Goal: Information Seeking & Learning: Learn about a topic

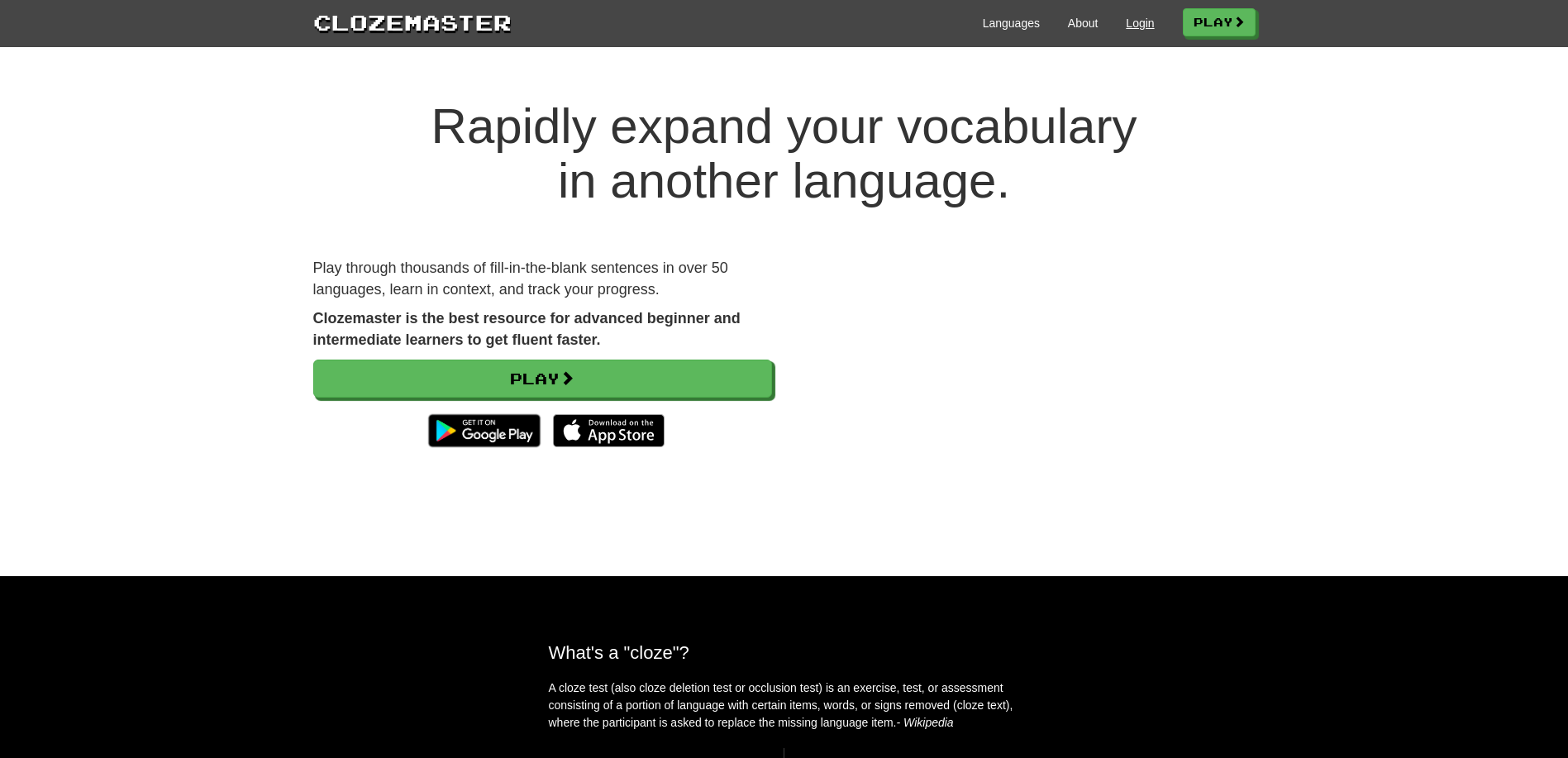
click at [1127, 25] on link "Login" at bounding box center [1140, 22] width 28 height 16
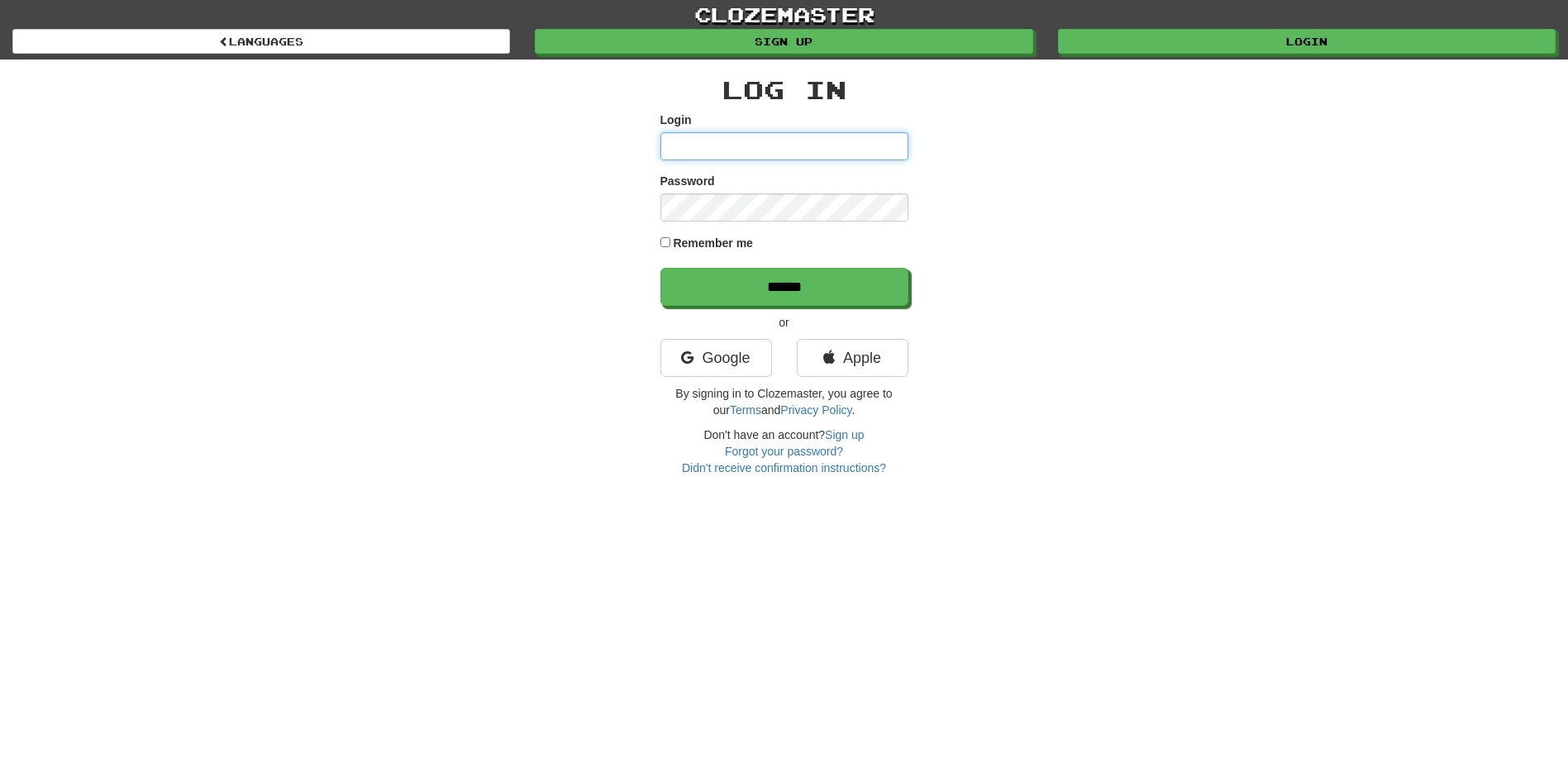
type input "**********"
click at [777, 290] on input "******" at bounding box center [785, 288] width 248 height 38
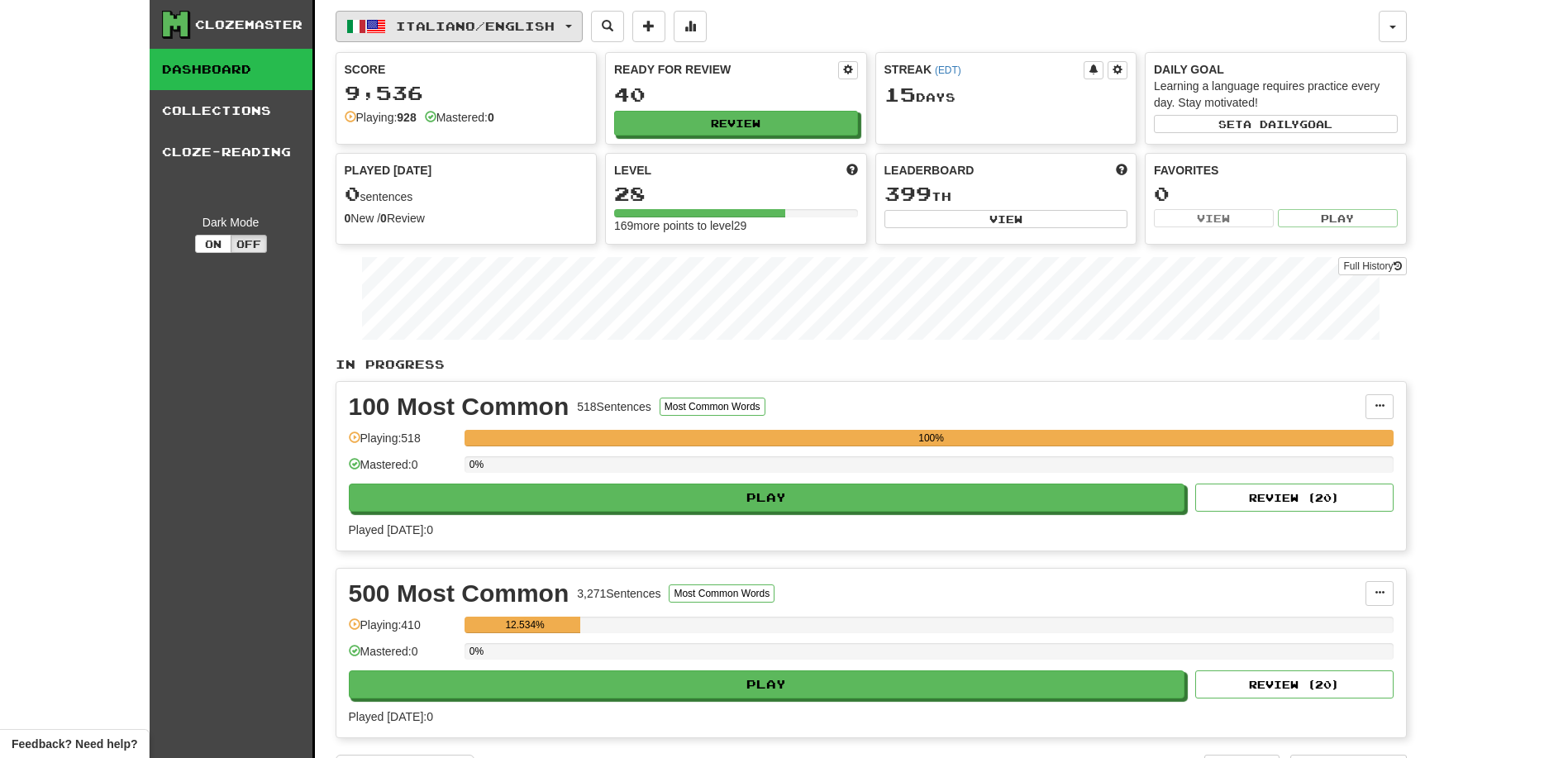
click at [572, 27] on span "button" at bounding box center [569, 27] width 7 height 3
click at [478, 130] on link "Language Pairing" at bounding box center [456, 130] width 205 height 23
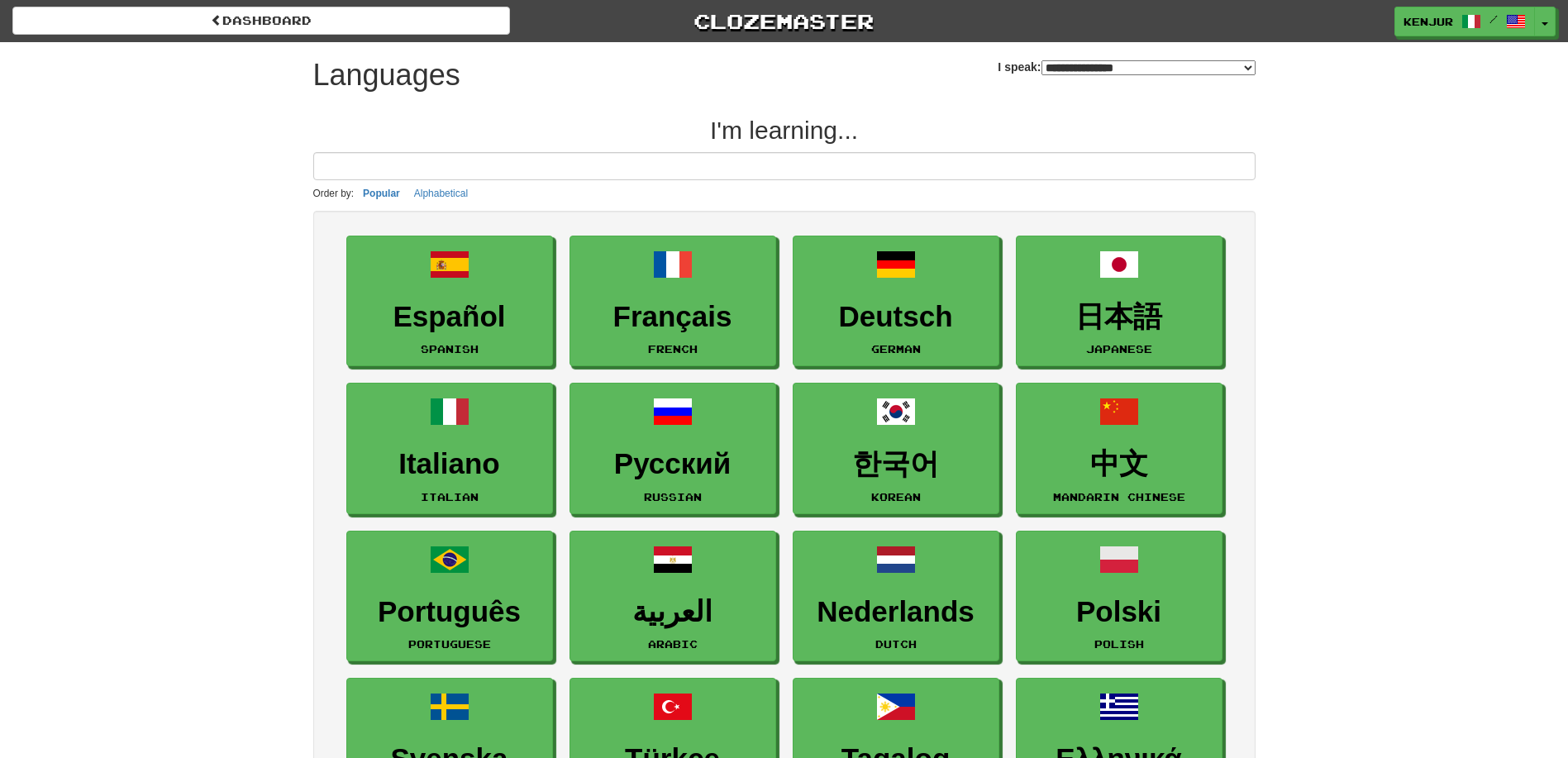
select select "*******"
click at [1171, 697] on link "Ελληνικά Greek" at bounding box center [1120, 744] width 207 height 132
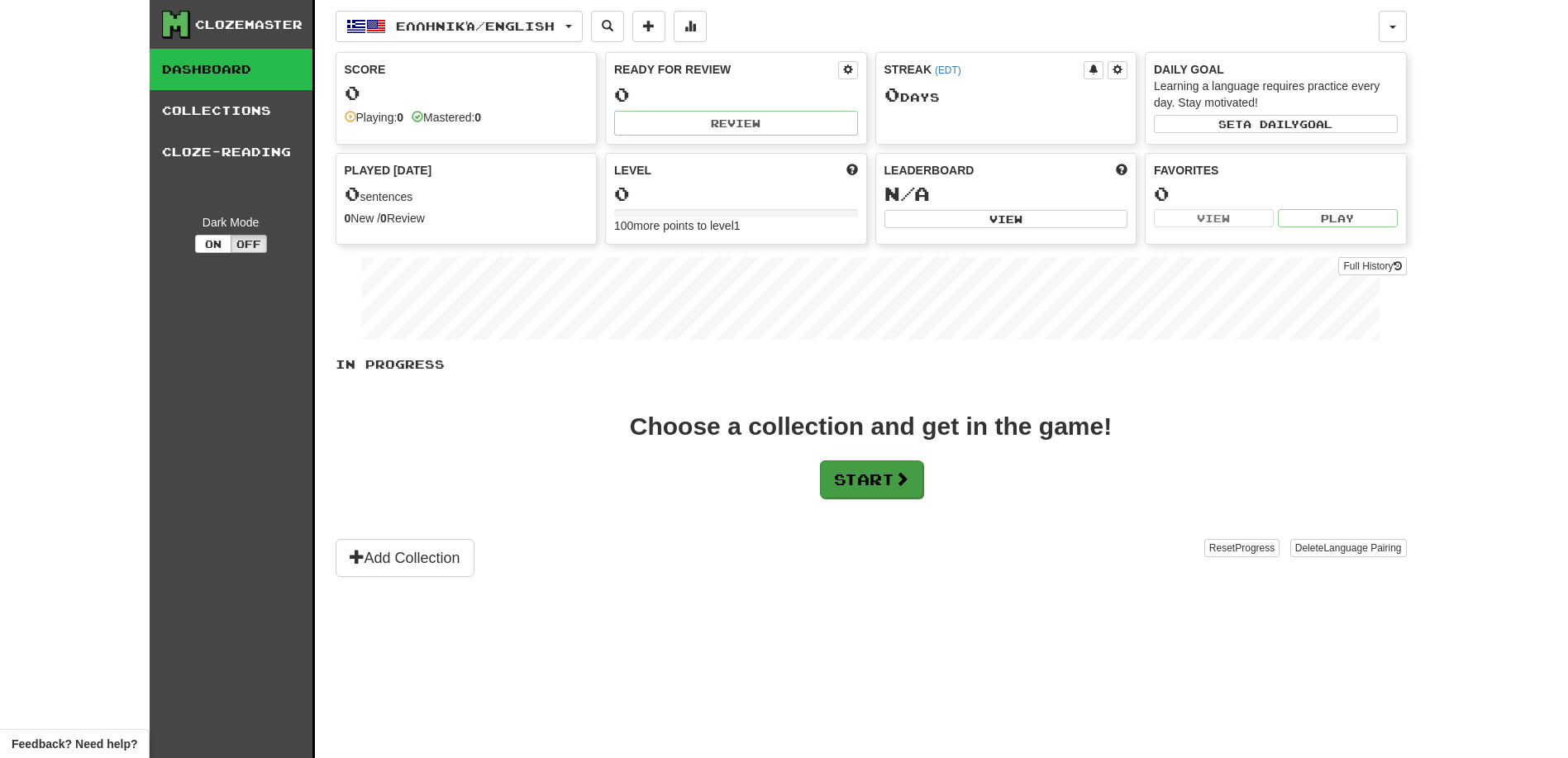
click at [880, 479] on button "Start" at bounding box center [872, 479] width 103 height 38
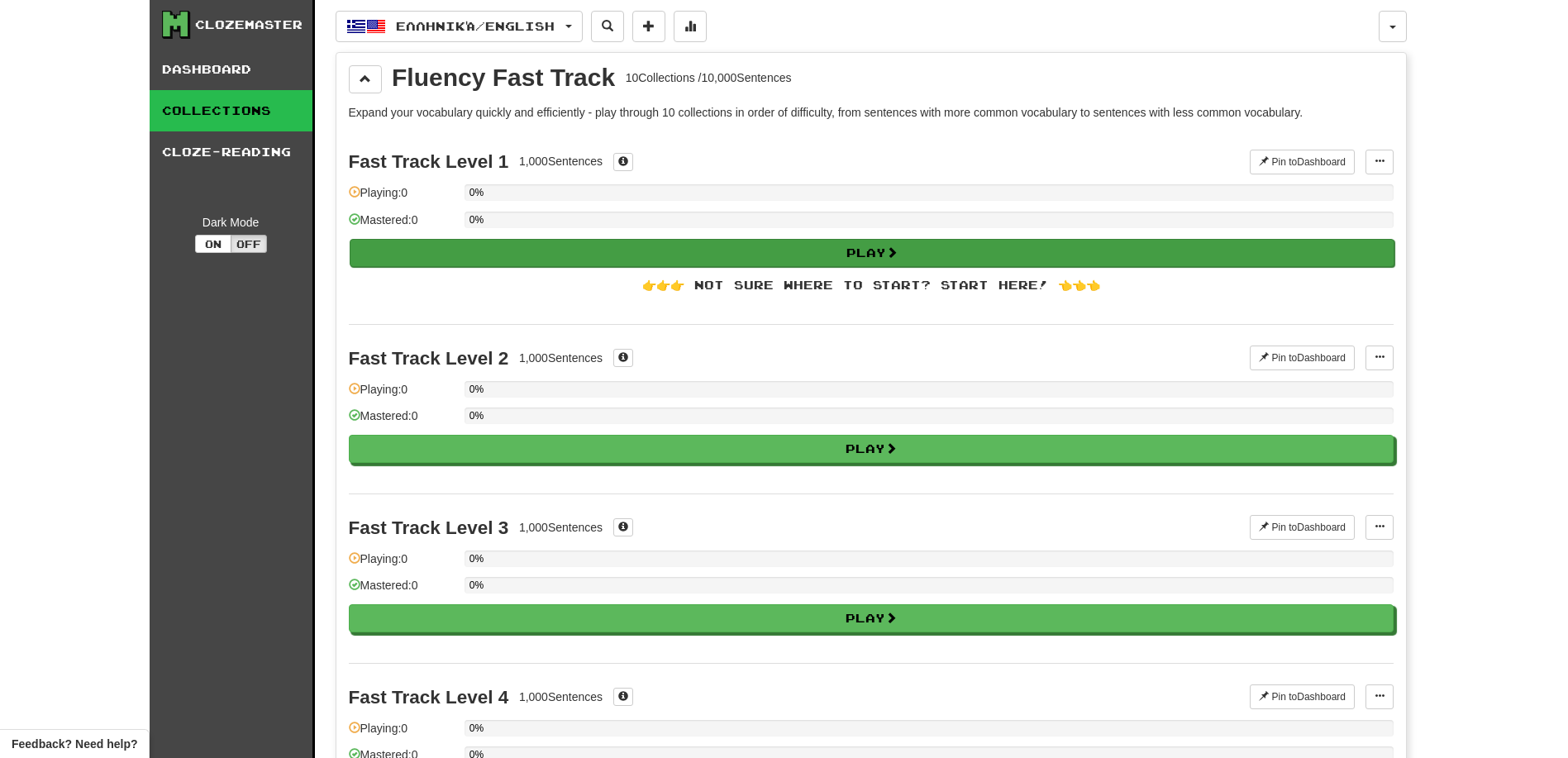
click at [495, 254] on button "Play" at bounding box center [872, 252] width 1045 height 28
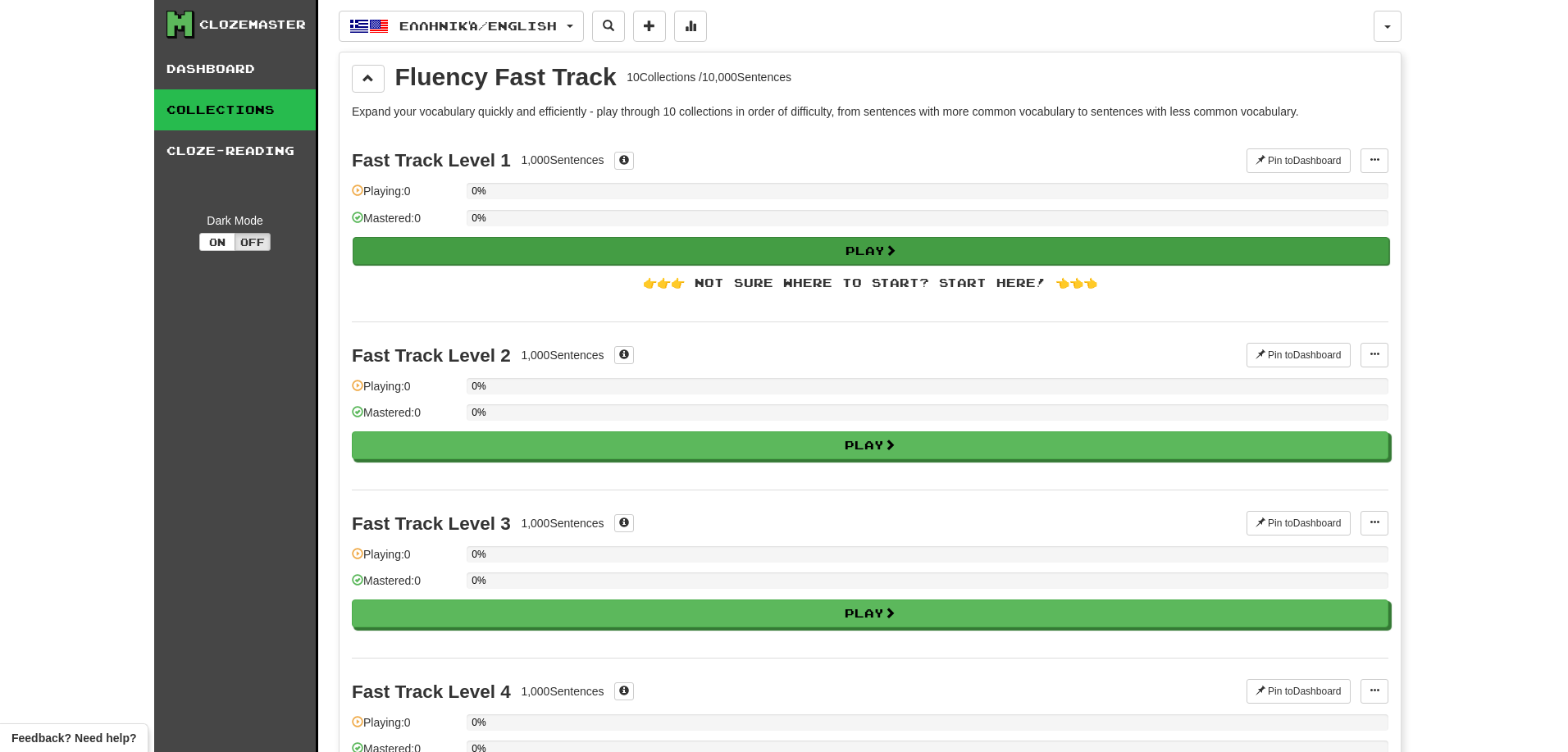
select select "**"
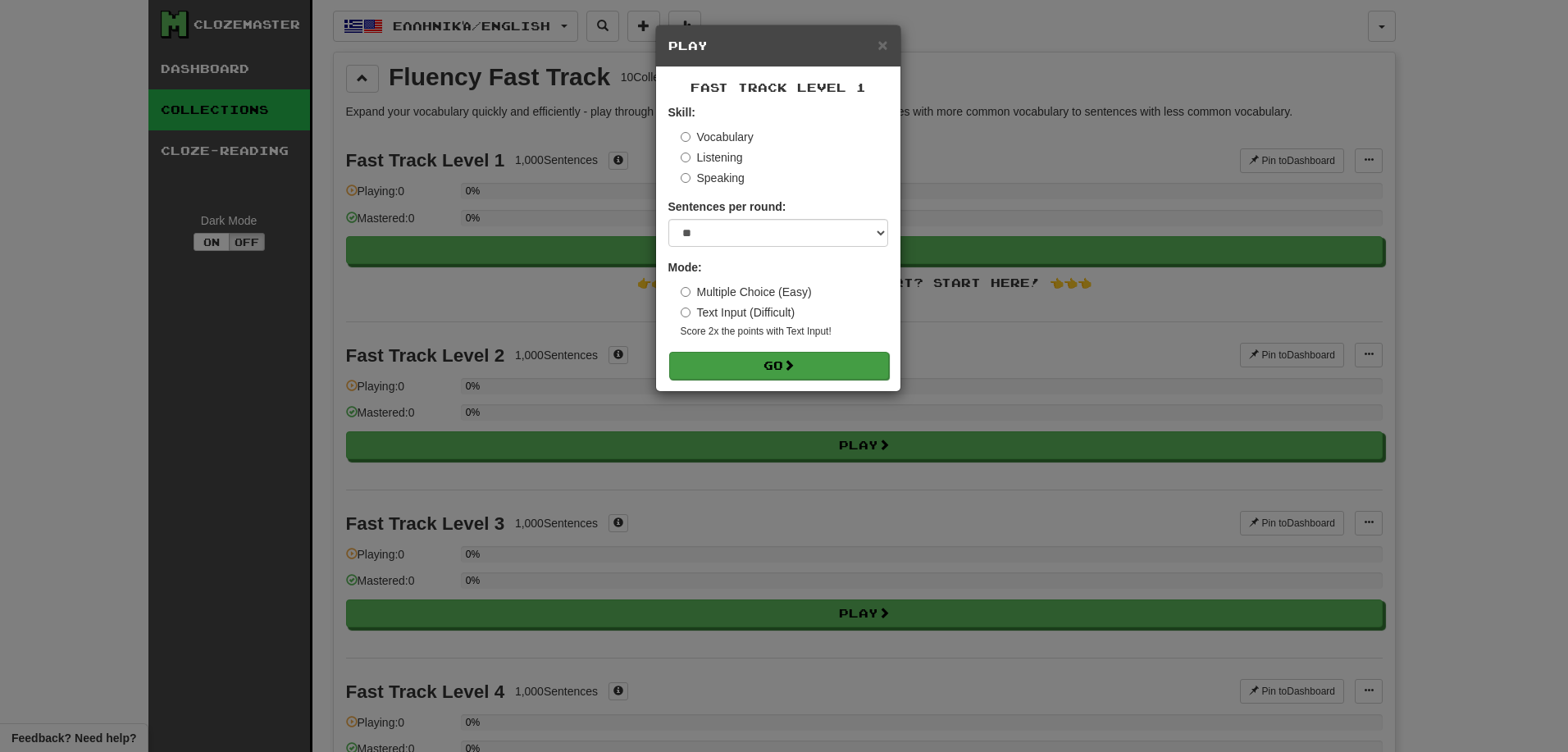
click at [775, 355] on button "Go" at bounding box center [779, 366] width 220 height 28
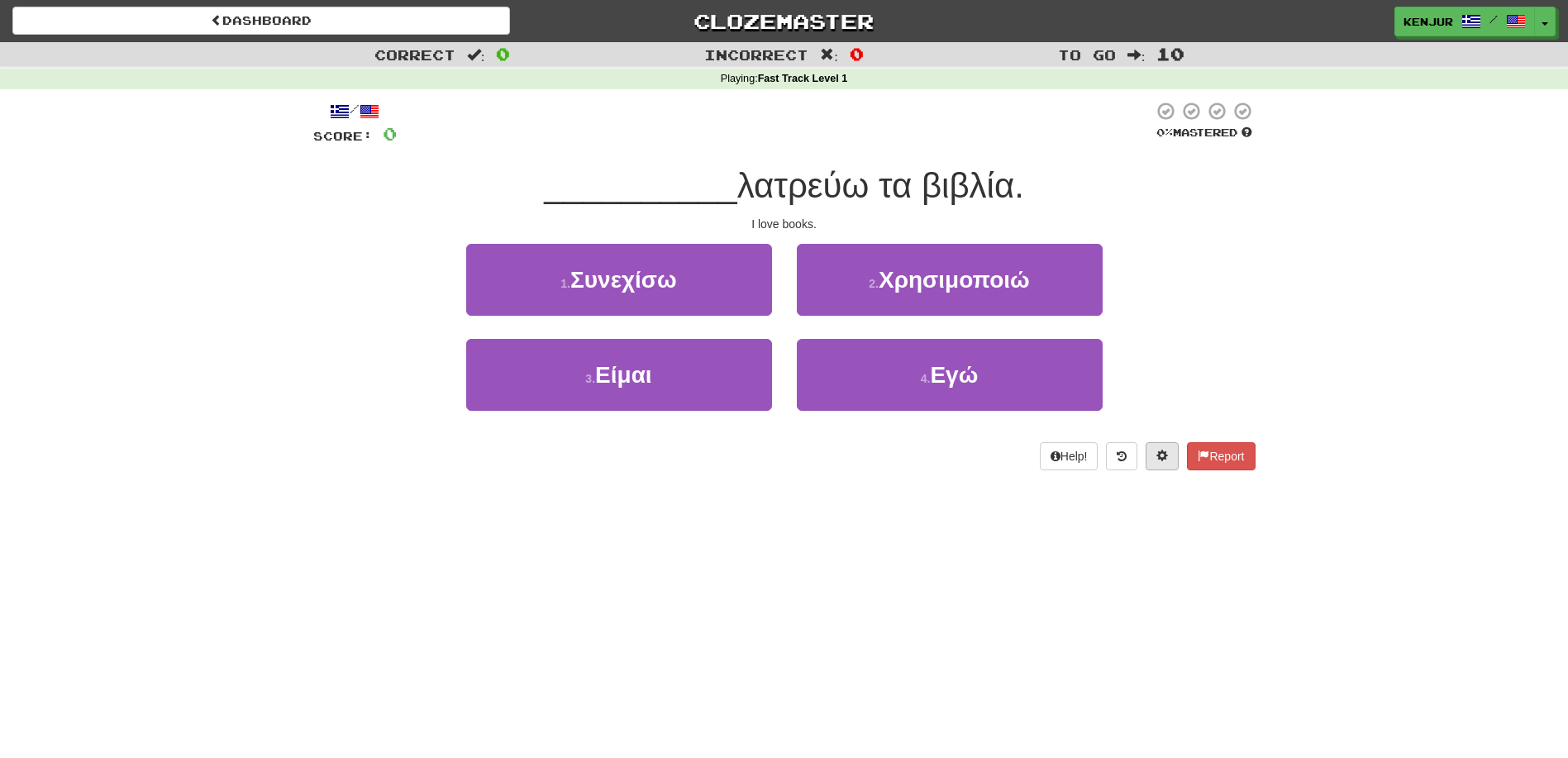
click at [1156, 450] on span at bounding box center [1161, 455] width 11 height 11
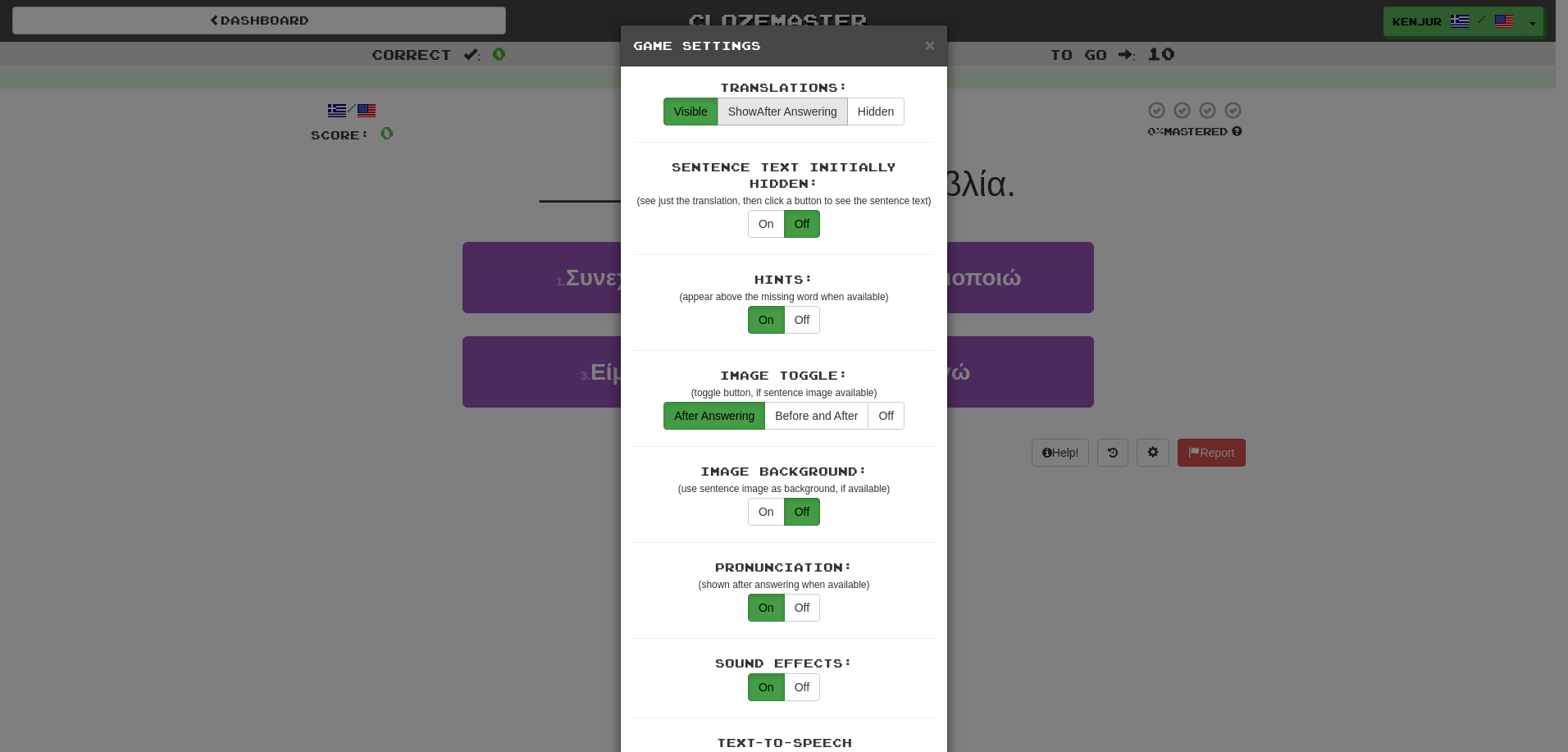
click at [770, 123] on button "Show After Answering" at bounding box center [782, 111] width 131 height 28
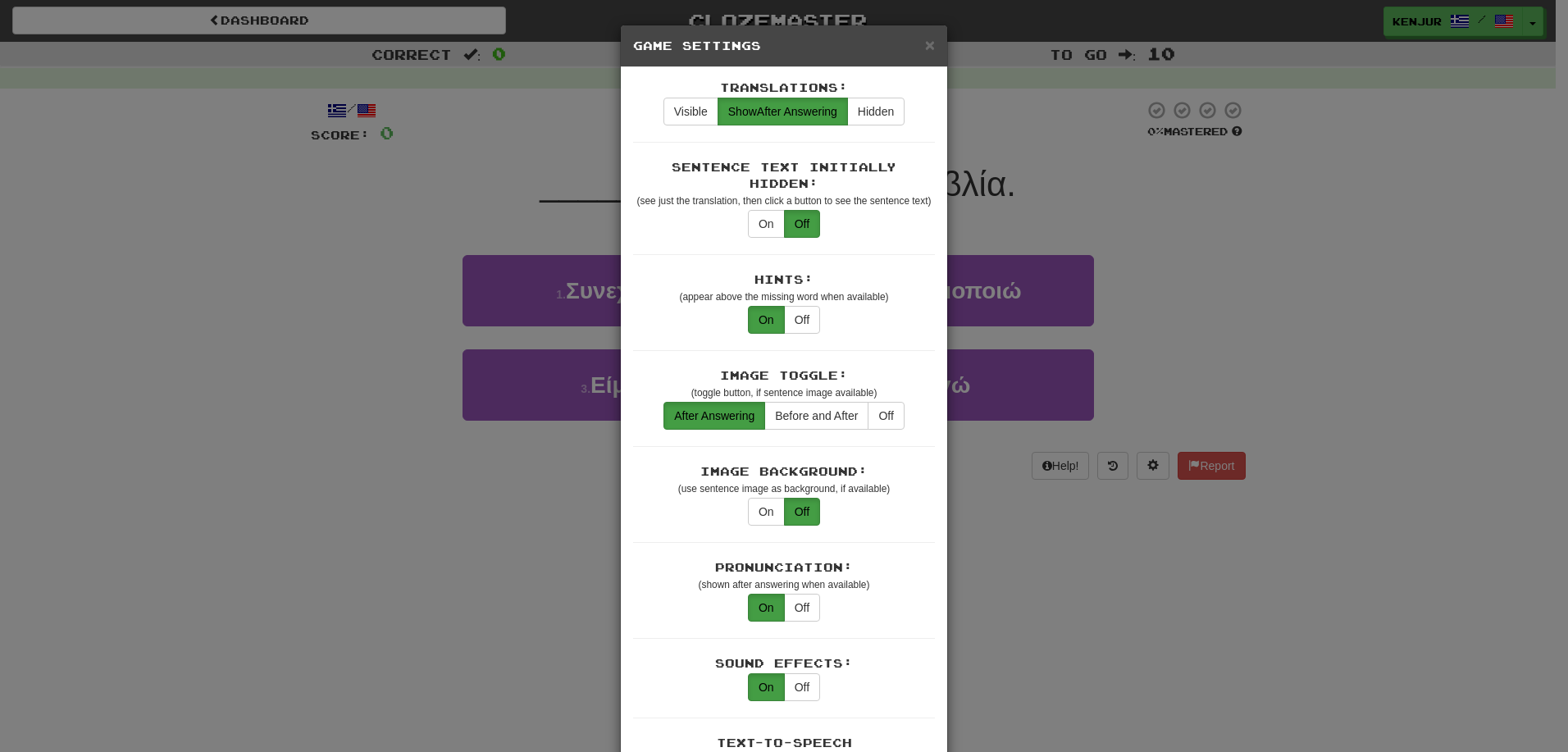
click at [1129, 191] on div "× Game Settings Translations: Visible Show After Answering Hidden Sentence Text…" at bounding box center [784, 376] width 1568 height 752
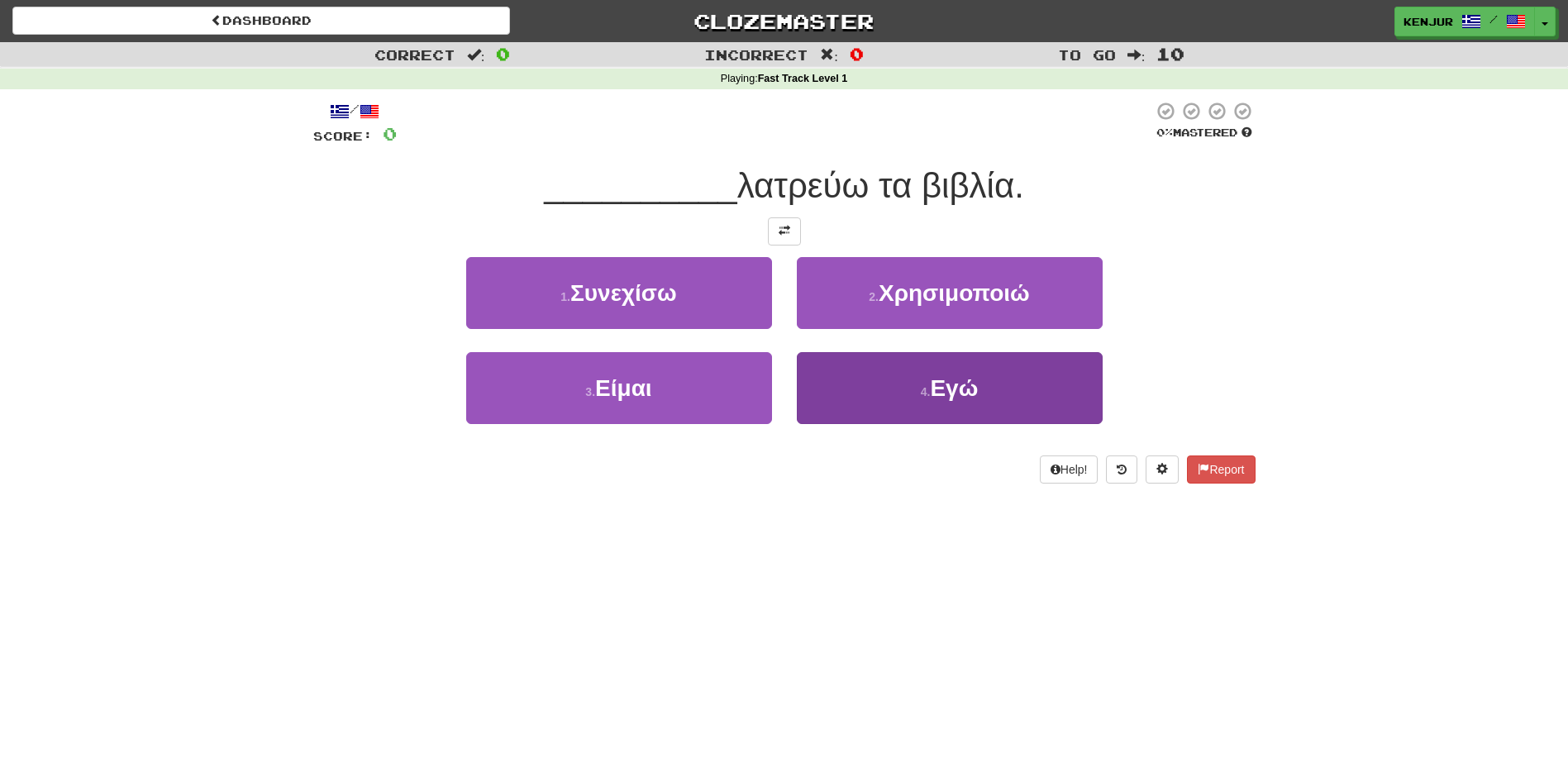
click at [996, 403] on button "4 . Εγώ" at bounding box center [949, 388] width 306 height 71
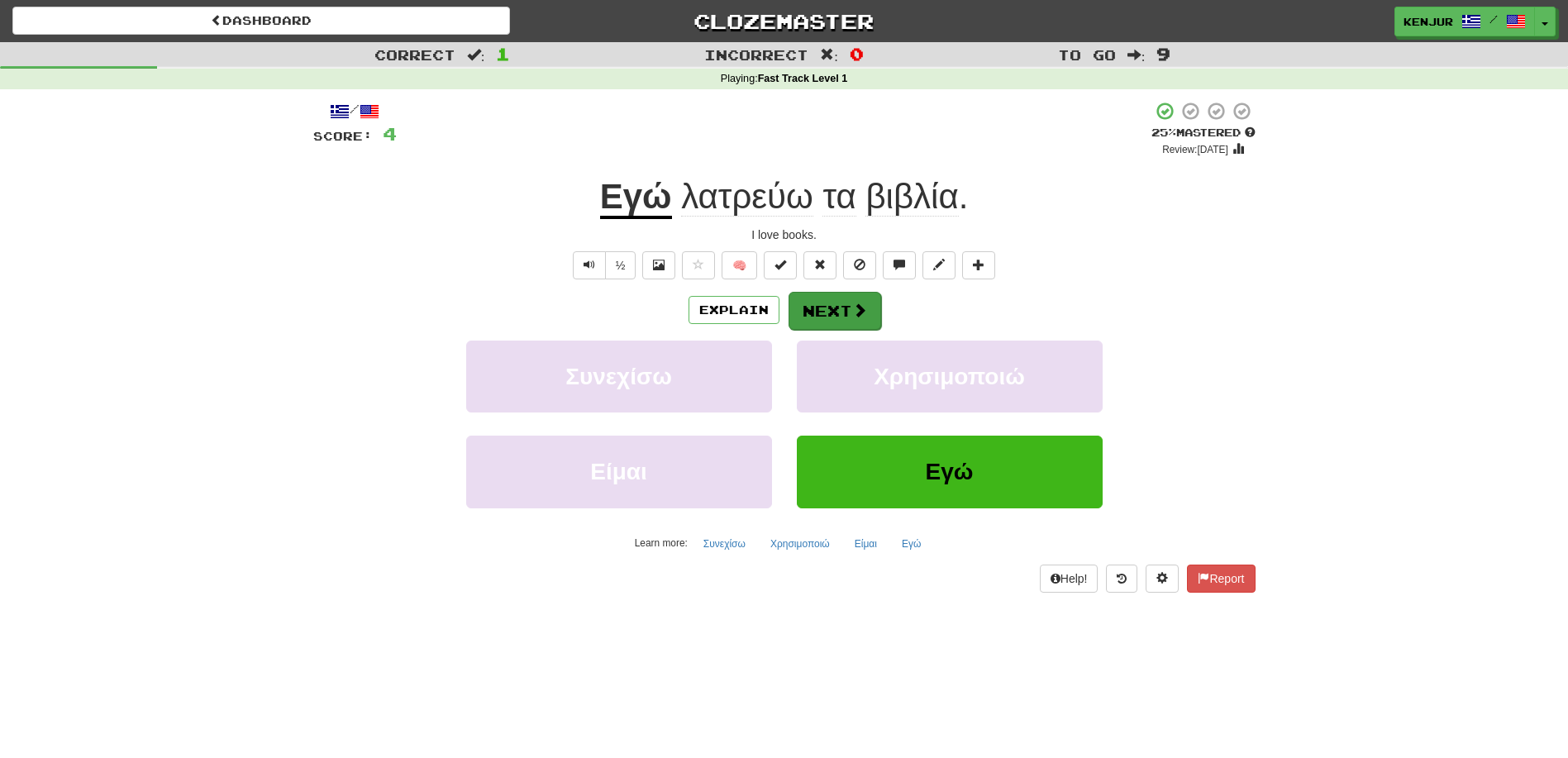
click at [849, 301] on button "Next" at bounding box center [834, 311] width 92 height 38
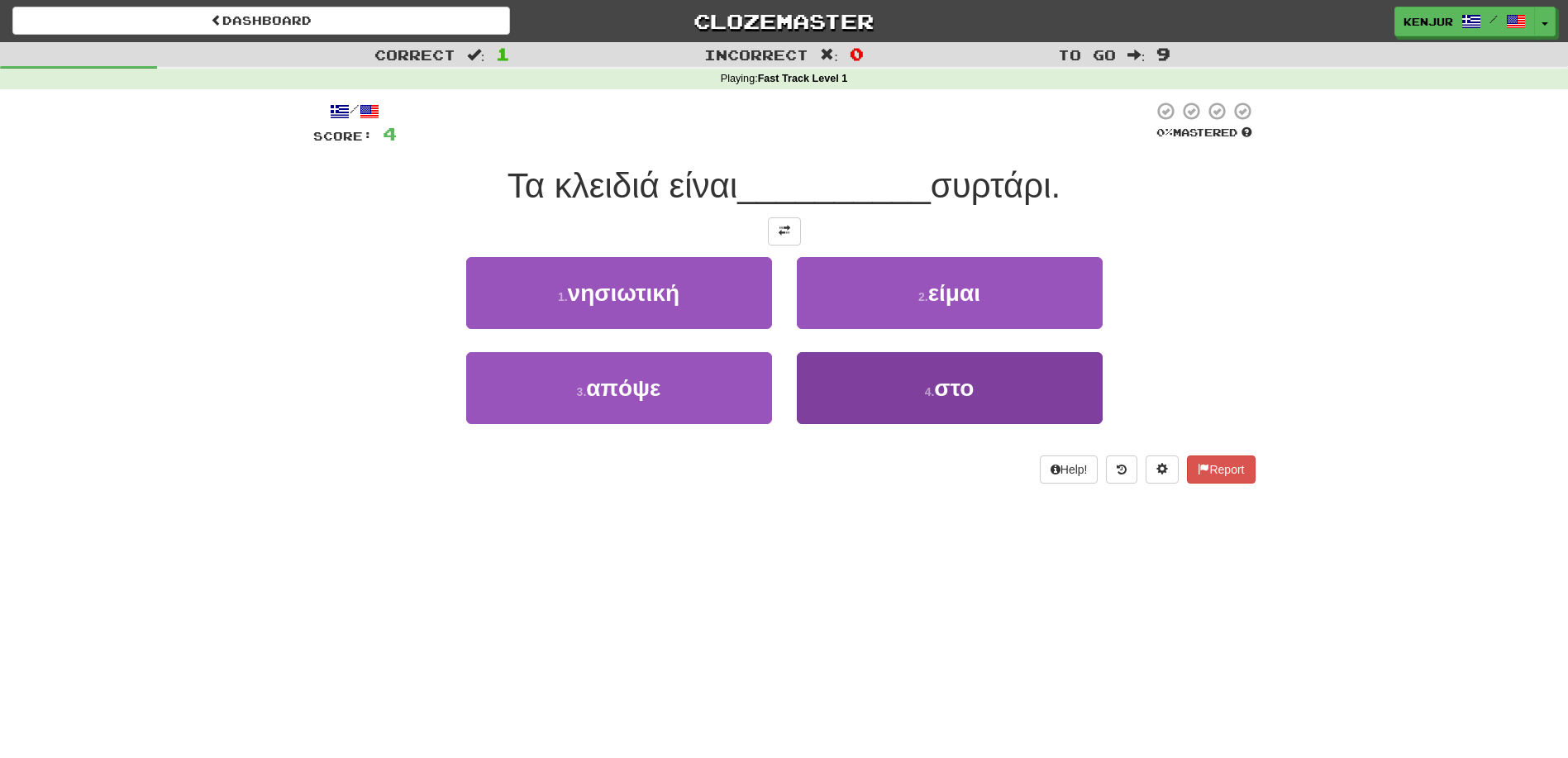
click at [839, 379] on button "4 . στο" at bounding box center [949, 388] width 306 height 71
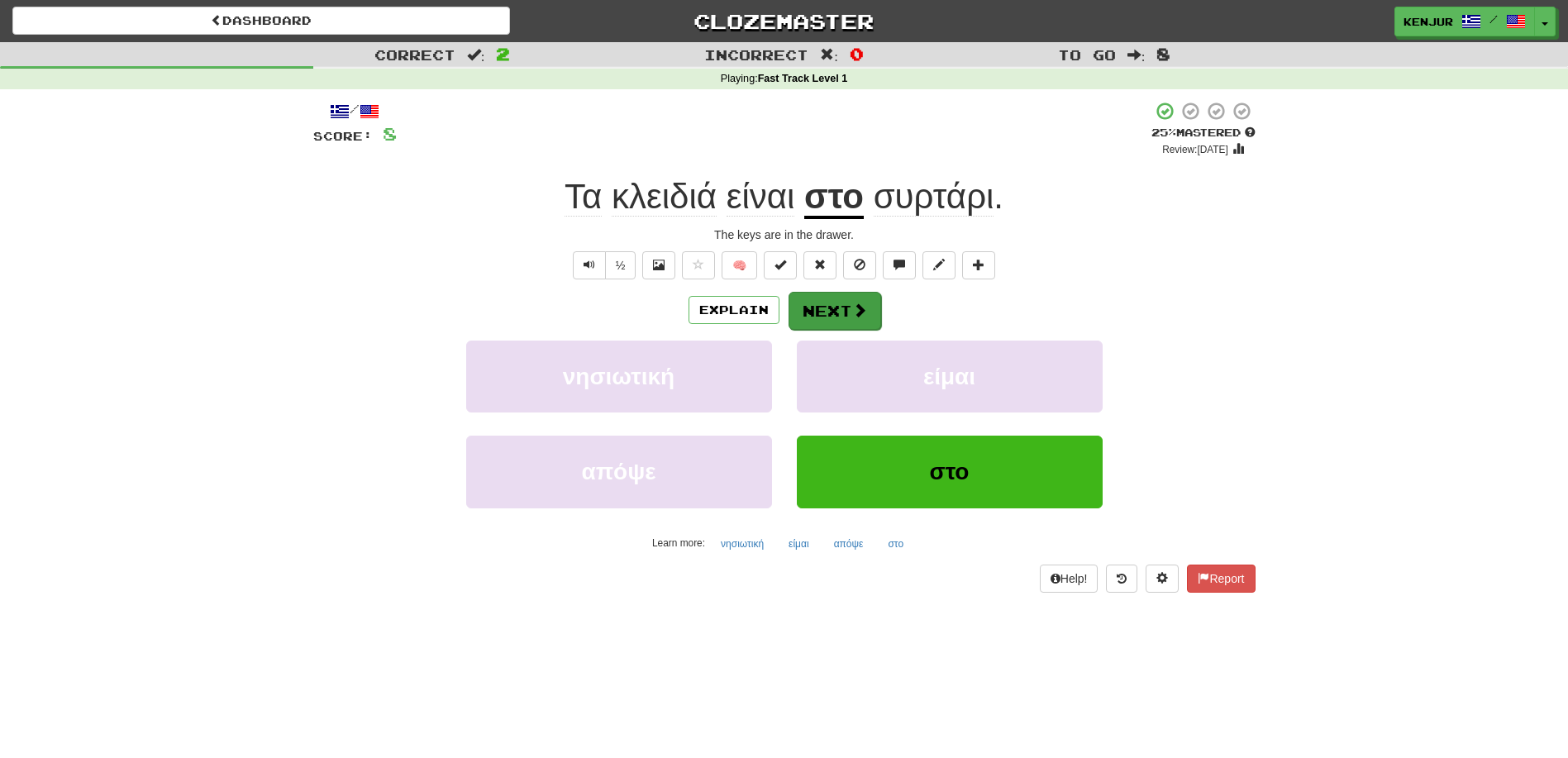
click at [809, 304] on button "Next" at bounding box center [834, 311] width 92 height 38
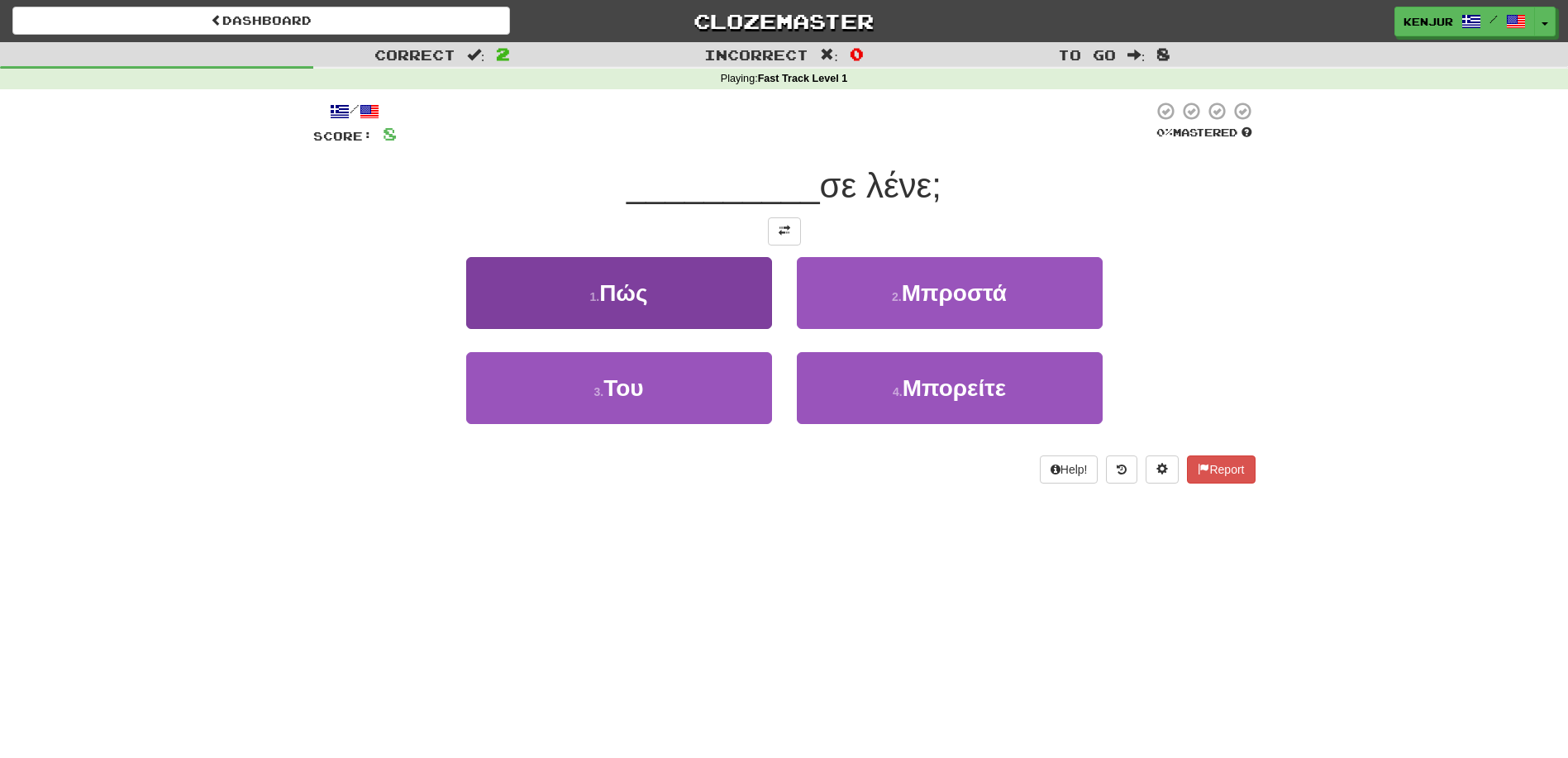
click at [726, 303] on button "1 . Πώς" at bounding box center [619, 292] width 306 height 71
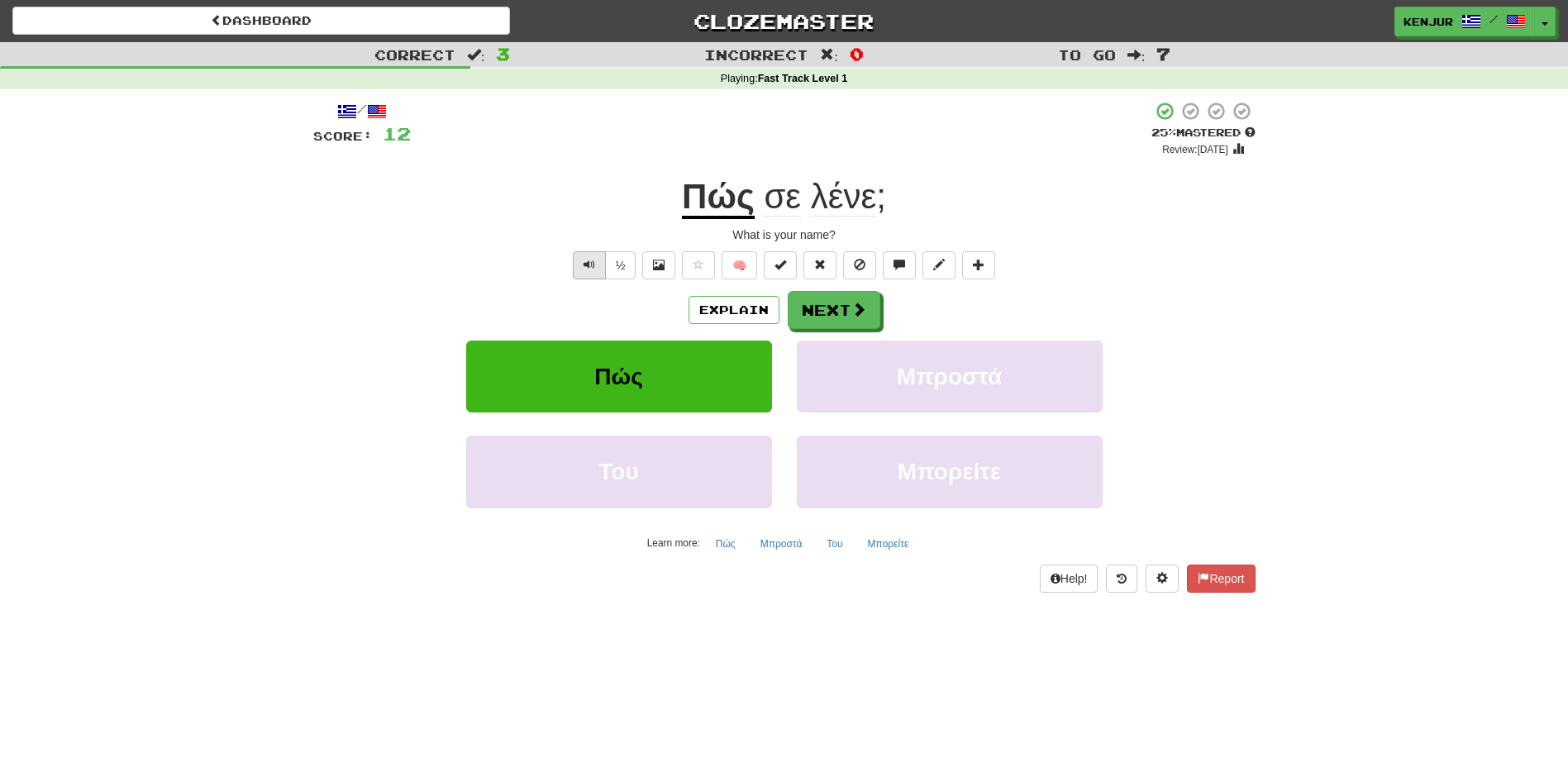
click at [585, 258] on span "Text-to-speech controls" at bounding box center [588, 264] width 11 height 11
click at [825, 314] on button "Next" at bounding box center [834, 311] width 92 height 38
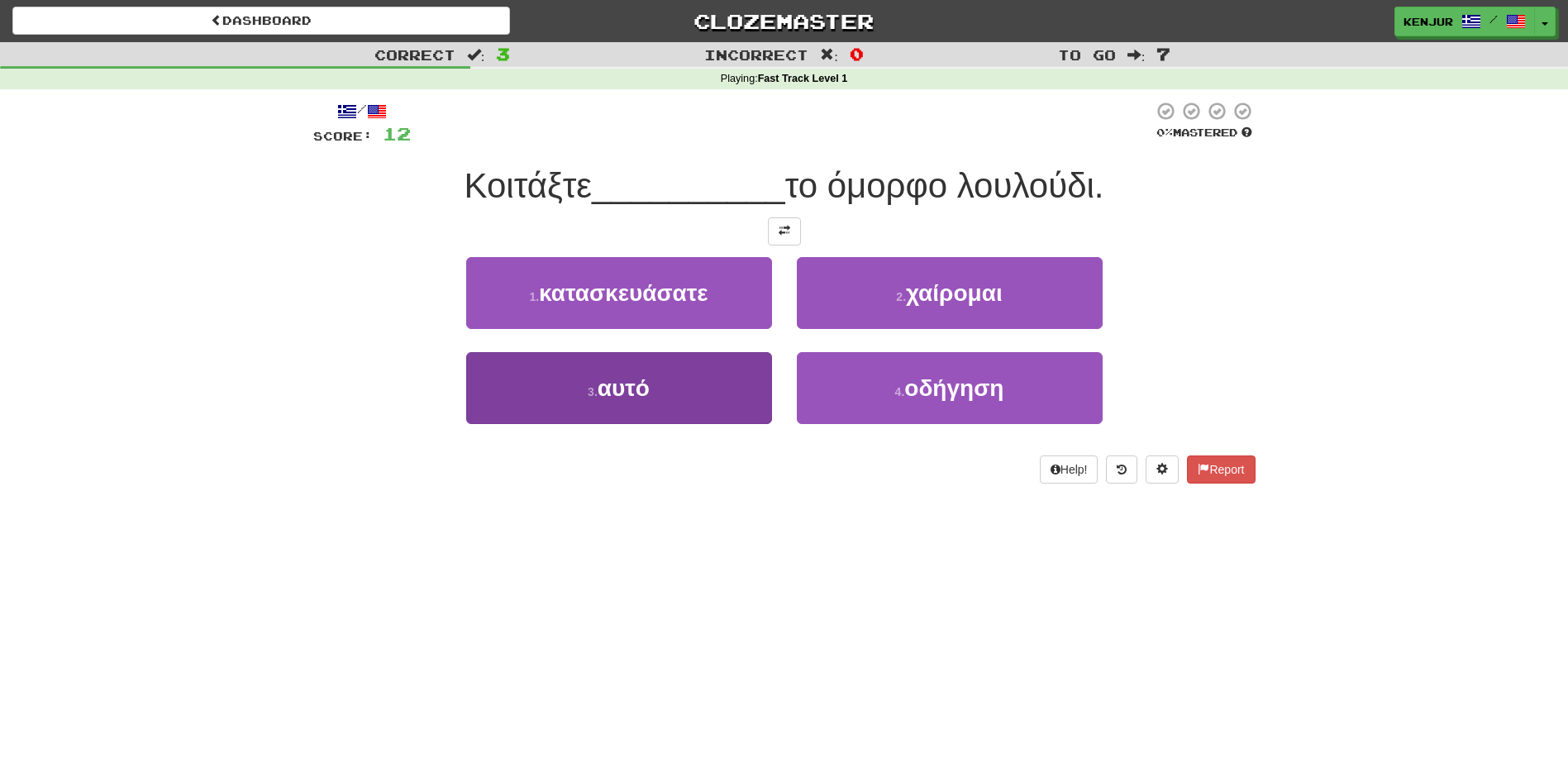
click at [713, 382] on button "3 . αυτό" at bounding box center [619, 388] width 306 height 71
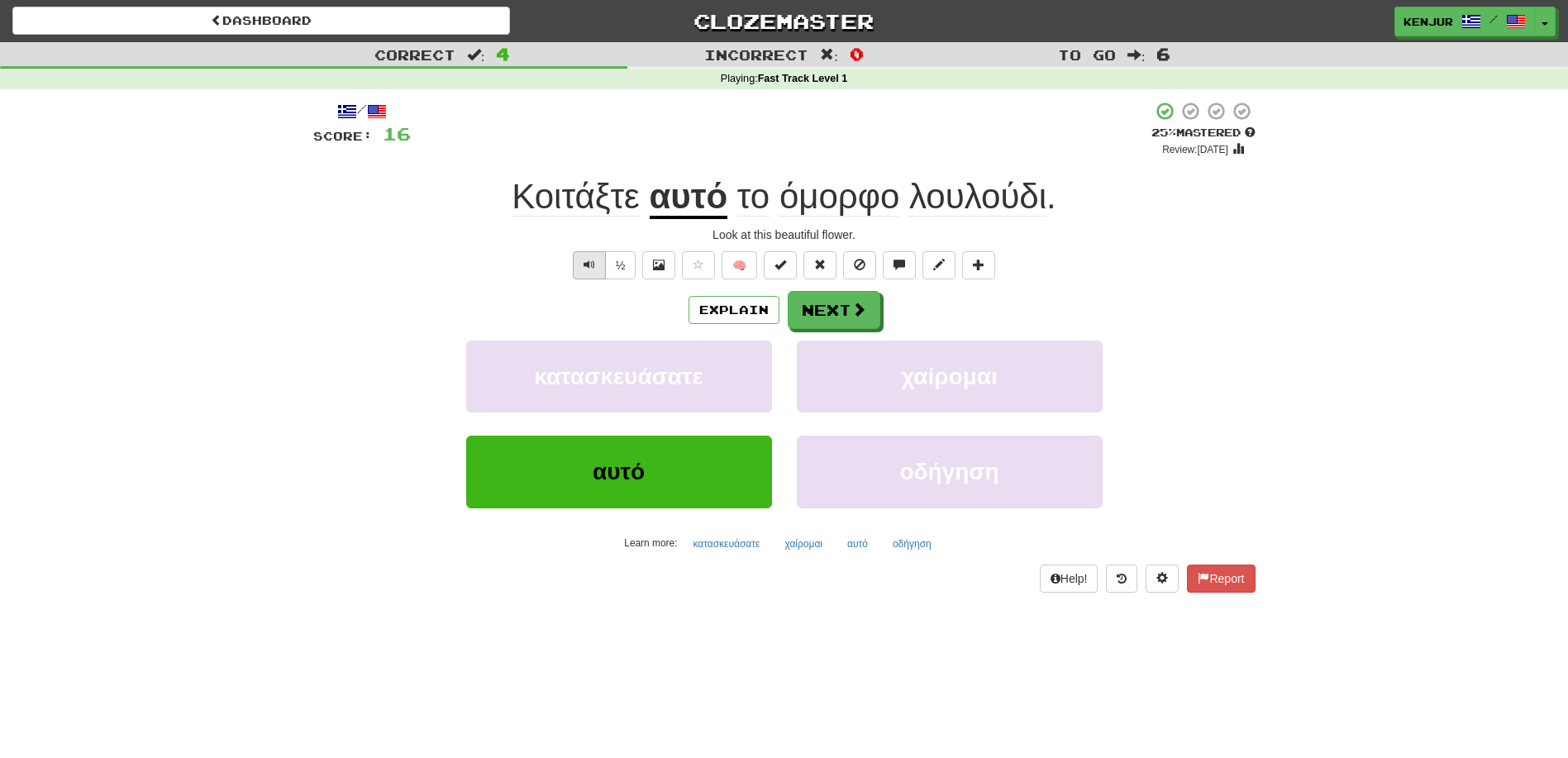
click at [580, 262] on button "Text-to-speech controls" at bounding box center [589, 265] width 33 height 28
click at [832, 316] on button "Next" at bounding box center [834, 311] width 92 height 38
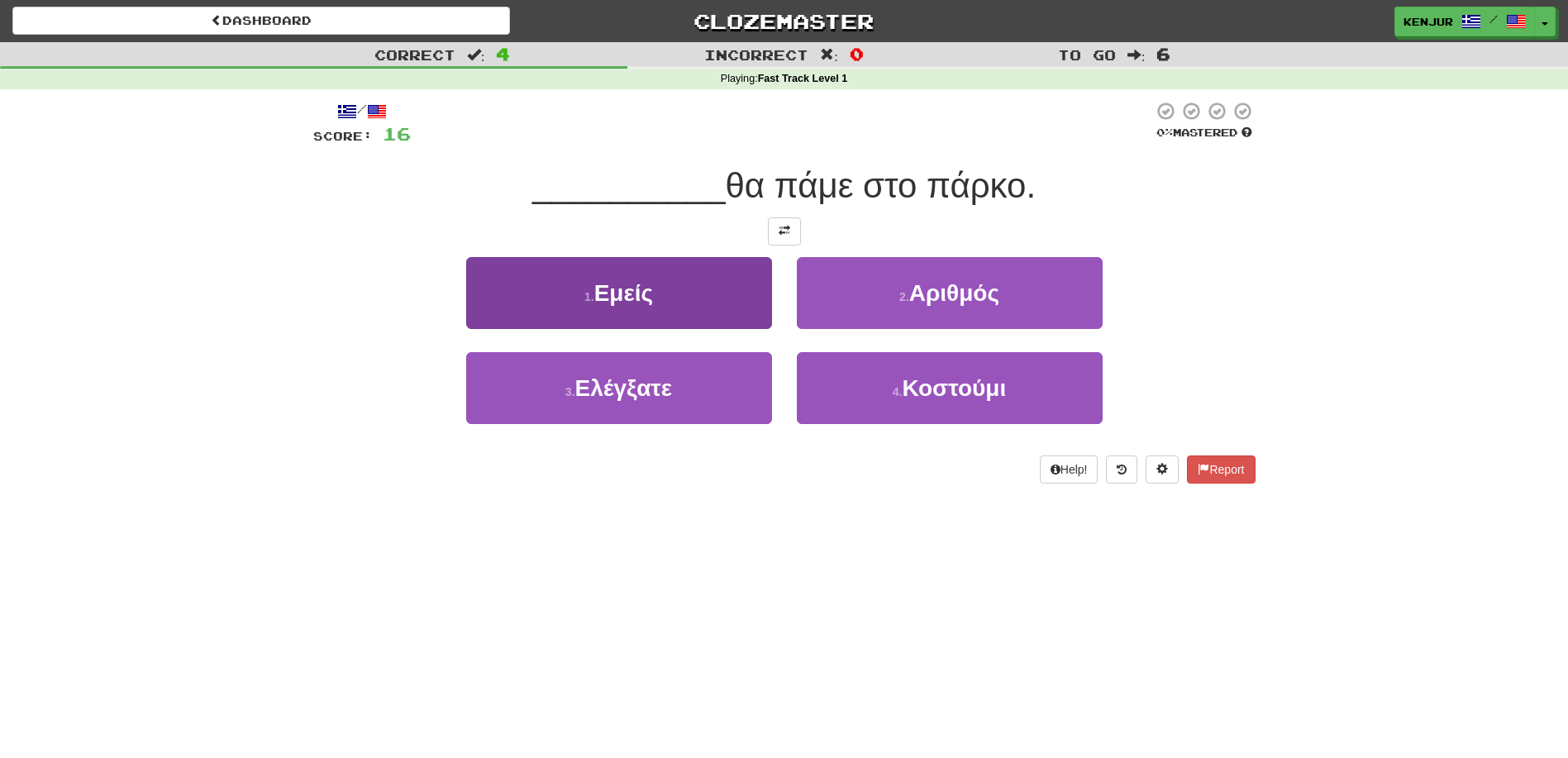
click at [739, 295] on button "1 . Εμείς" at bounding box center [619, 292] width 306 height 71
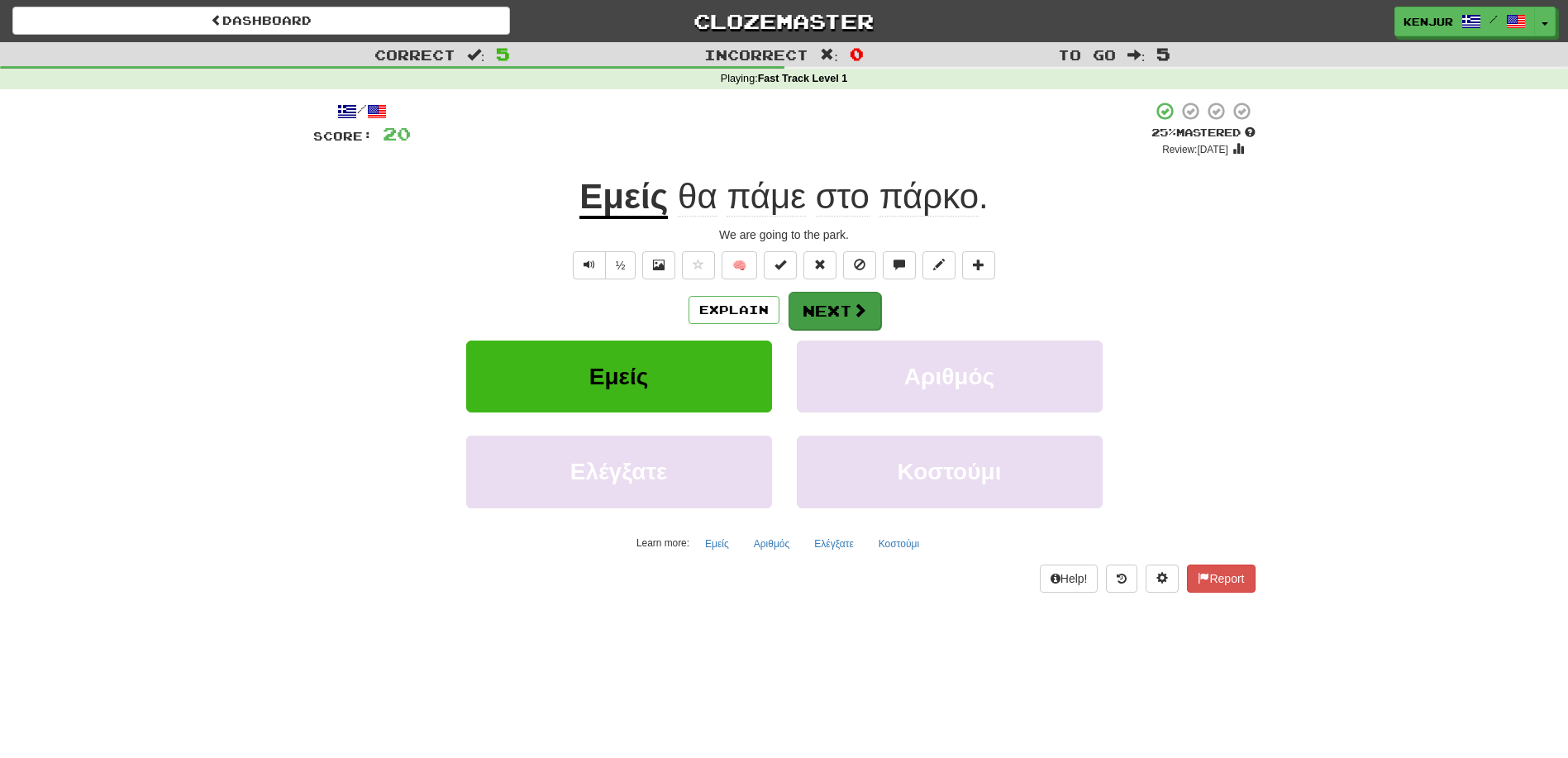
click at [821, 314] on button "Next" at bounding box center [834, 311] width 92 height 38
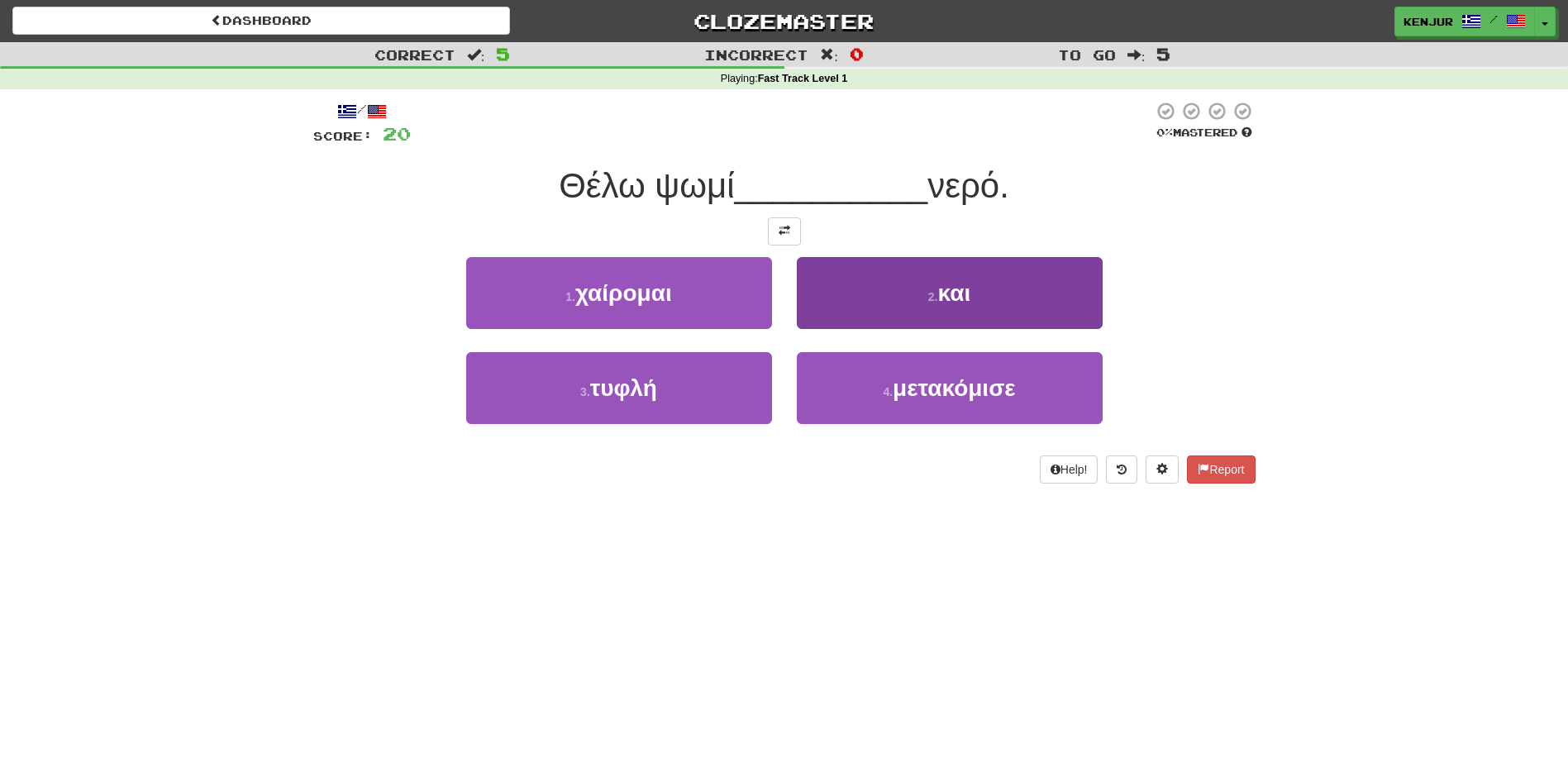
click at [832, 297] on button "2 . και" at bounding box center [949, 292] width 306 height 71
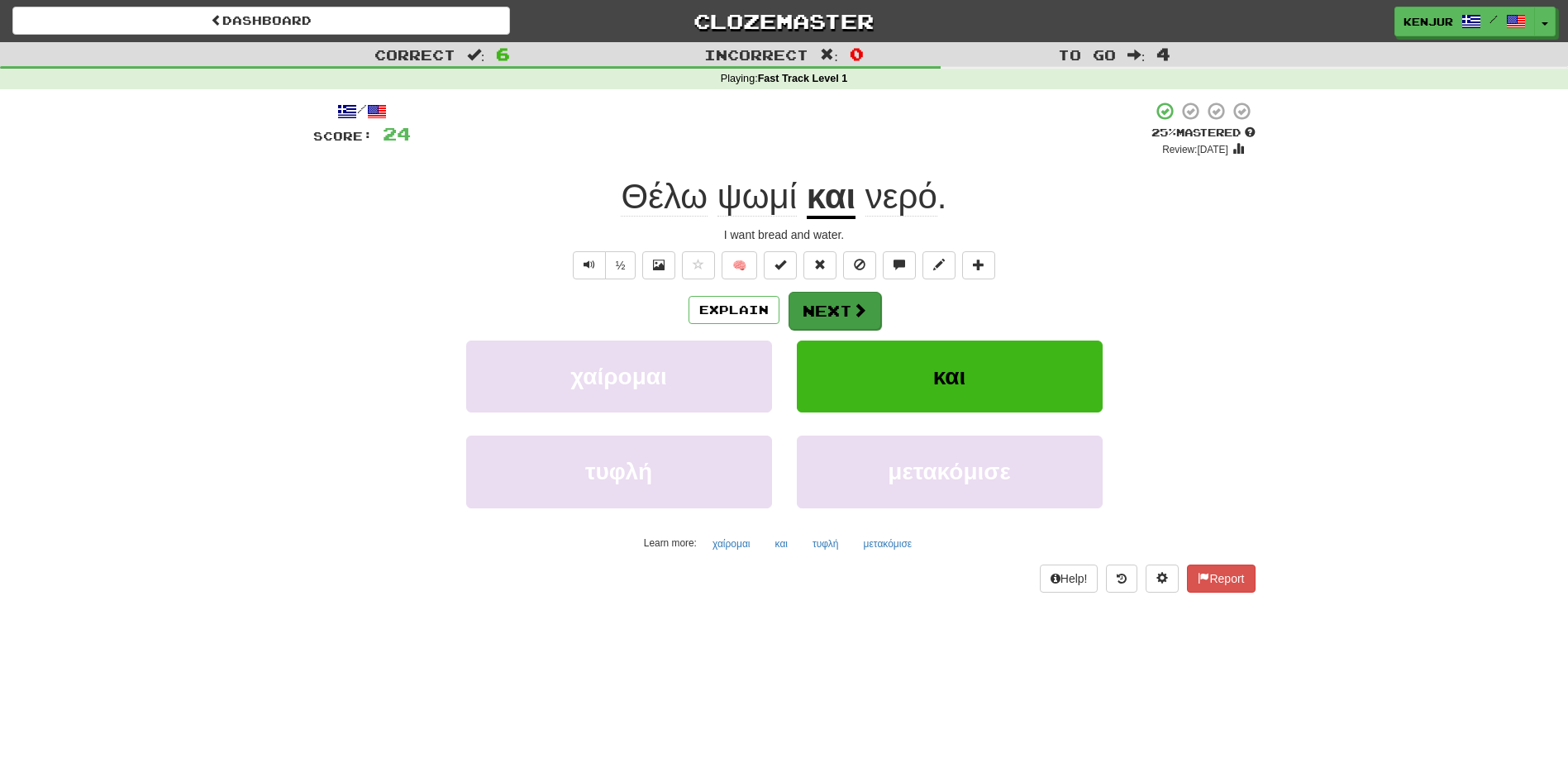
click at [833, 297] on button "Next" at bounding box center [834, 311] width 92 height 38
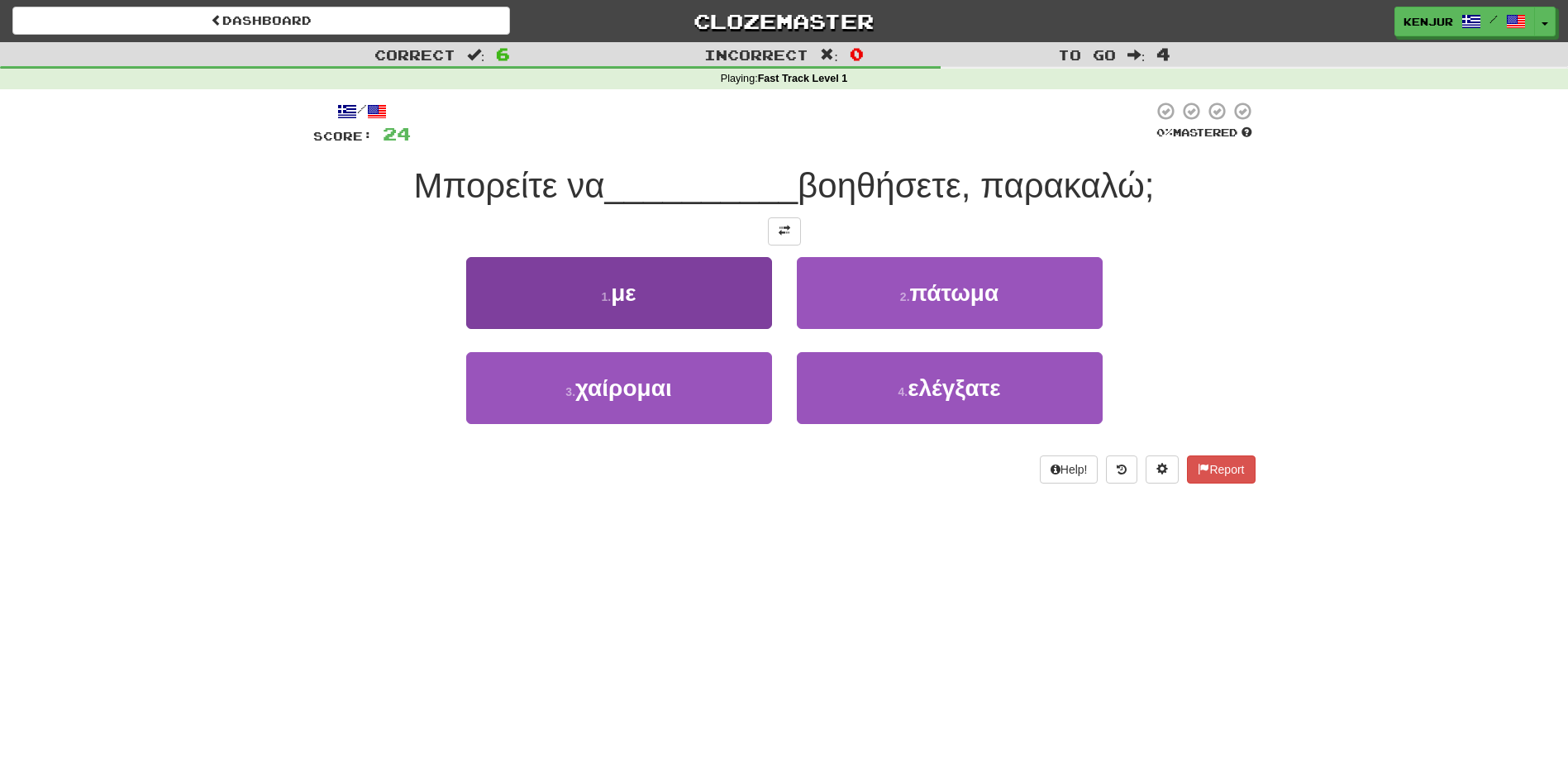
click at [717, 289] on button "1 . με" at bounding box center [619, 292] width 306 height 71
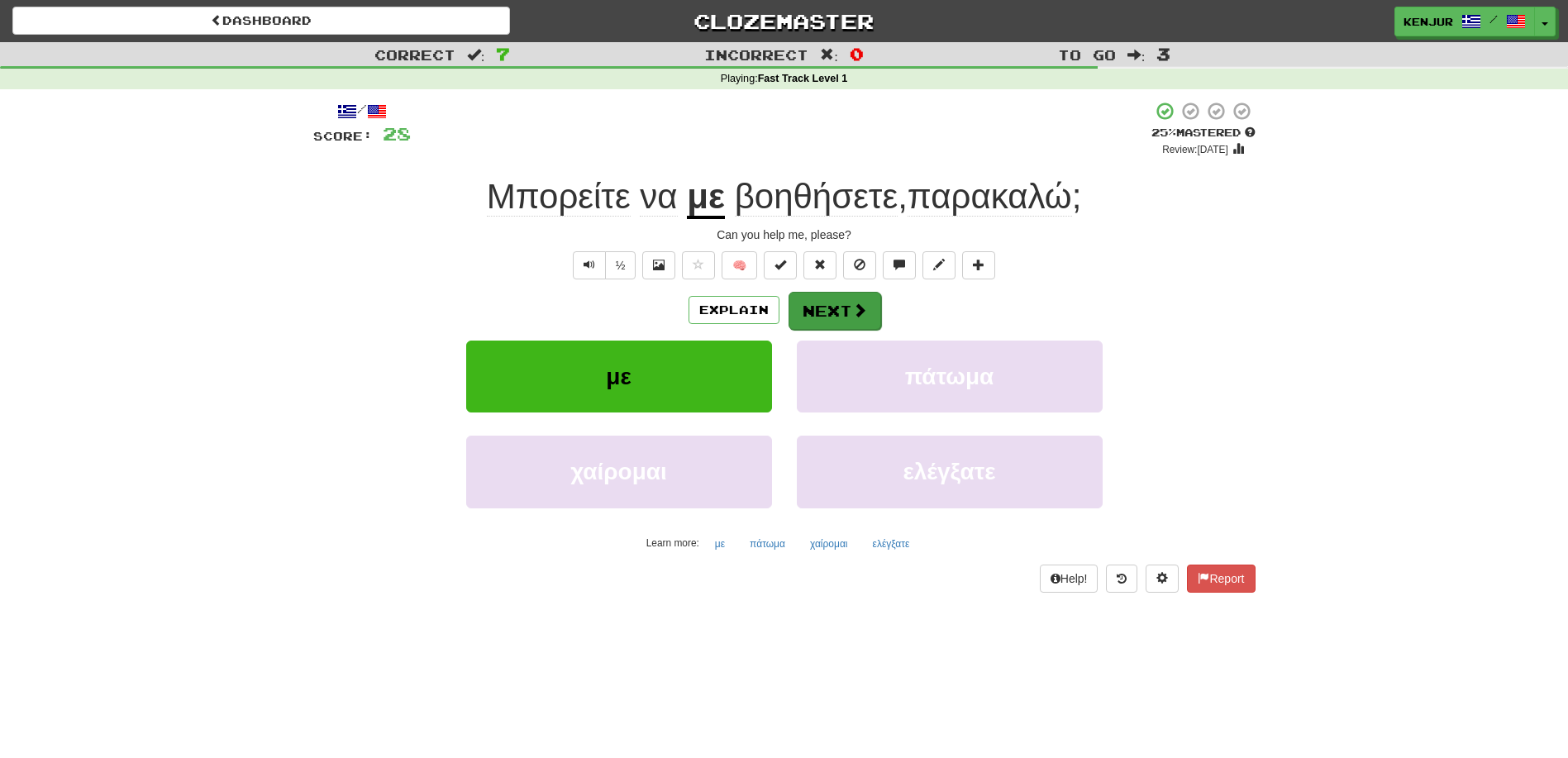
click at [832, 307] on button "Next" at bounding box center [834, 311] width 92 height 38
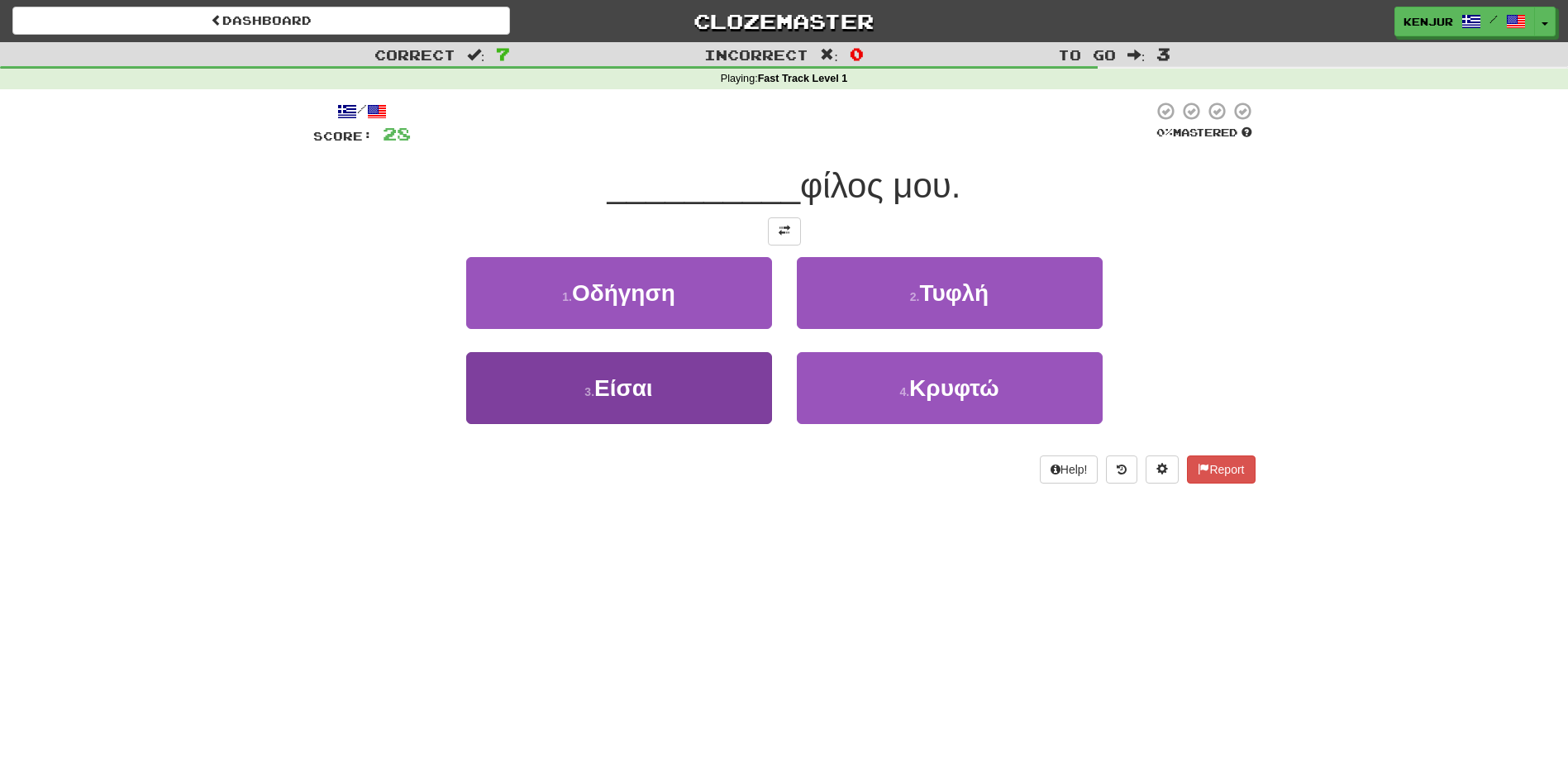
click at [722, 389] on button "3 . Είσαι" at bounding box center [619, 388] width 306 height 71
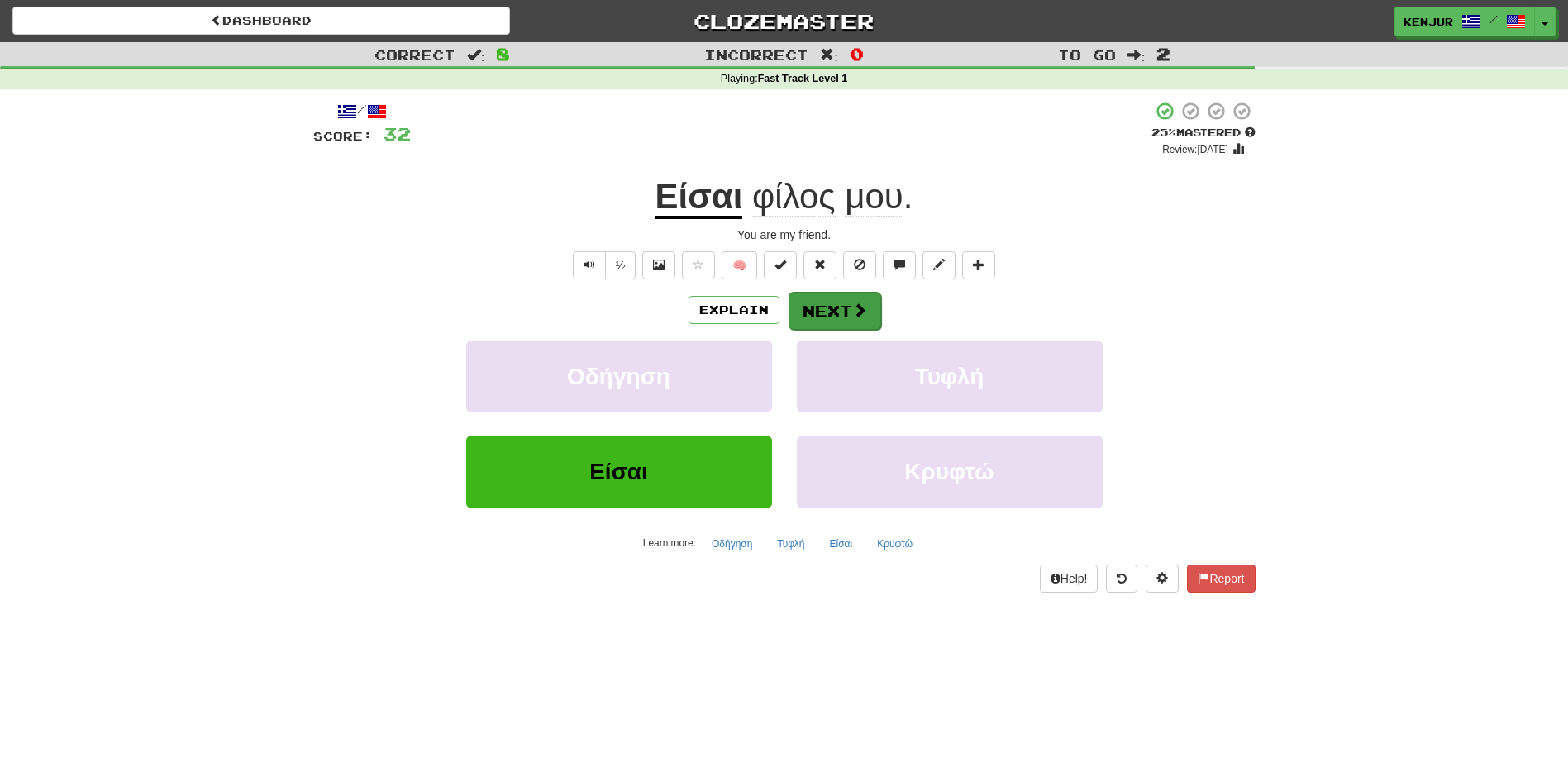
click at [813, 308] on button "Next" at bounding box center [834, 311] width 92 height 38
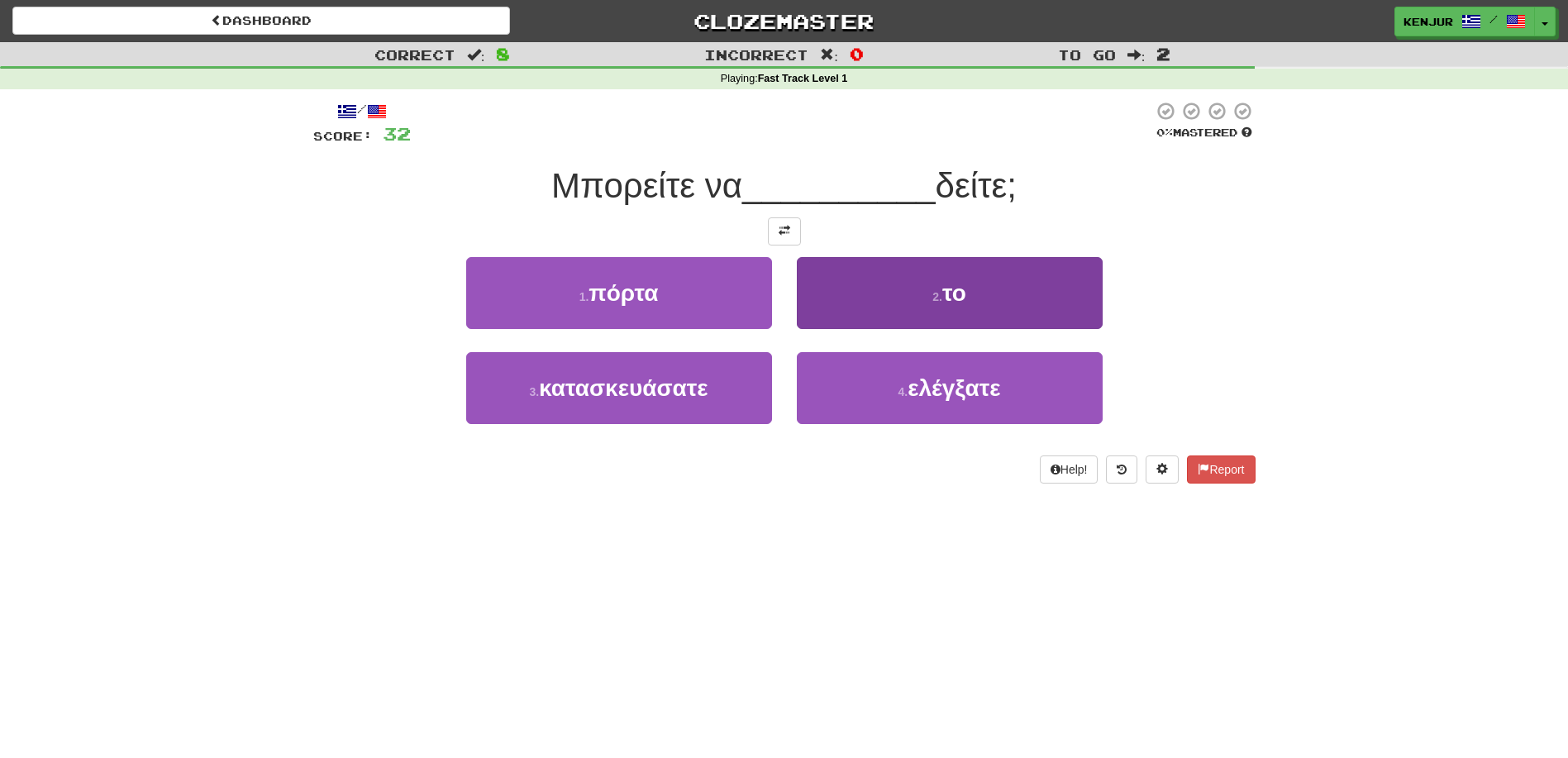
click at [847, 297] on button "2 . το" at bounding box center [949, 292] width 306 height 71
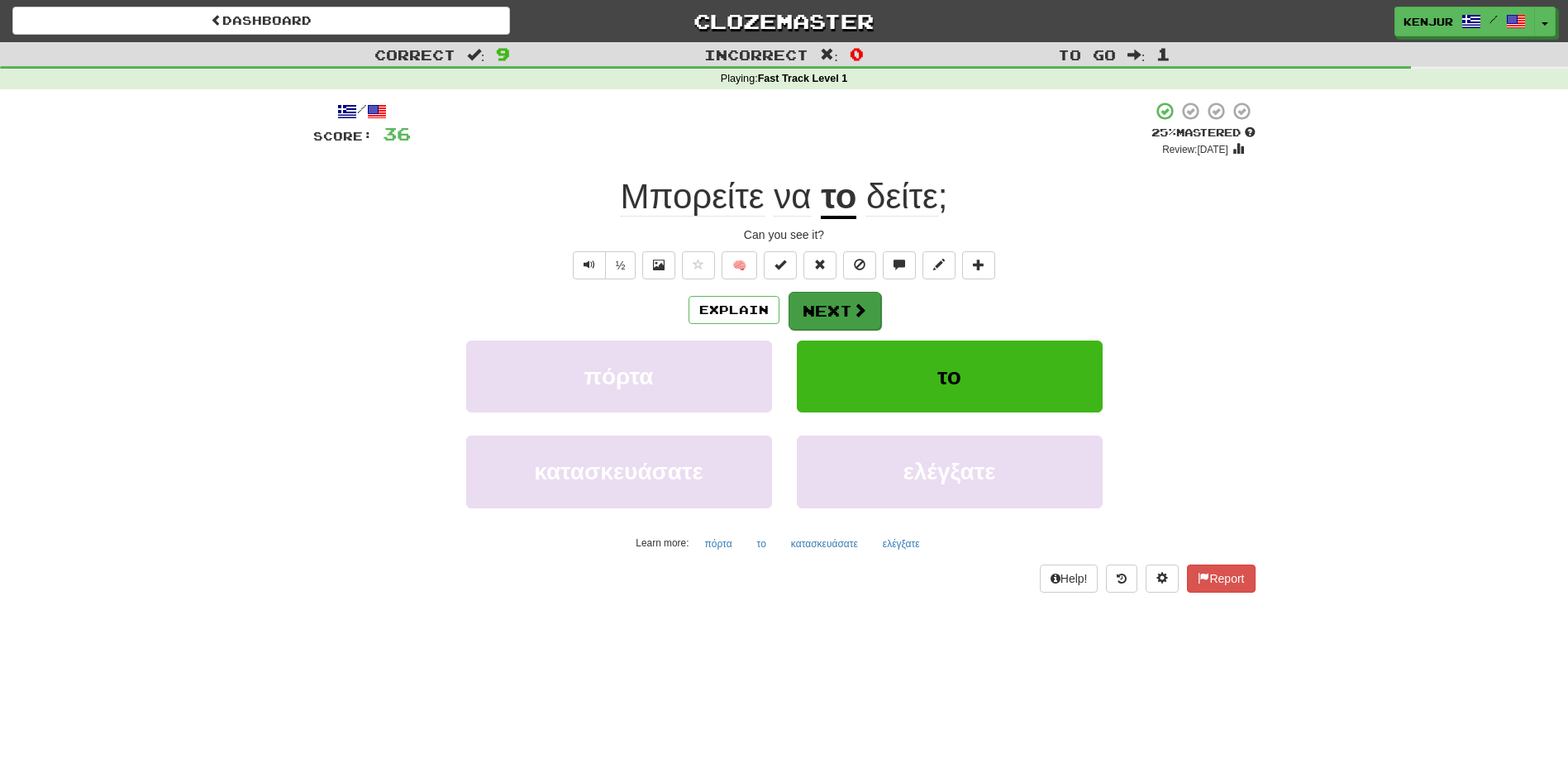
click at [806, 304] on button "Next" at bounding box center [834, 311] width 92 height 38
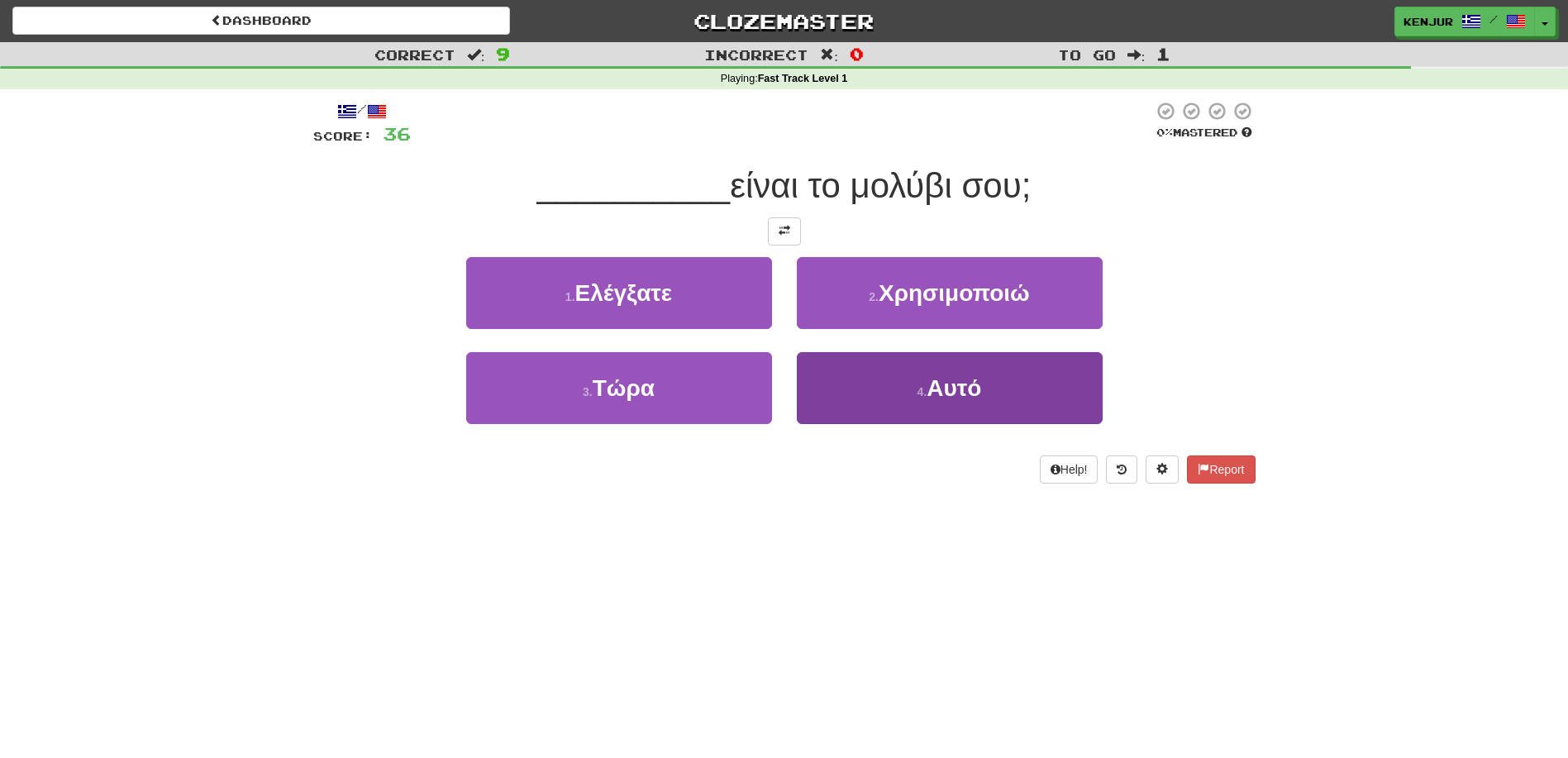
click at [822, 404] on button "4 . Αυτό" at bounding box center [949, 388] width 306 height 71
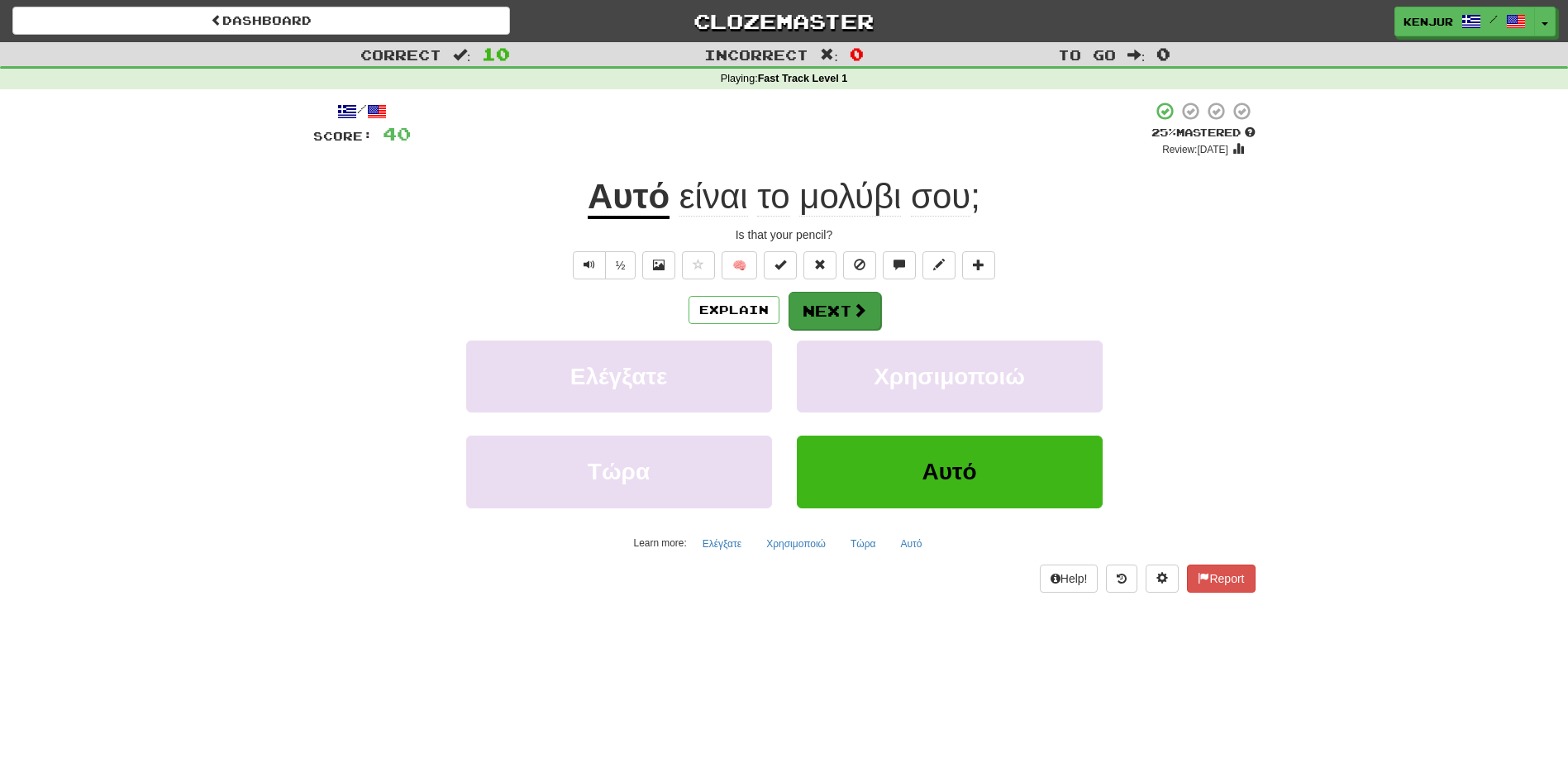
click at [821, 297] on button "Next" at bounding box center [834, 311] width 92 height 38
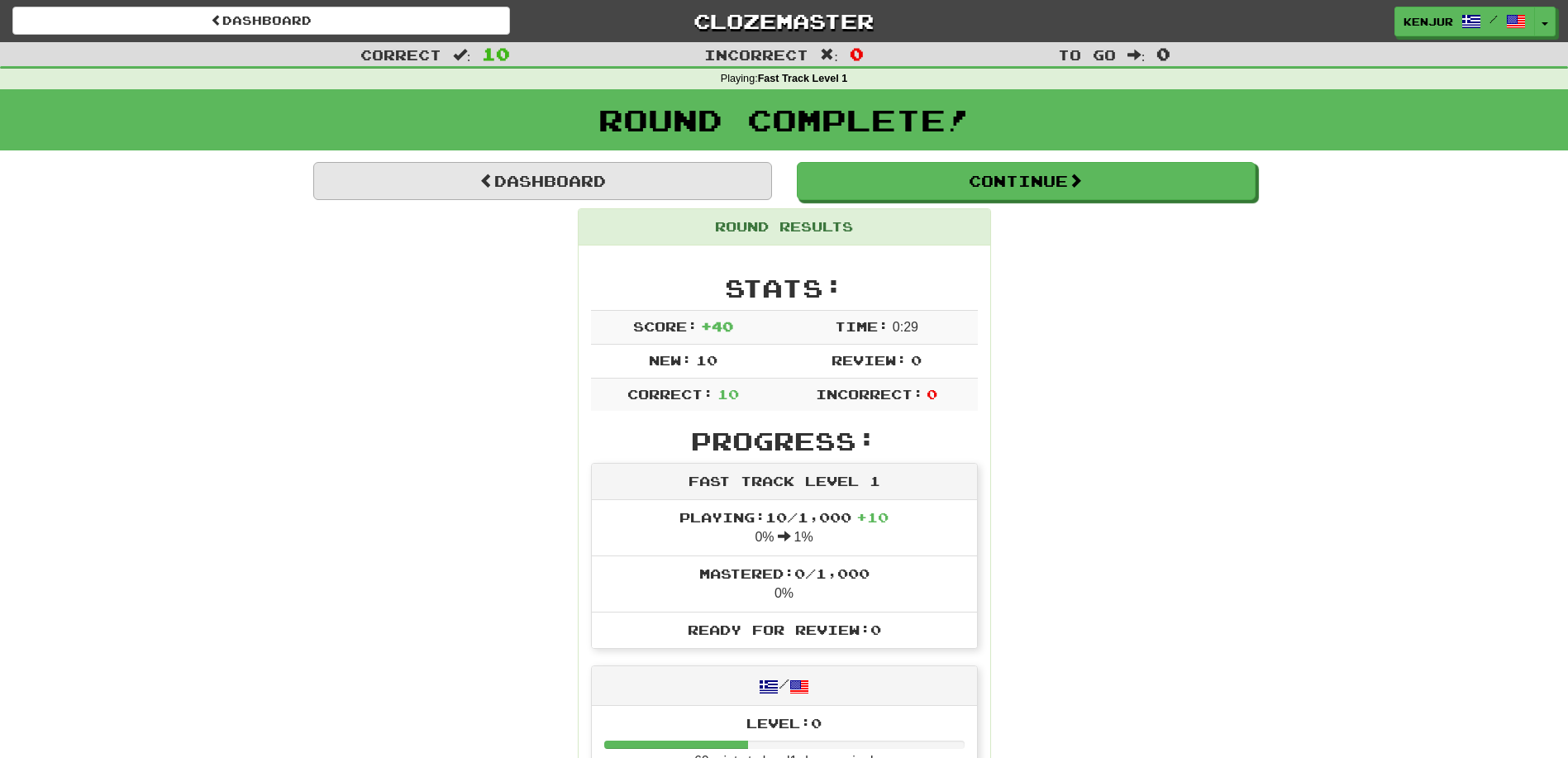
click at [542, 178] on link "Dashboard" at bounding box center [543, 181] width 458 height 38
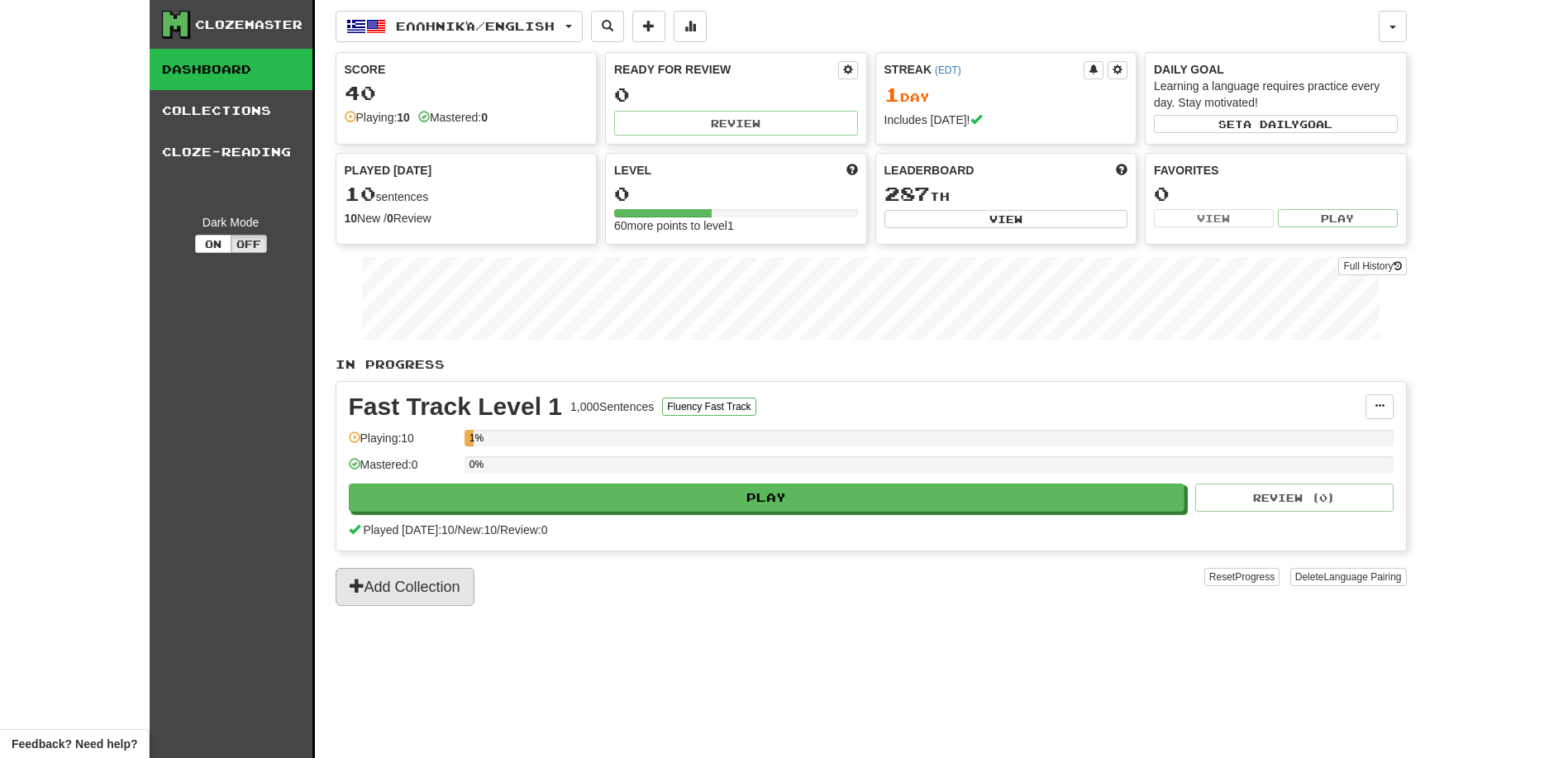
click at [419, 583] on button "Add Collection" at bounding box center [404, 587] width 139 height 38
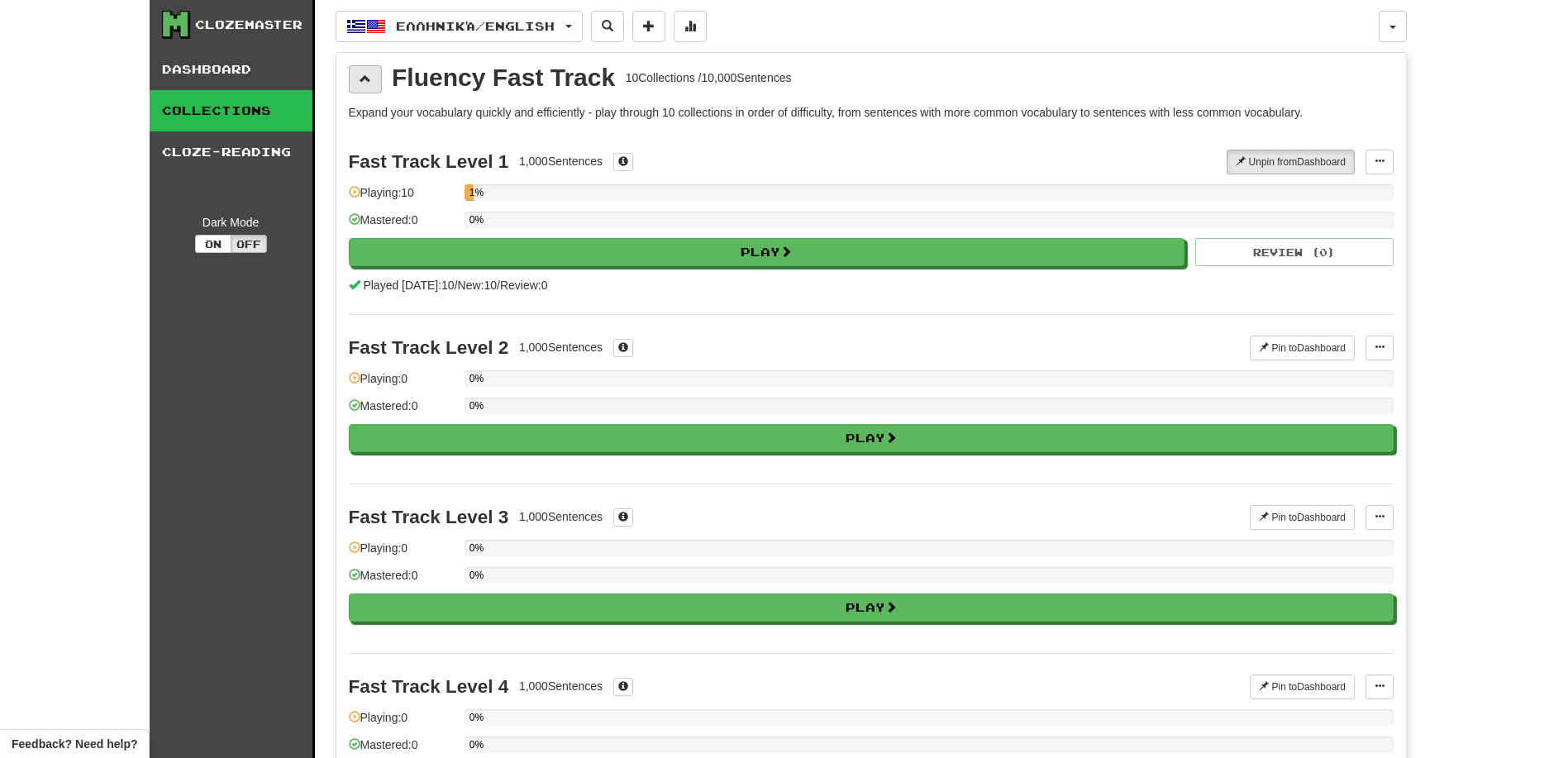
click at [373, 92] on button at bounding box center [365, 79] width 33 height 28
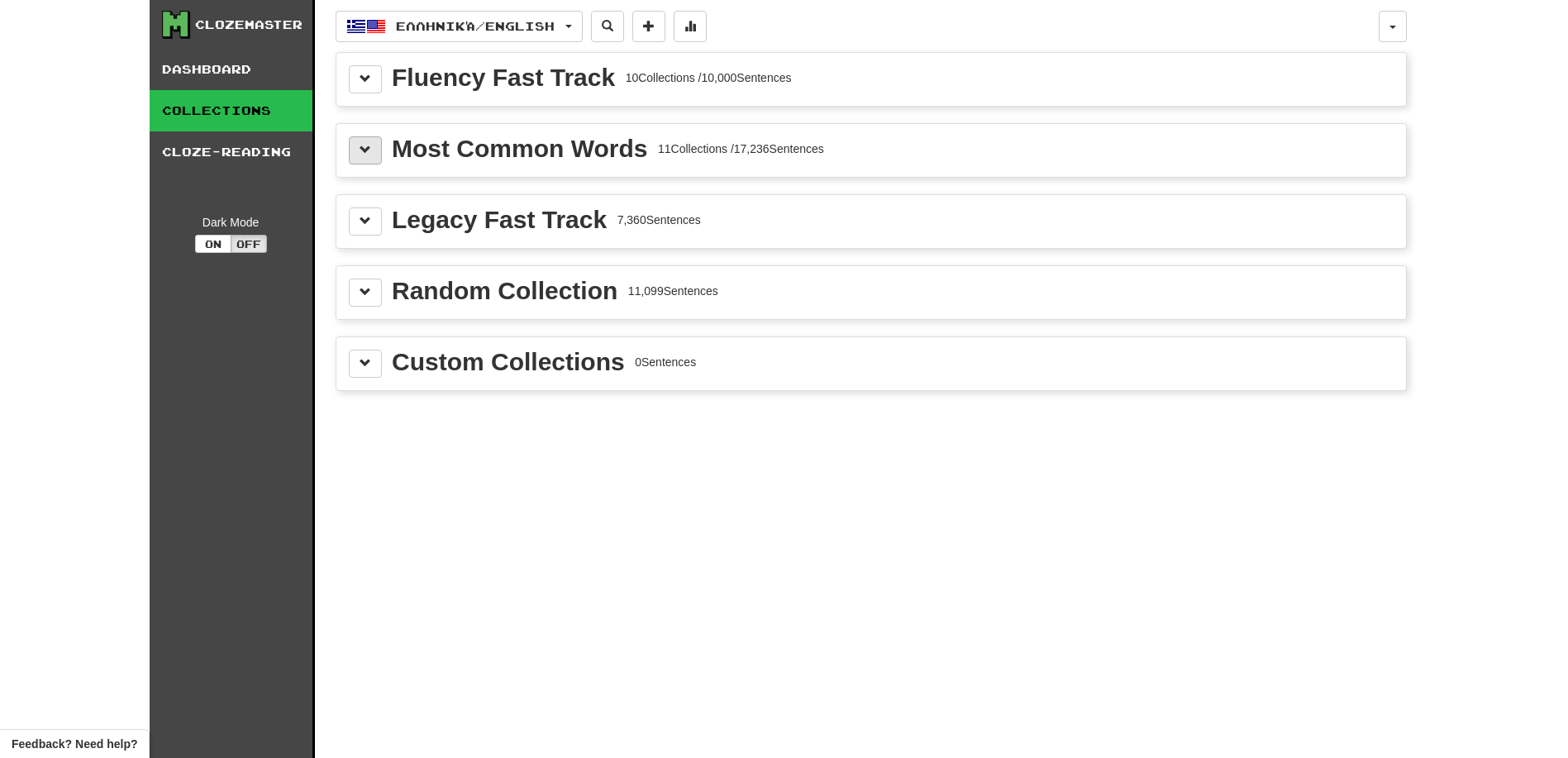
click at [365, 152] on span at bounding box center [364, 149] width 11 height 11
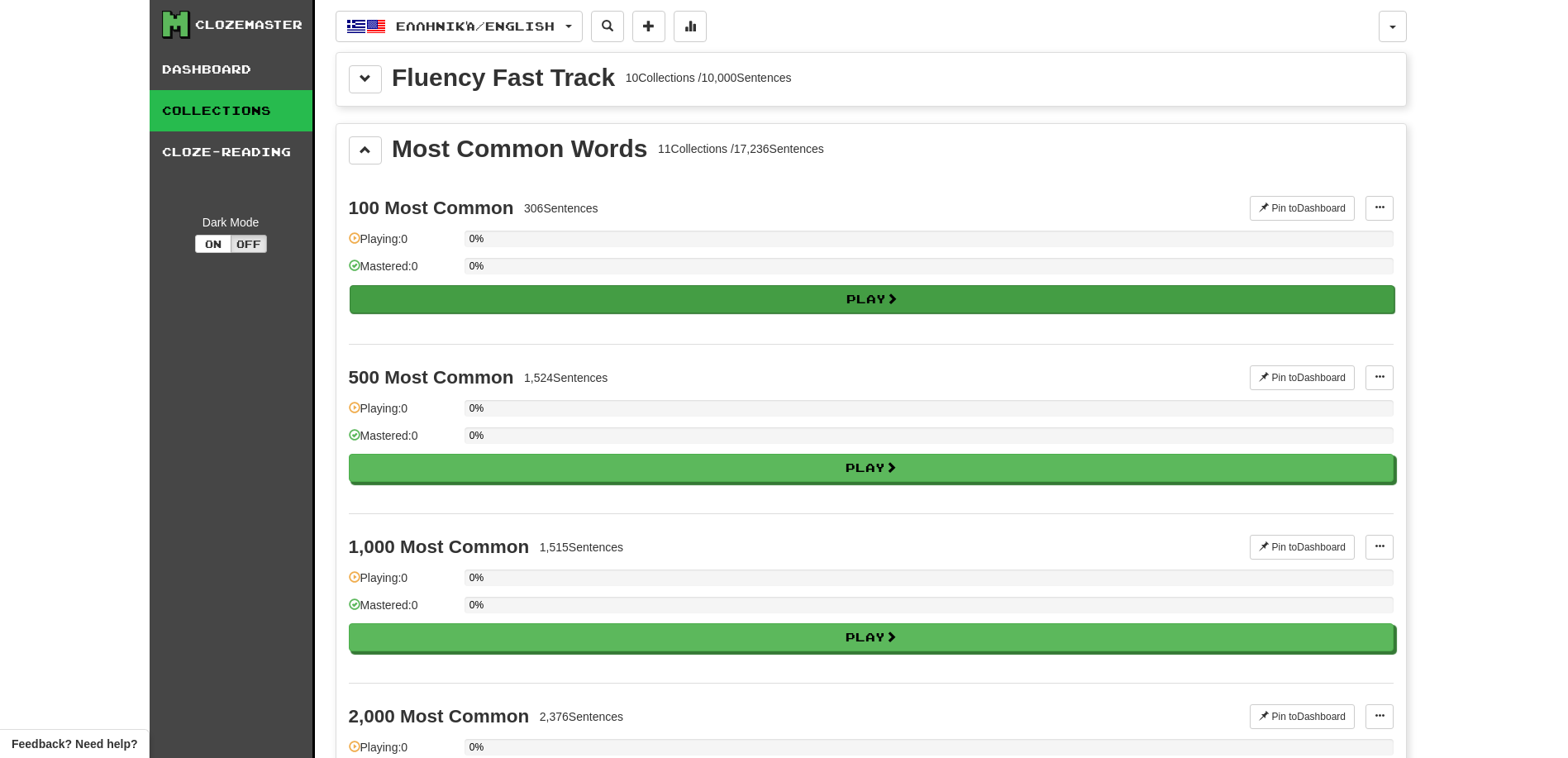
click at [433, 296] on button "Play" at bounding box center [872, 299] width 1045 height 28
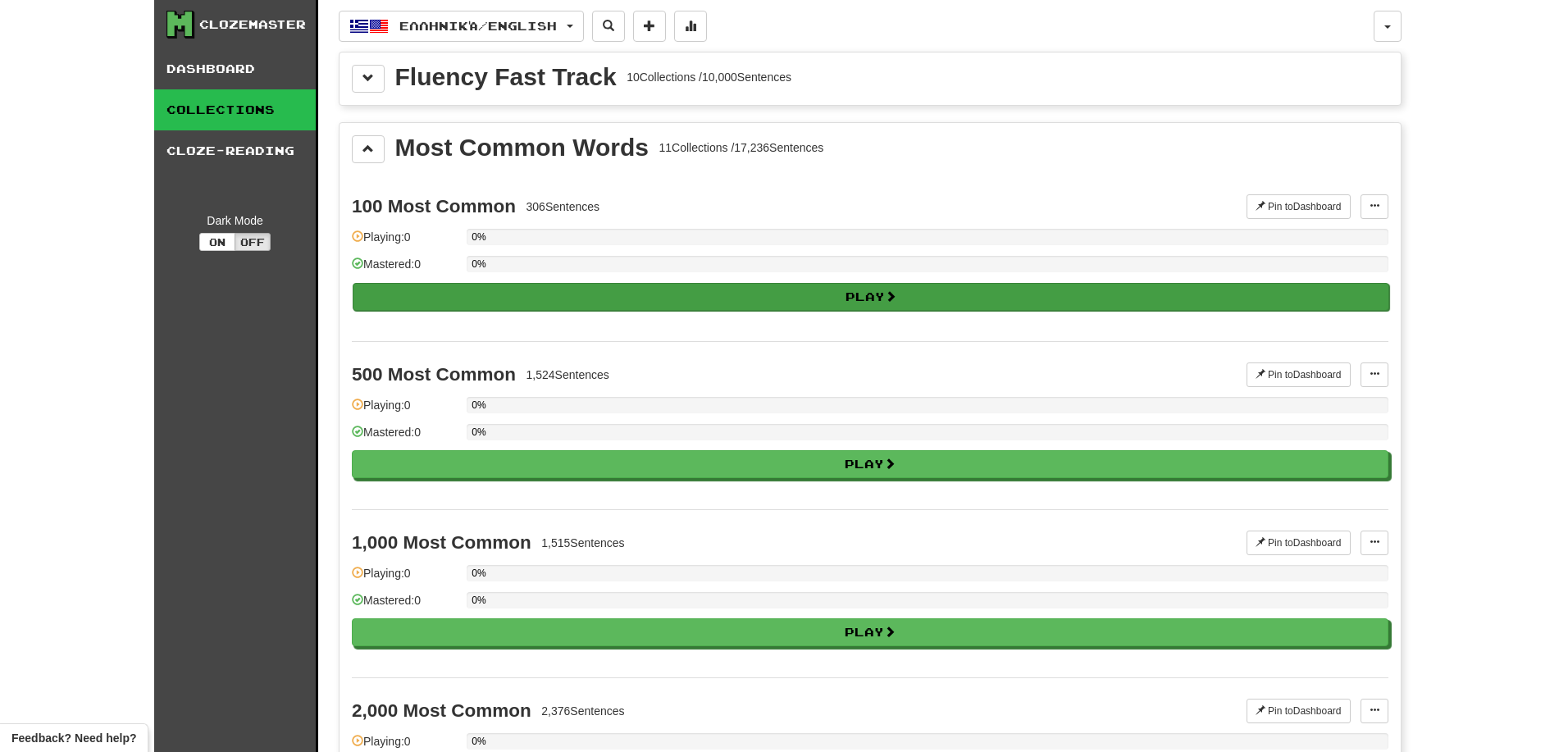
select select "**"
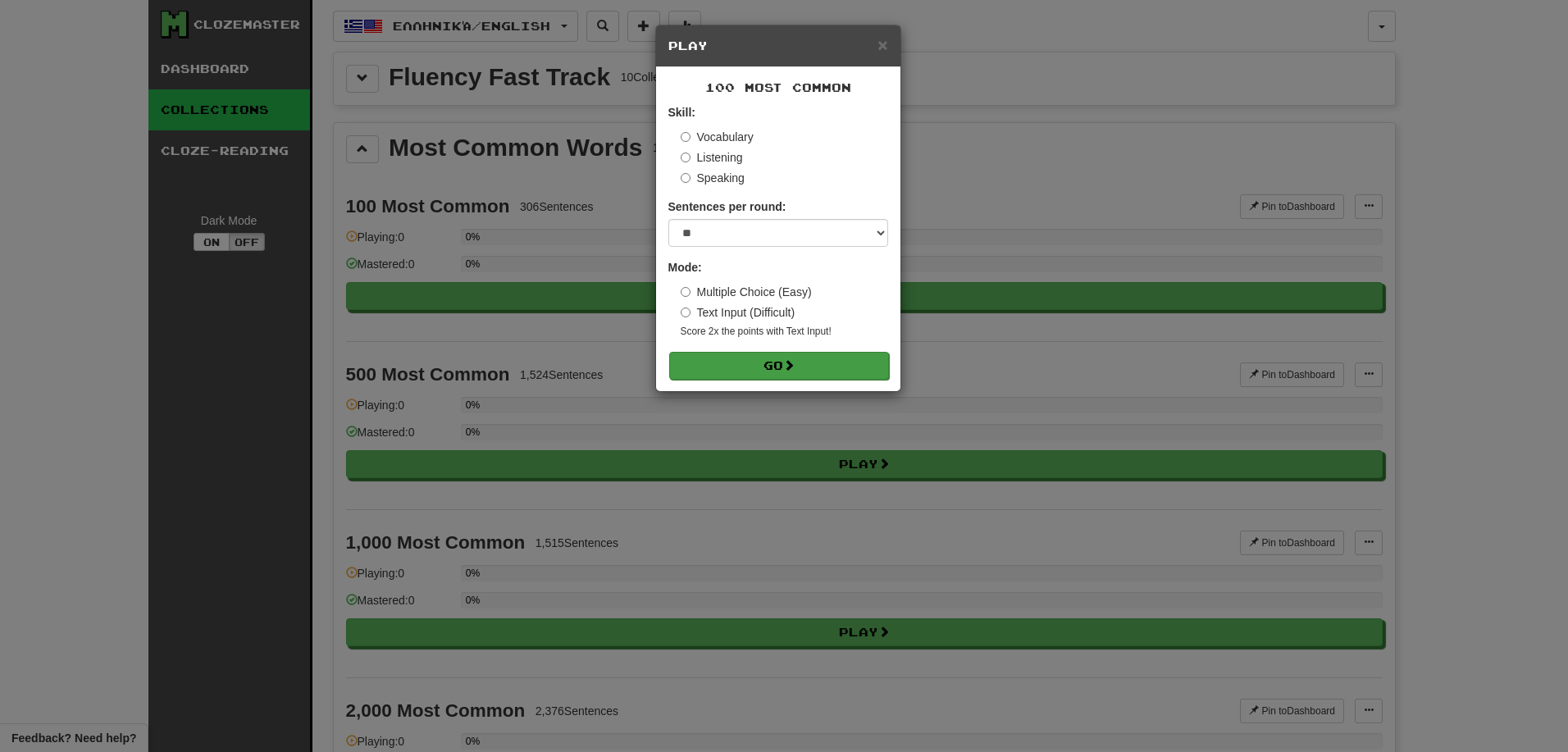
click at [728, 360] on button "Go" at bounding box center [779, 366] width 220 height 28
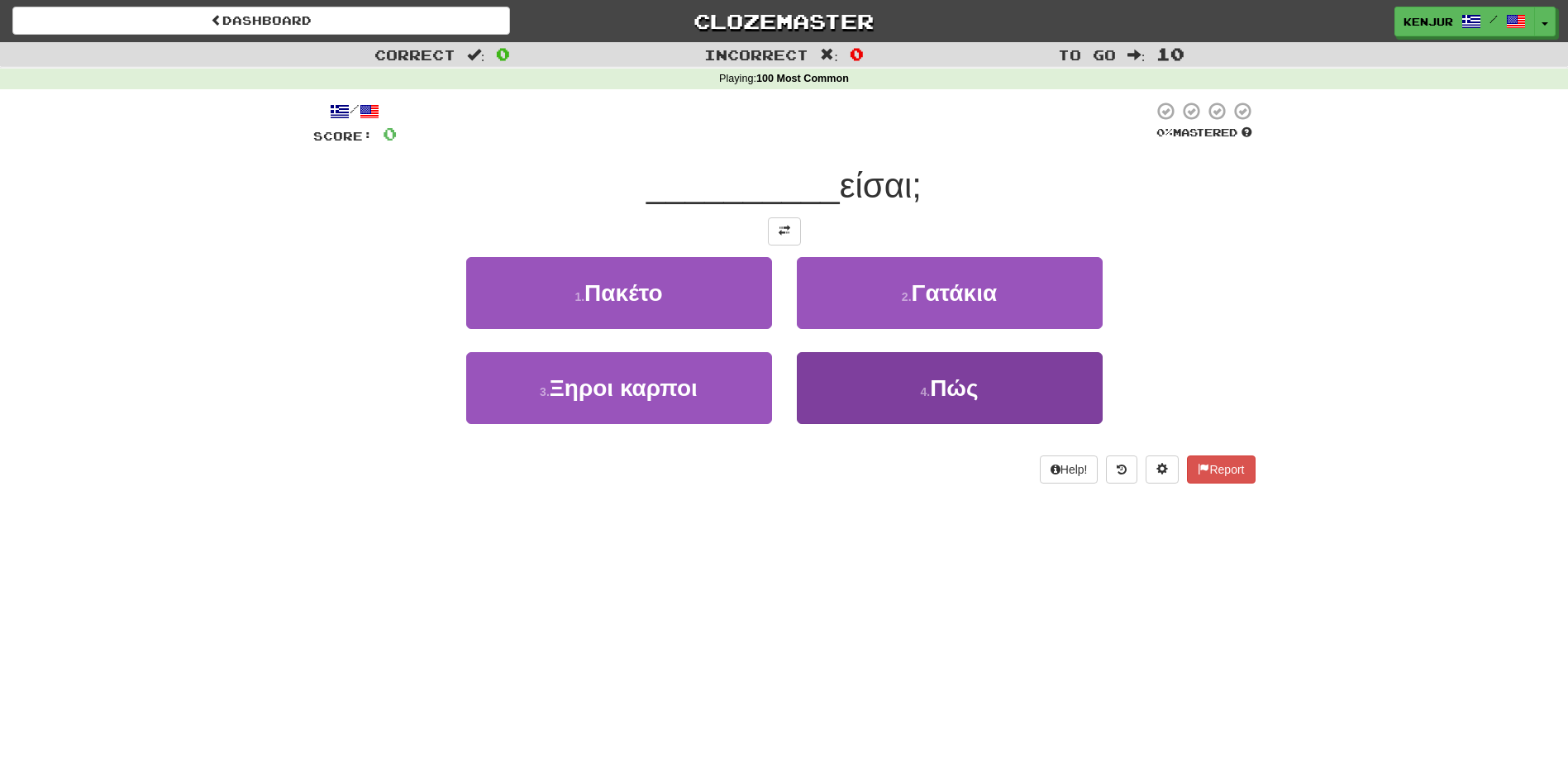
click at [869, 381] on button "4 . Πώς" at bounding box center [949, 388] width 306 height 71
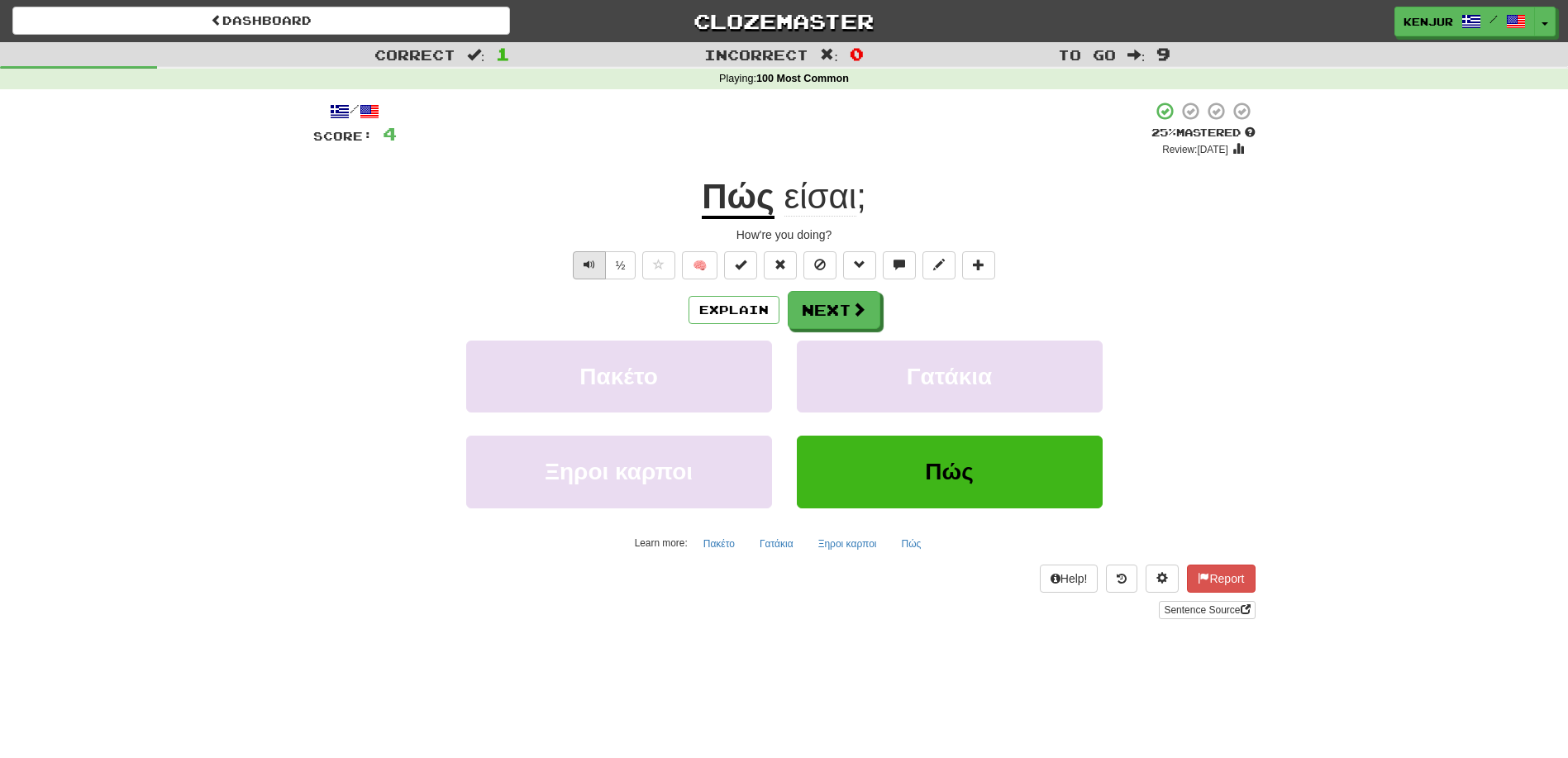
click at [588, 258] on span "Text-to-speech controls" at bounding box center [588, 264] width 11 height 11
click at [815, 299] on button "Next" at bounding box center [834, 311] width 92 height 38
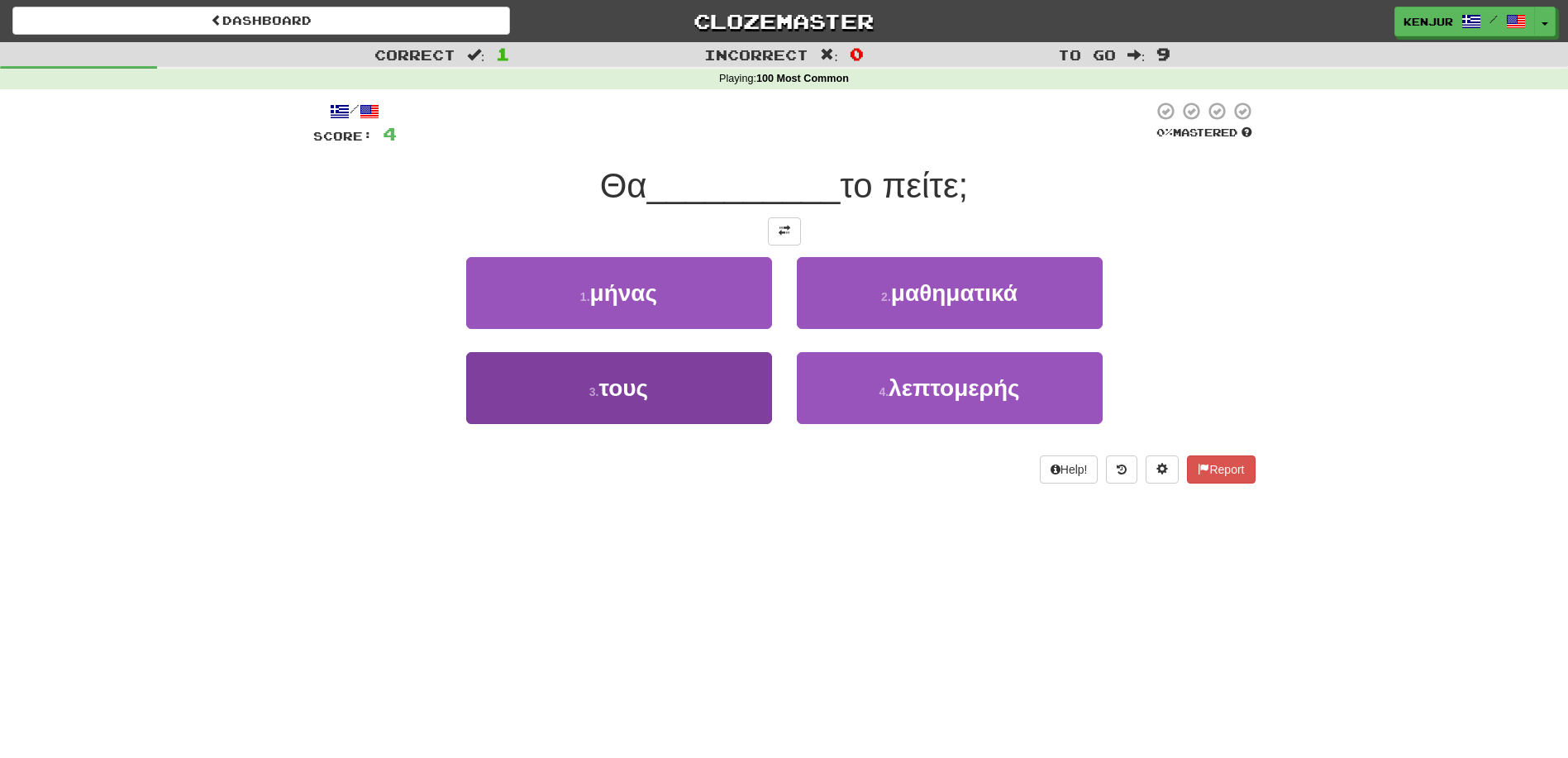
click at [724, 396] on button "3 . τους" at bounding box center [619, 388] width 306 height 71
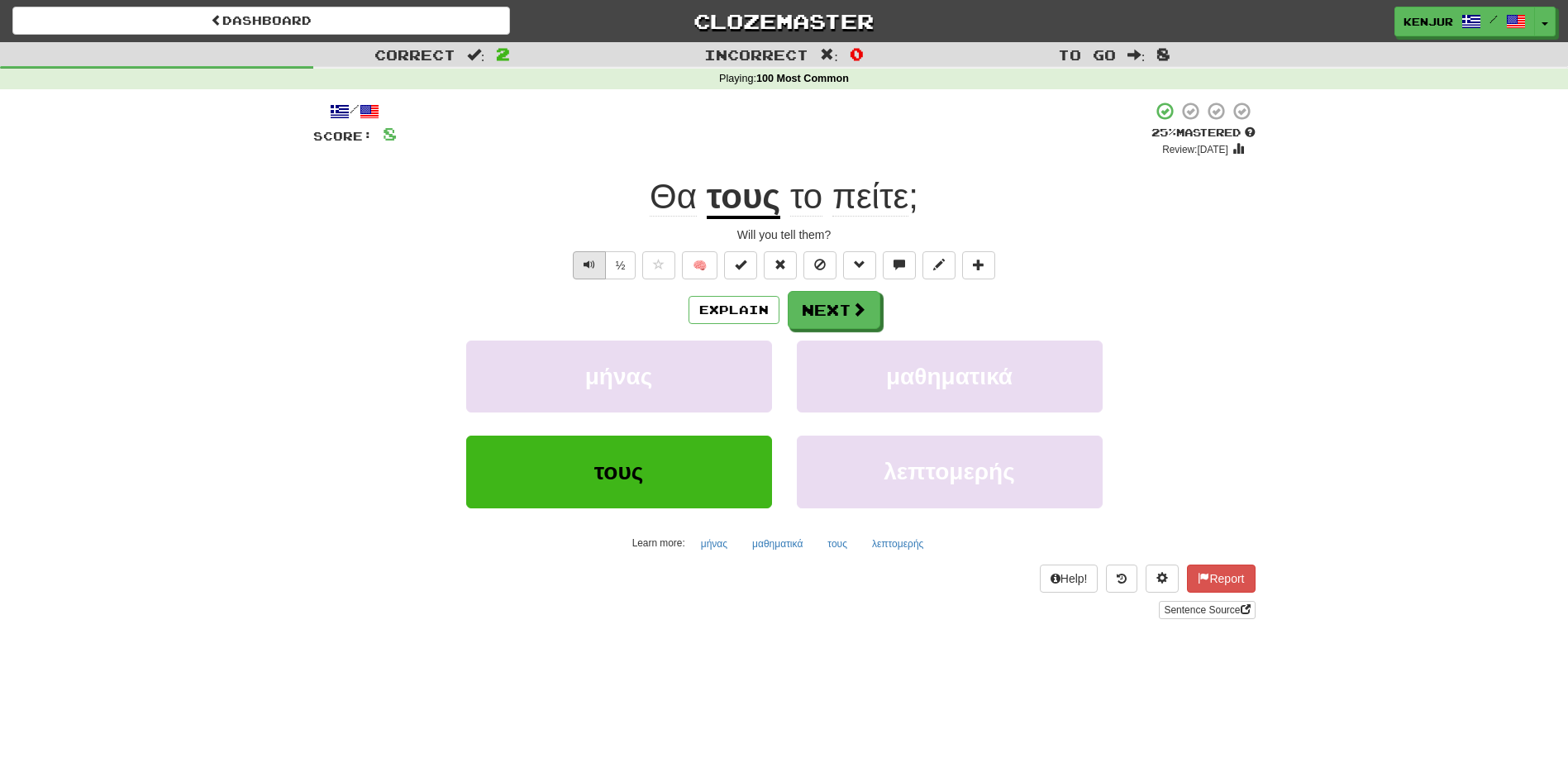
click at [588, 260] on span "Text-to-speech controls" at bounding box center [588, 264] width 11 height 11
click at [843, 301] on button "Next" at bounding box center [834, 311] width 92 height 38
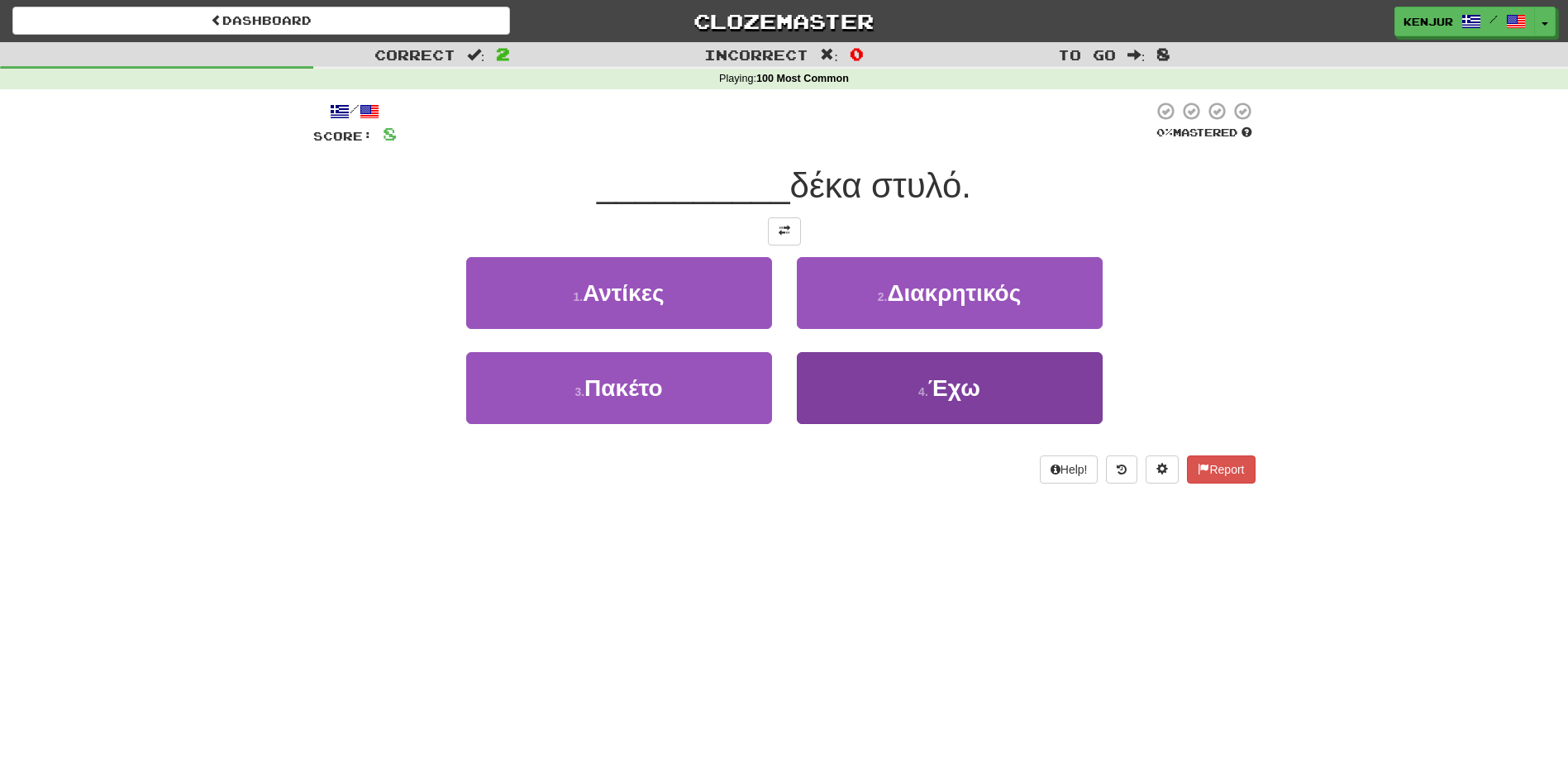
click at [883, 388] on button "4 . Έχω" at bounding box center [949, 388] width 306 height 71
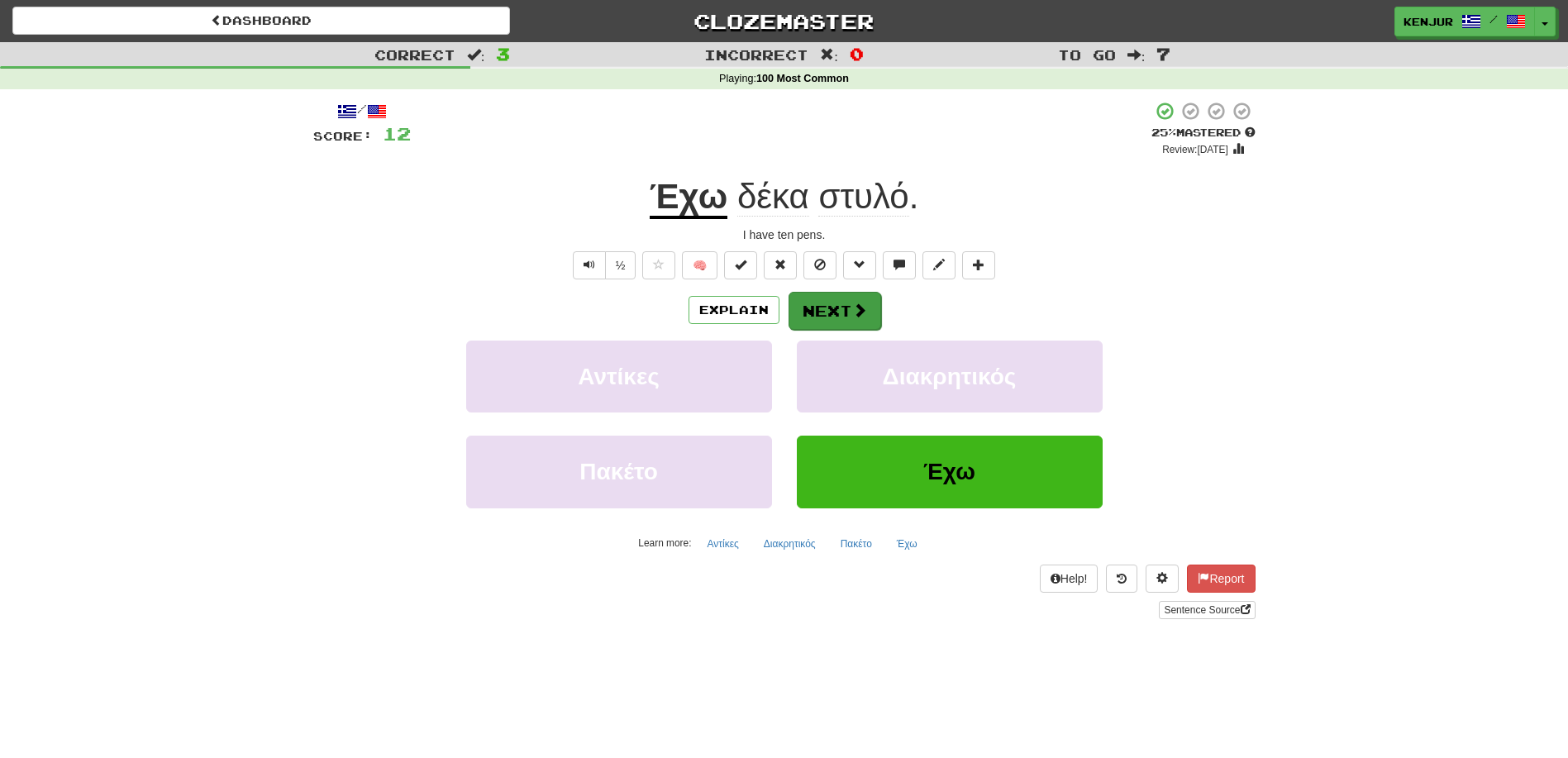
click at [829, 302] on button "Next" at bounding box center [834, 311] width 92 height 38
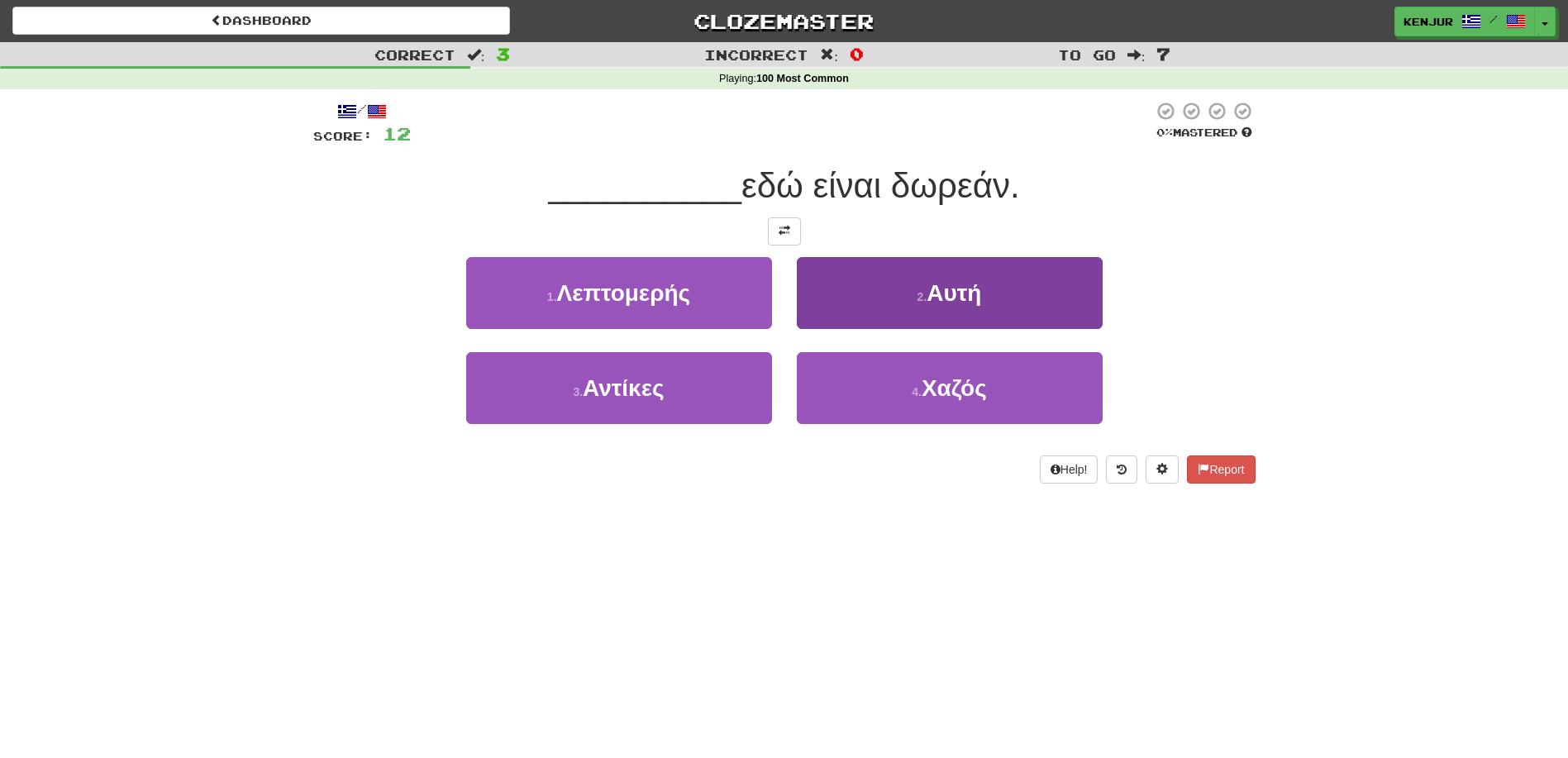
click at [824, 309] on button "2 . Αυτή" at bounding box center [949, 292] width 306 height 71
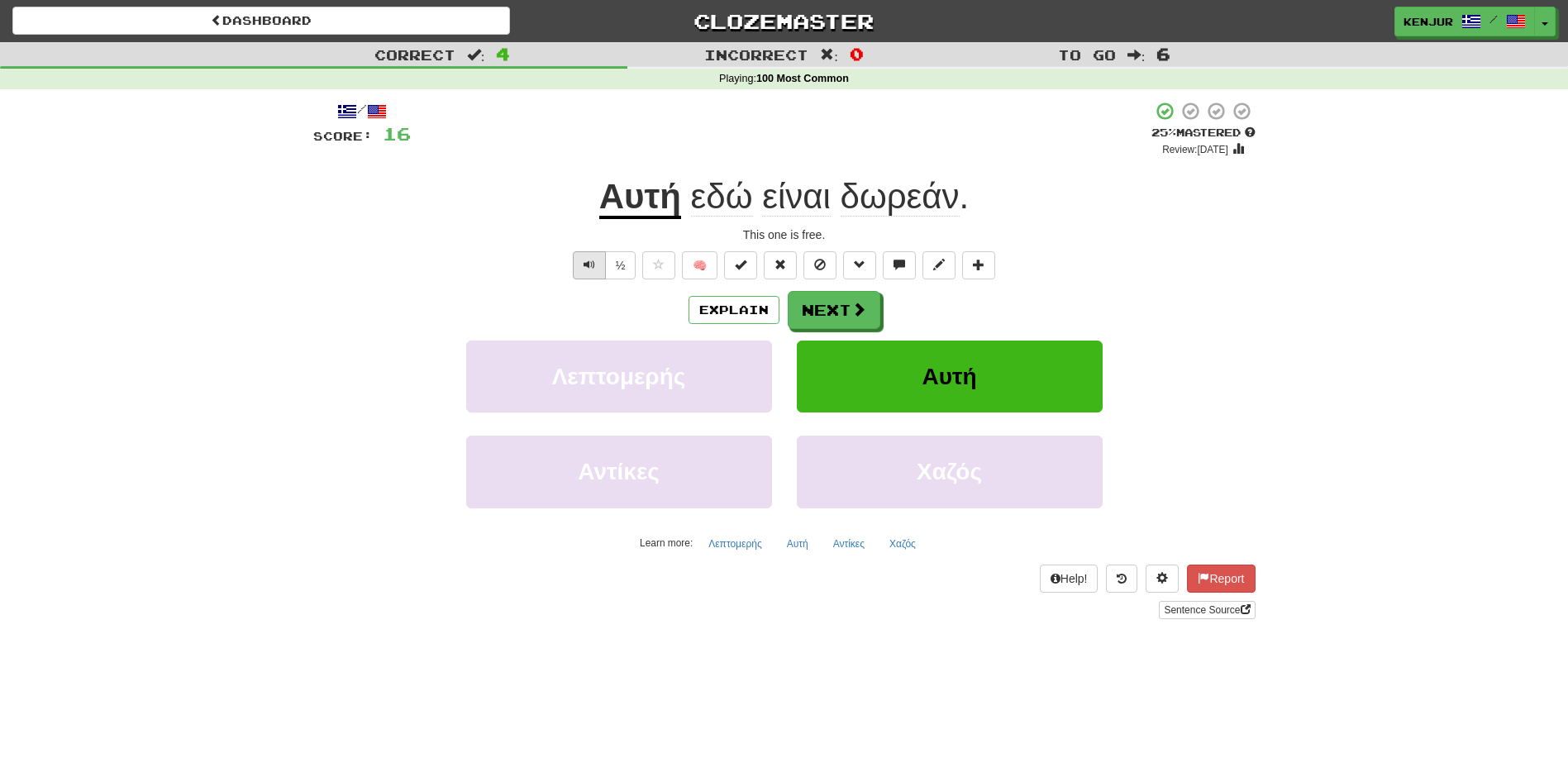
click at [594, 258] on button "Text-to-speech controls" at bounding box center [589, 265] width 33 height 28
click at [820, 307] on button "Next" at bounding box center [834, 311] width 92 height 38
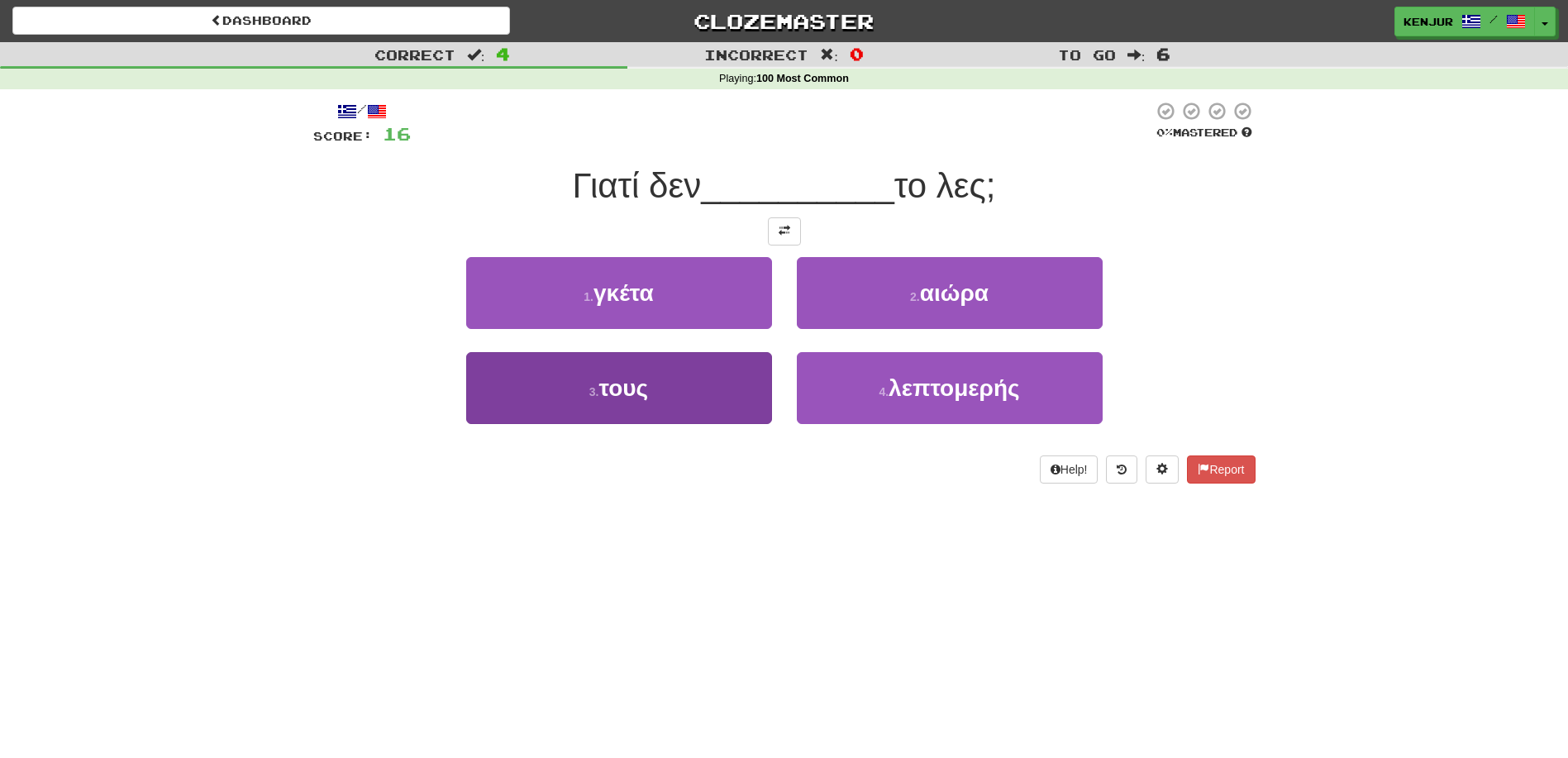
click at [739, 376] on button "3 . τους" at bounding box center [619, 388] width 306 height 71
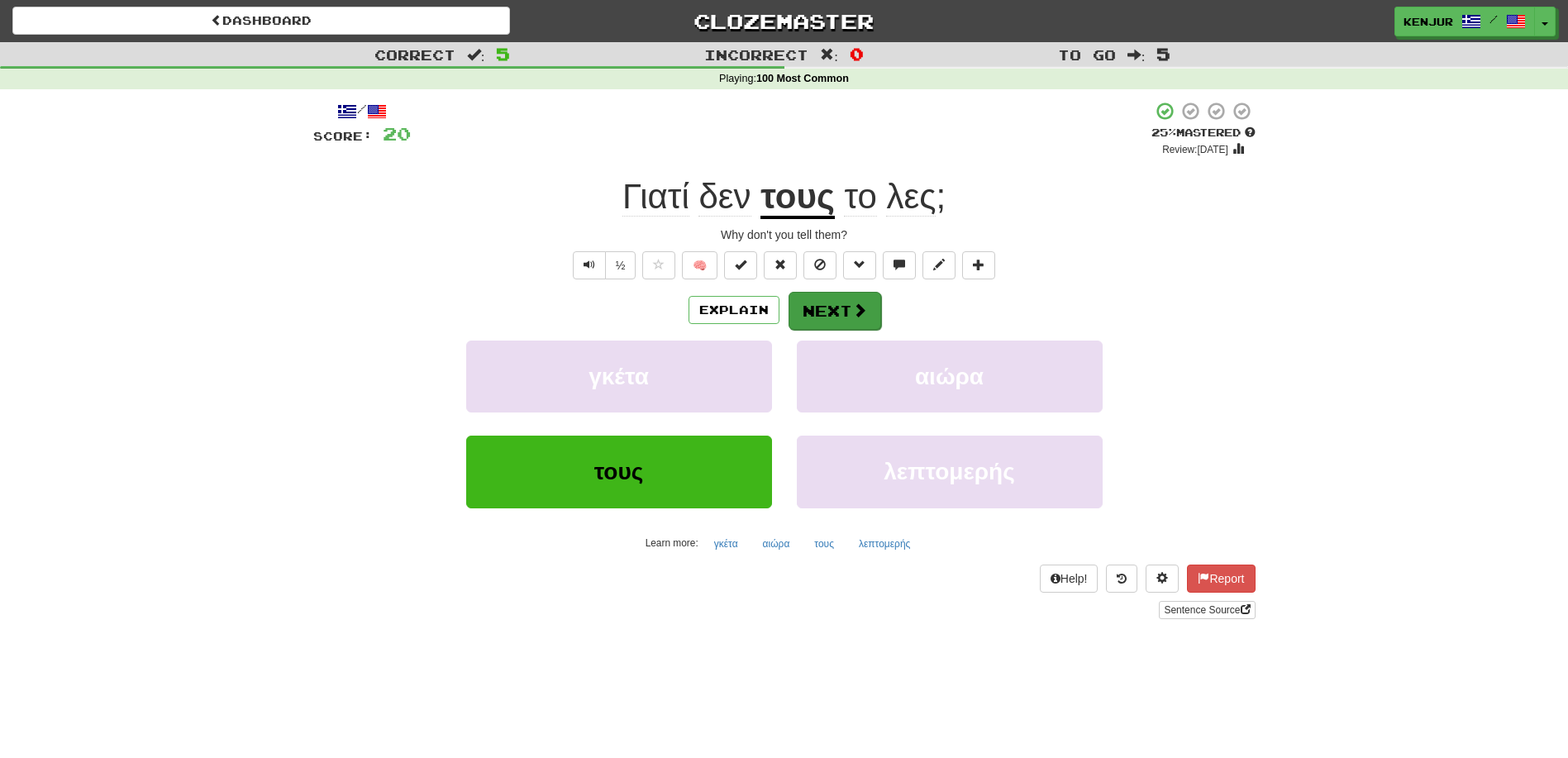
click at [815, 303] on button "Next" at bounding box center [834, 311] width 92 height 38
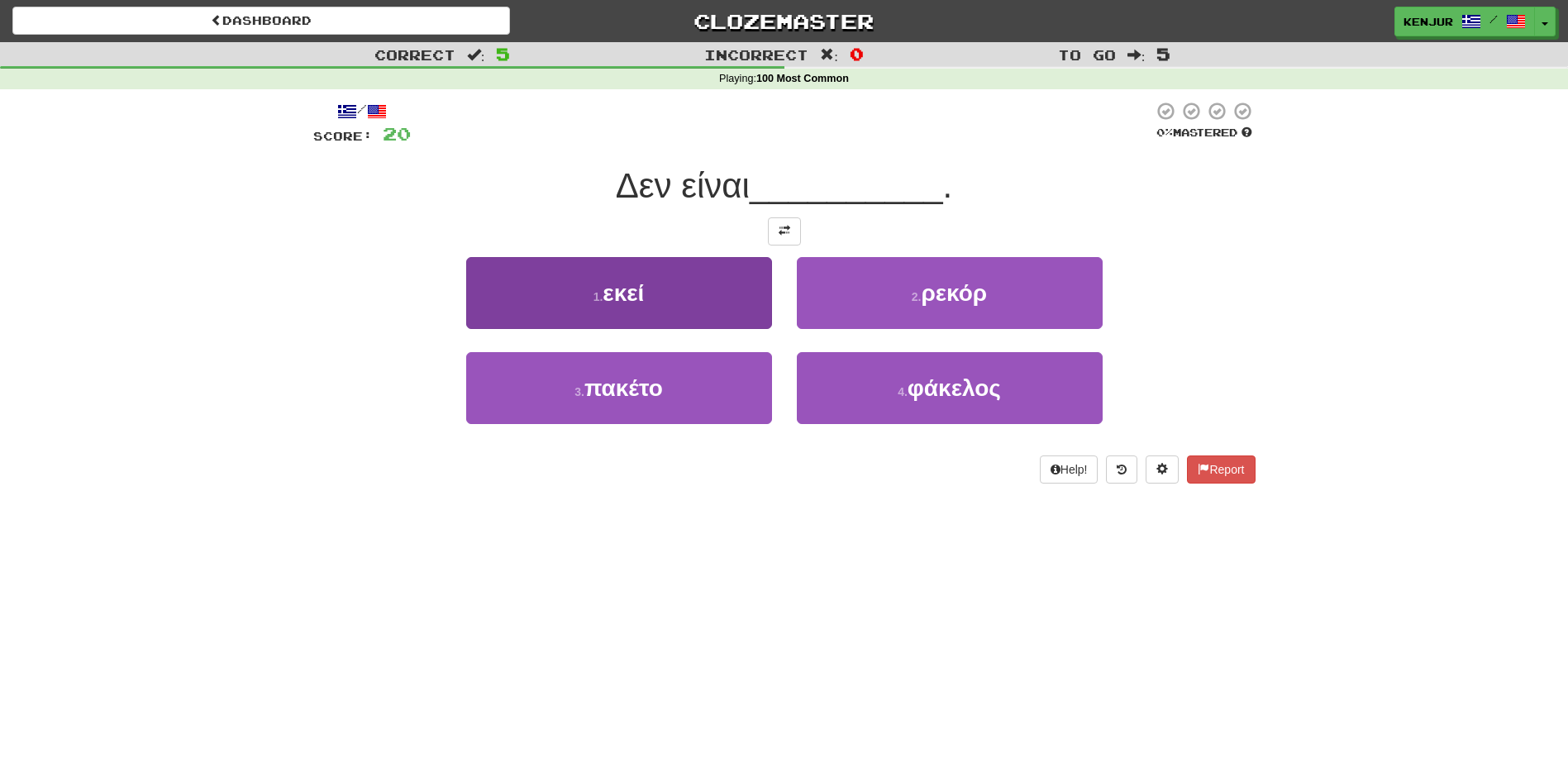
click at [760, 291] on button "1 . εκεί" at bounding box center [619, 292] width 306 height 71
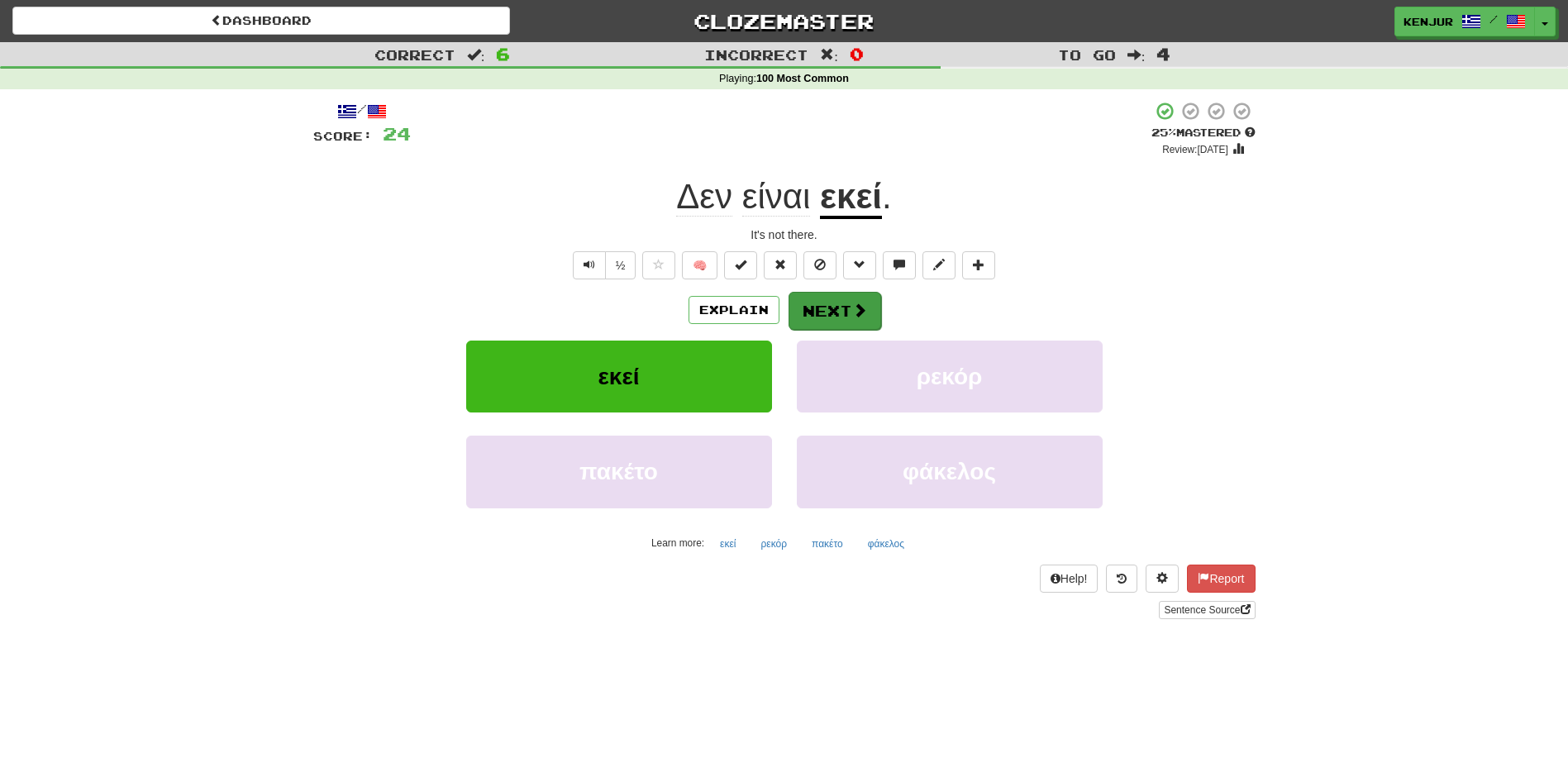
click at [827, 305] on button "Next" at bounding box center [834, 311] width 92 height 38
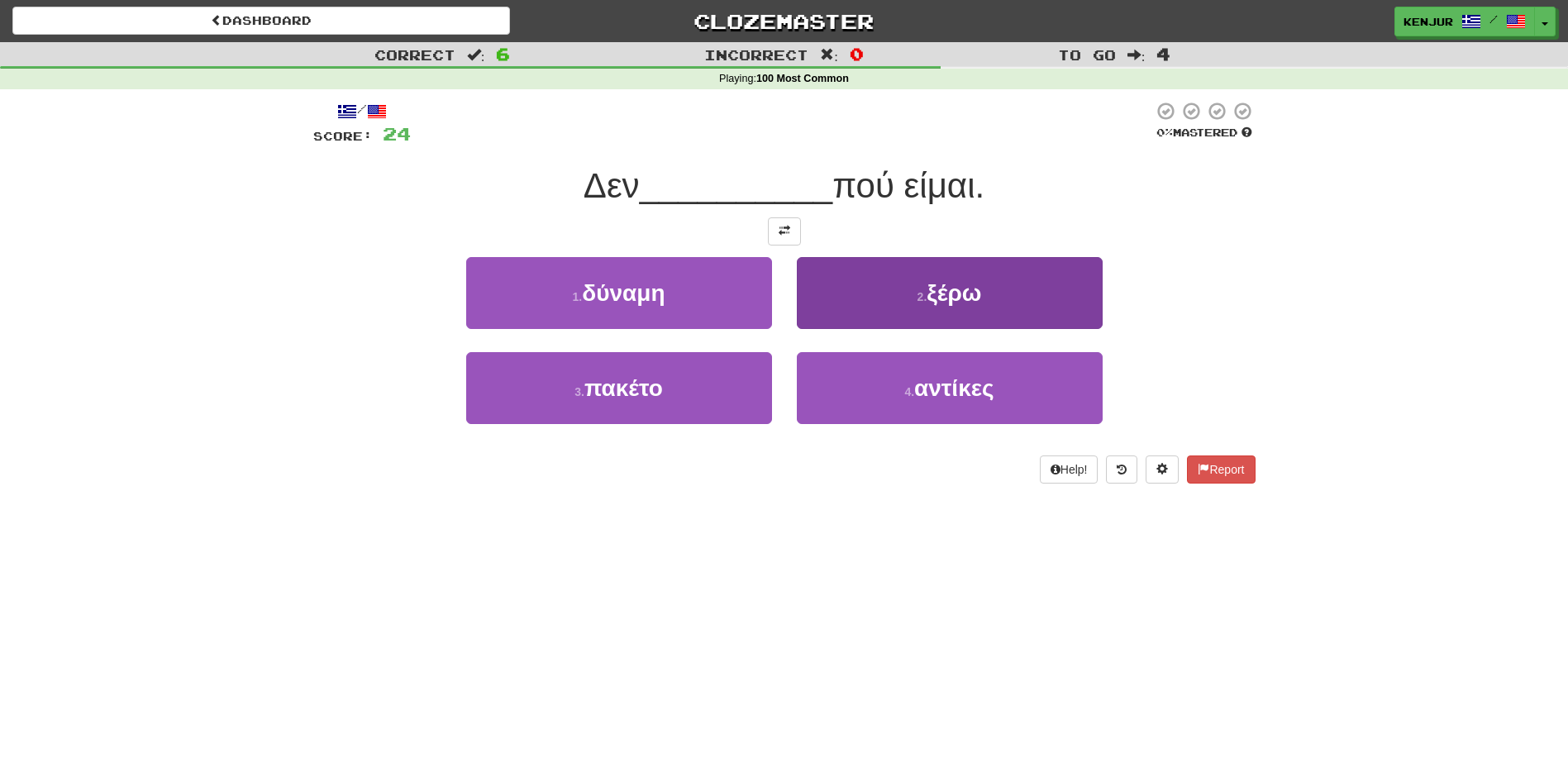
click at [851, 286] on button "2 . ξέρω" at bounding box center [949, 292] width 306 height 71
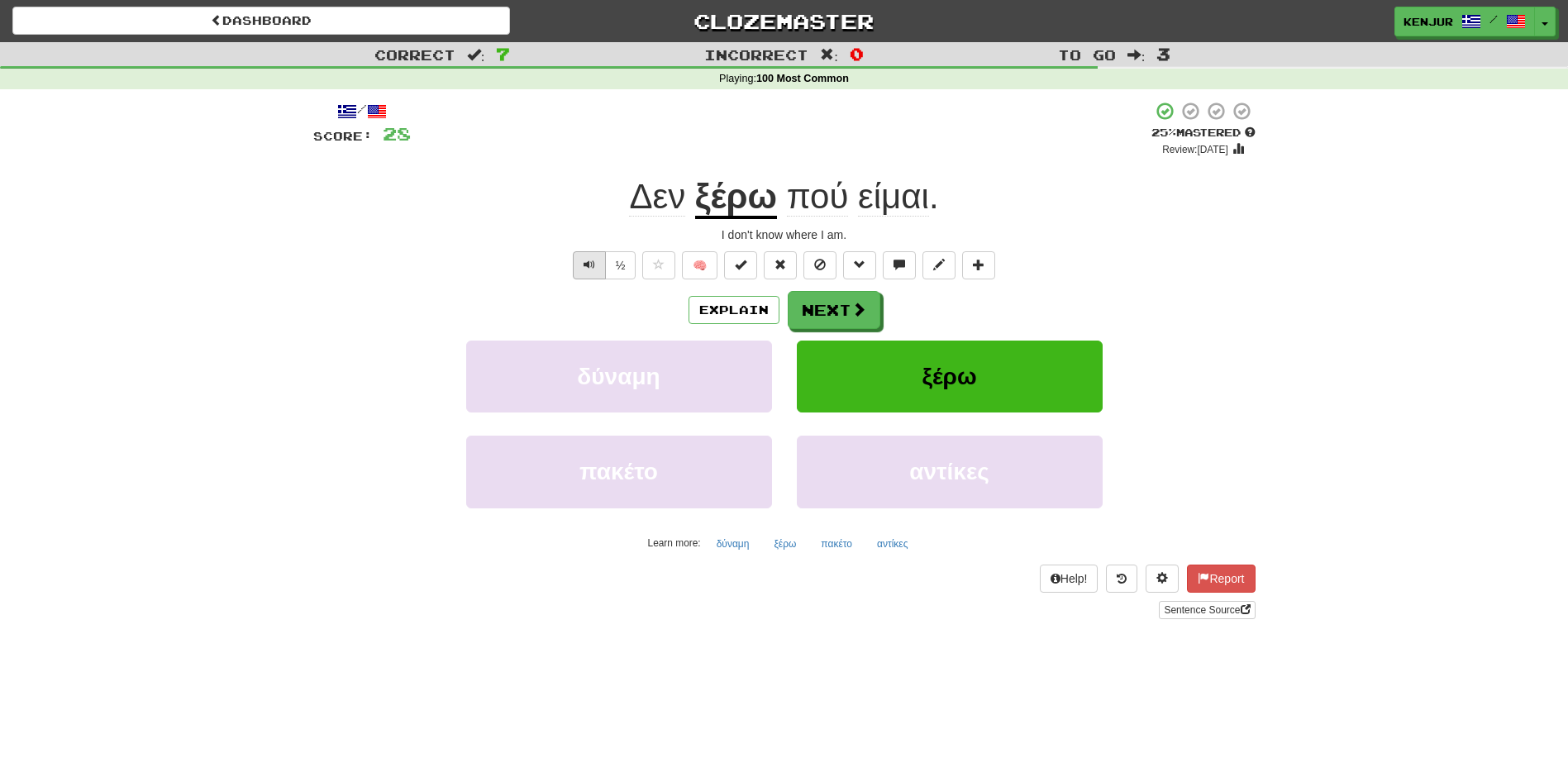
click at [587, 267] on span "Text-to-speech controls" at bounding box center [588, 264] width 11 height 11
click at [846, 300] on button "Next" at bounding box center [834, 311] width 92 height 38
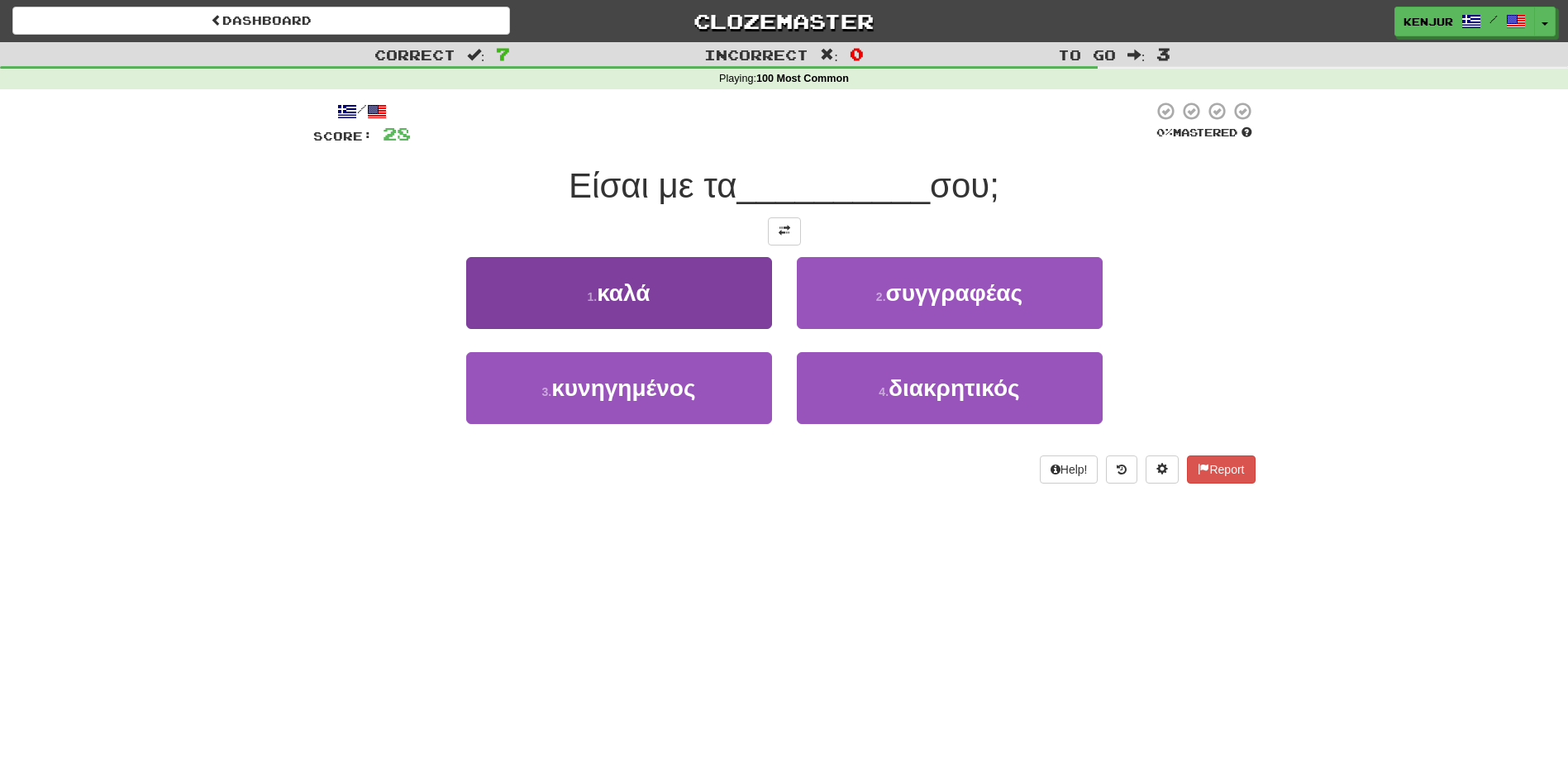
click at [706, 295] on button "1 . καλά" at bounding box center [619, 292] width 306 height 71
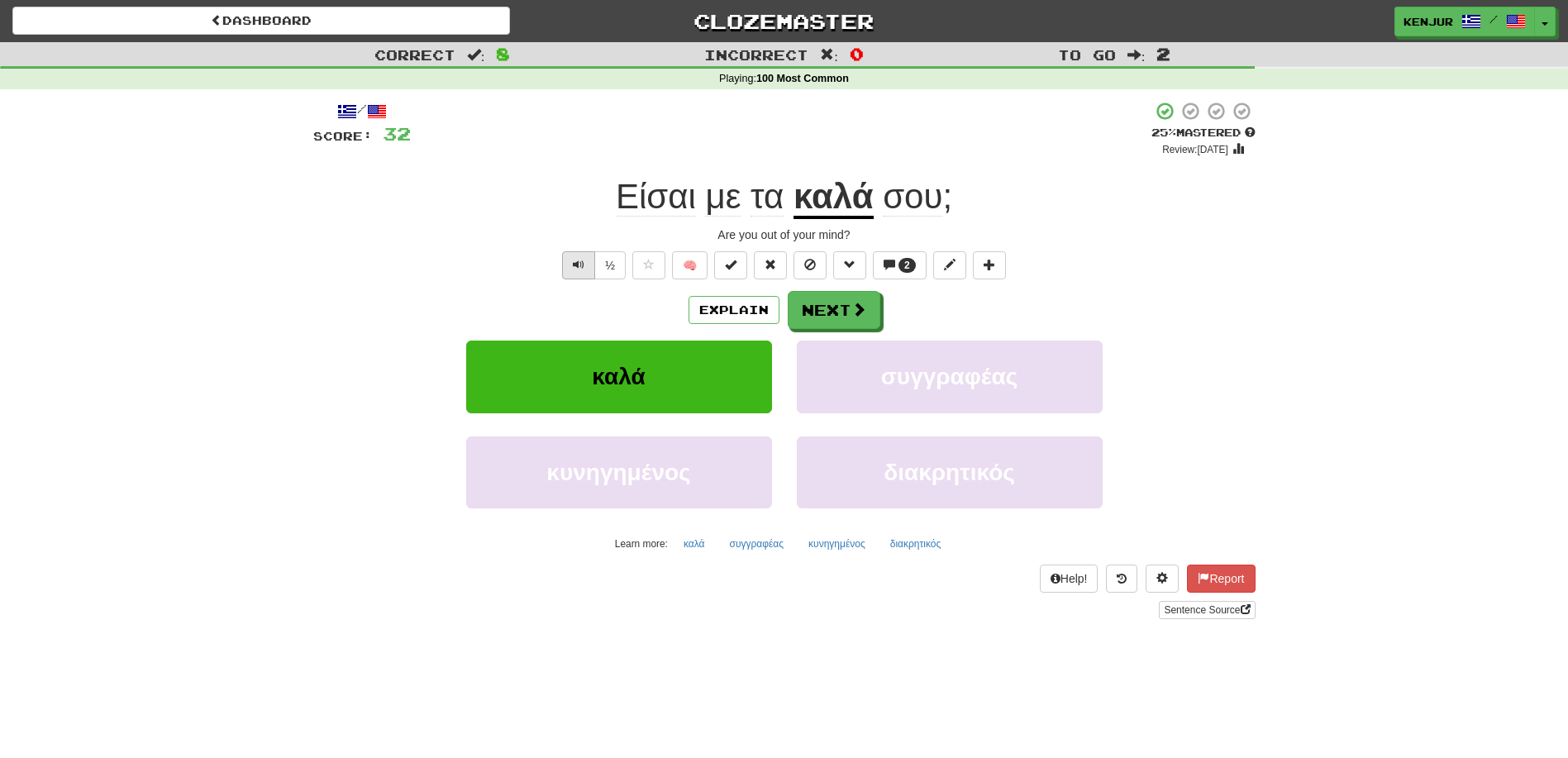
click at [570, 263] on button "Text-to-speech controls" at bounding box center [578, 265] width 33 height 28
click at [829, 310] on button "Next" at bounding box center [834, 311] width 92 height 38
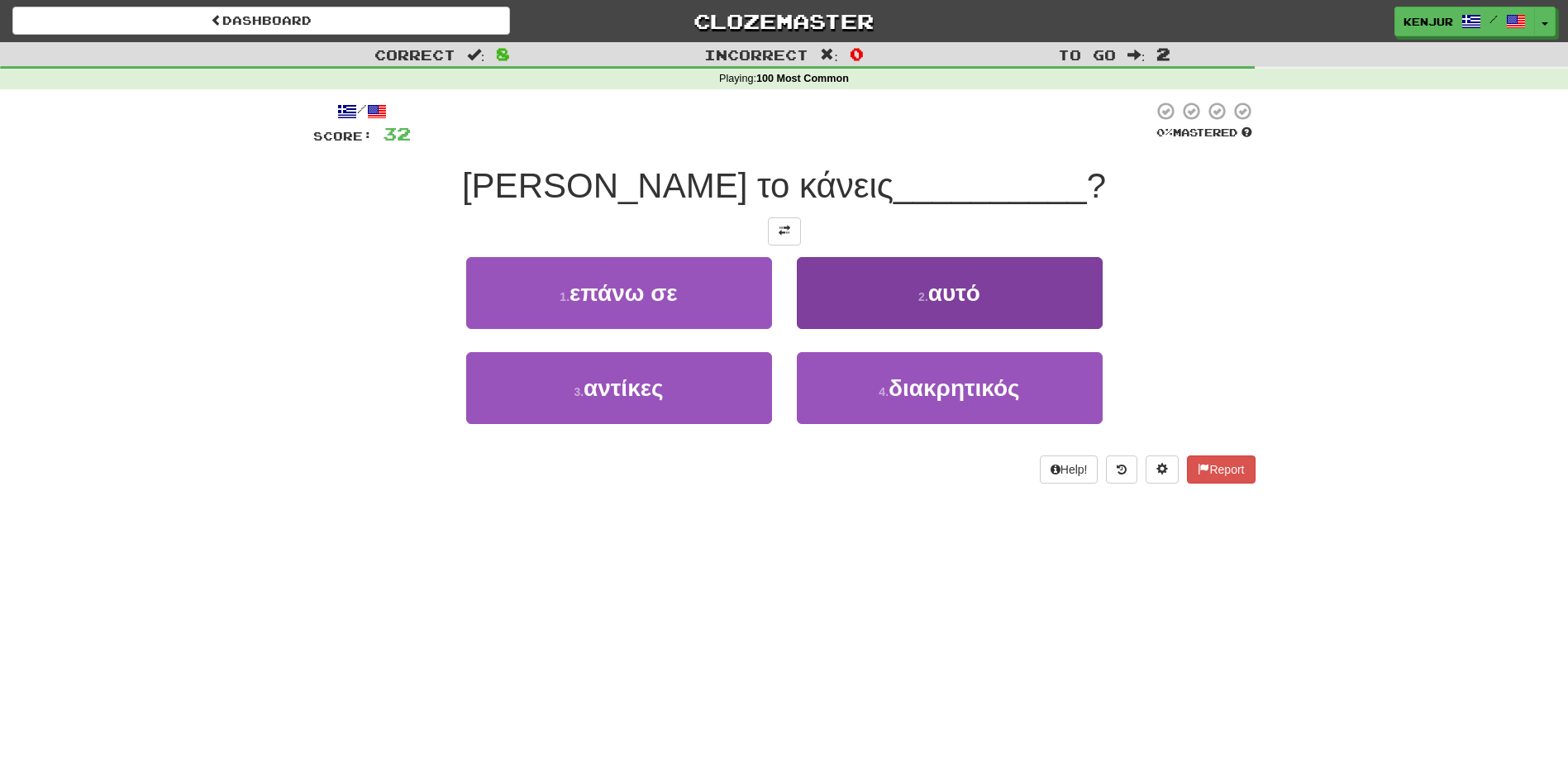
click at [857, 290] on button "2 . αυτό" at bounding box center [949, 292] width 306 height 71
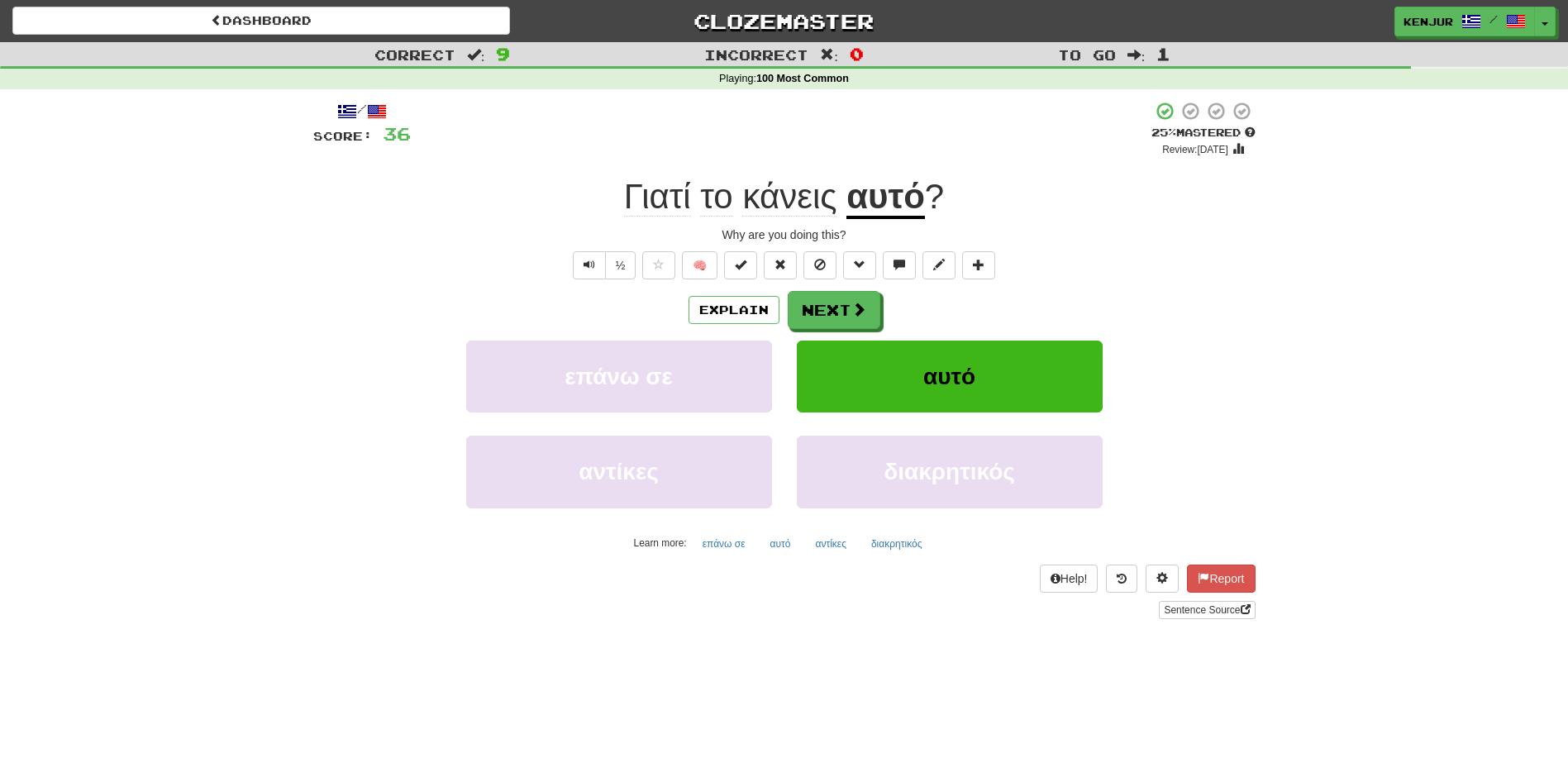
drag, startPoint x: 584, startPoint y: 270, endPoint x: 632, endPoint y: 188, distance: 95.0
click at [584, 269] on button "Text-to-speech controls" at bounding box center [589, 265] width 33 height 28
click at [834, 301] on button "Next" at bounding box center [834, 311] width 92 height 38
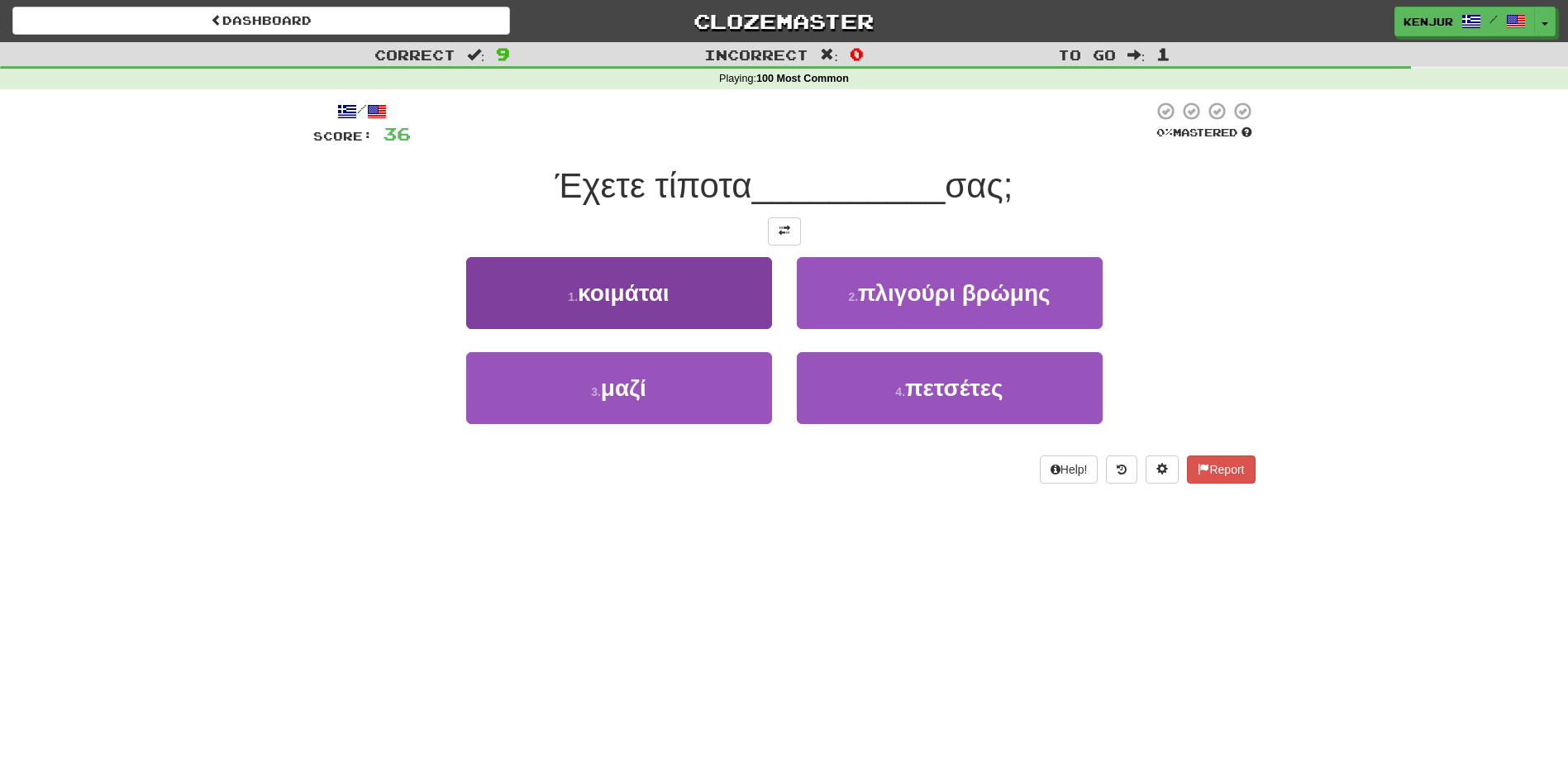
drag, startPoint x: 742, startPoint y: 389, endPoint x: 753, endPoint y: 390, distance: 11.0
click at [742, 389] on button "3 . μαζί" at bounding box center [619, 388] width 306 height 71
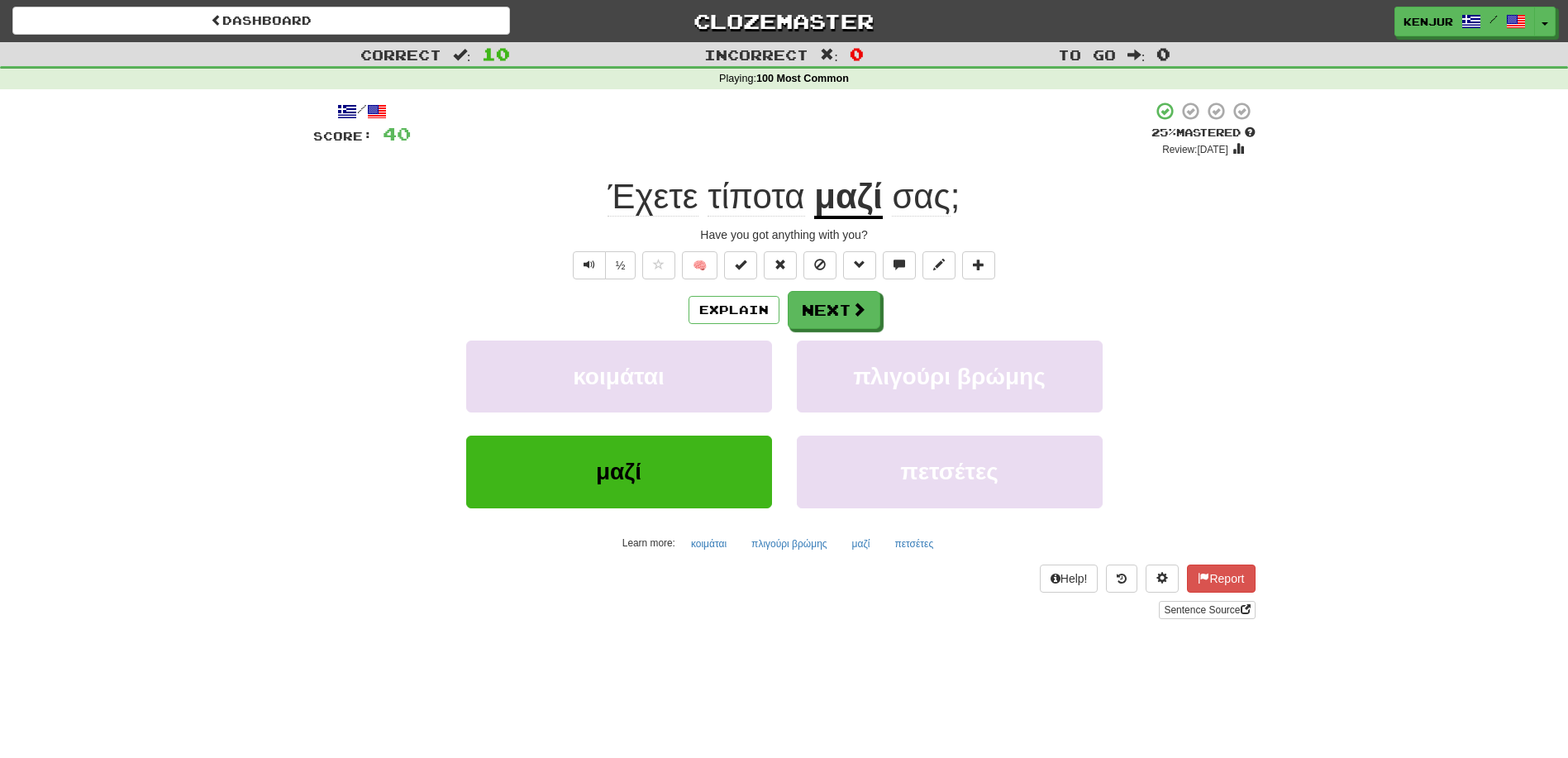
drag, startPoint x: 594, startPoint y: 267, endPoint x: 633, endPoint y: 214, distance: 65.8
click at [596, 263] on button "Text-to-speech controls" at bounding box center [589, 265] width 33 height 28
click at [762, 194] on span "τίποτα" at bounding box center [756, 196] width 96 height 40
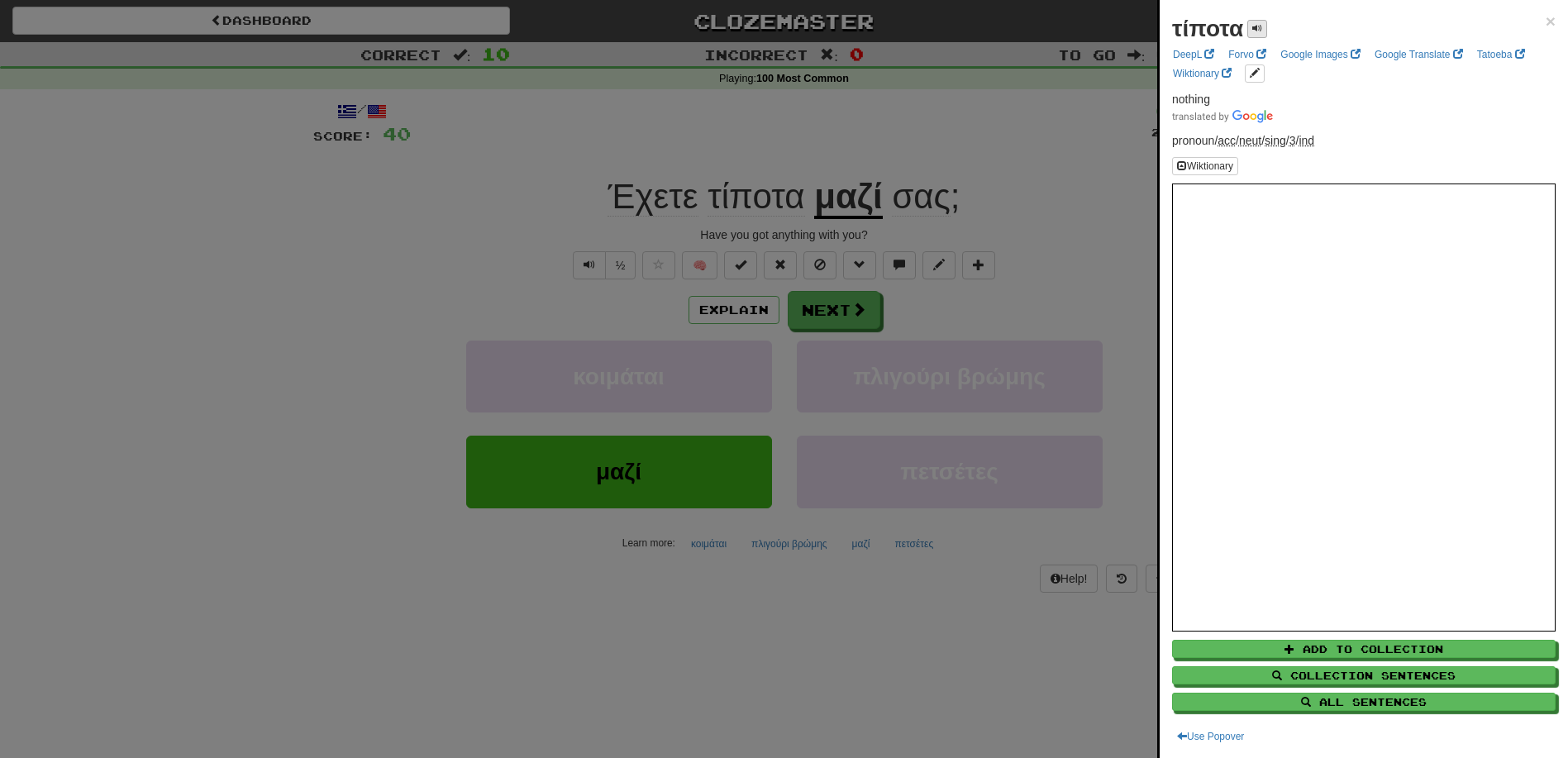
click at [1251, 30] on button at bounding box center [1257, 28] width 20 height 18
click at [1257, 29] on span at bounding box center [1257, 28] width 10 height 10
click at [805, 151] on div at bounding box center [784, 379] width 1568 height 758
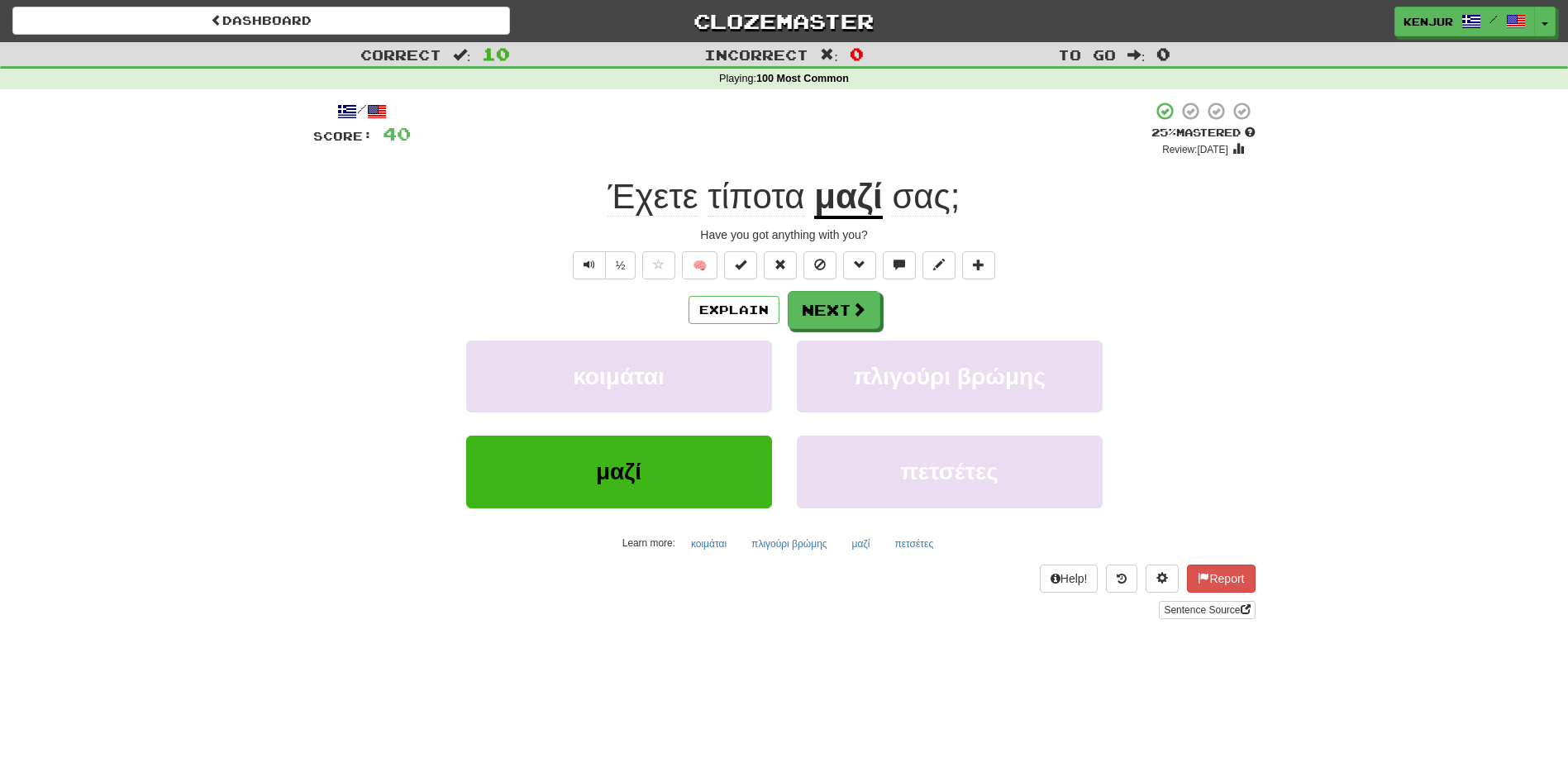
click at [633, 204] on span "Έχετε" at bounding box center [652, 196] width 90 height 40
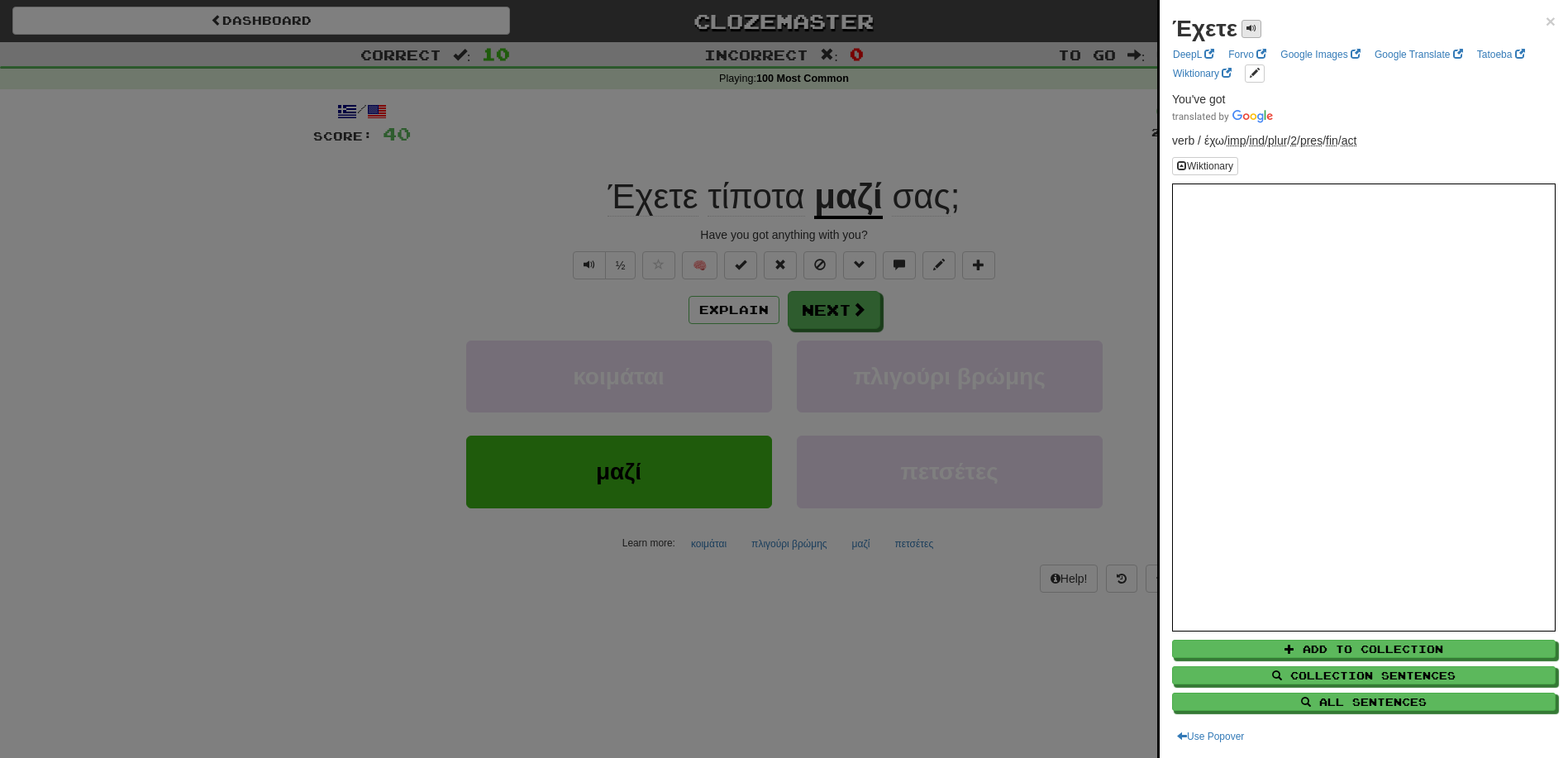
click at [1254, 27] on span at bounding box center [1252, 28] width 10 height 10
click at [885, 148] on div at bounding box center [784, 379] width 1568 height 758
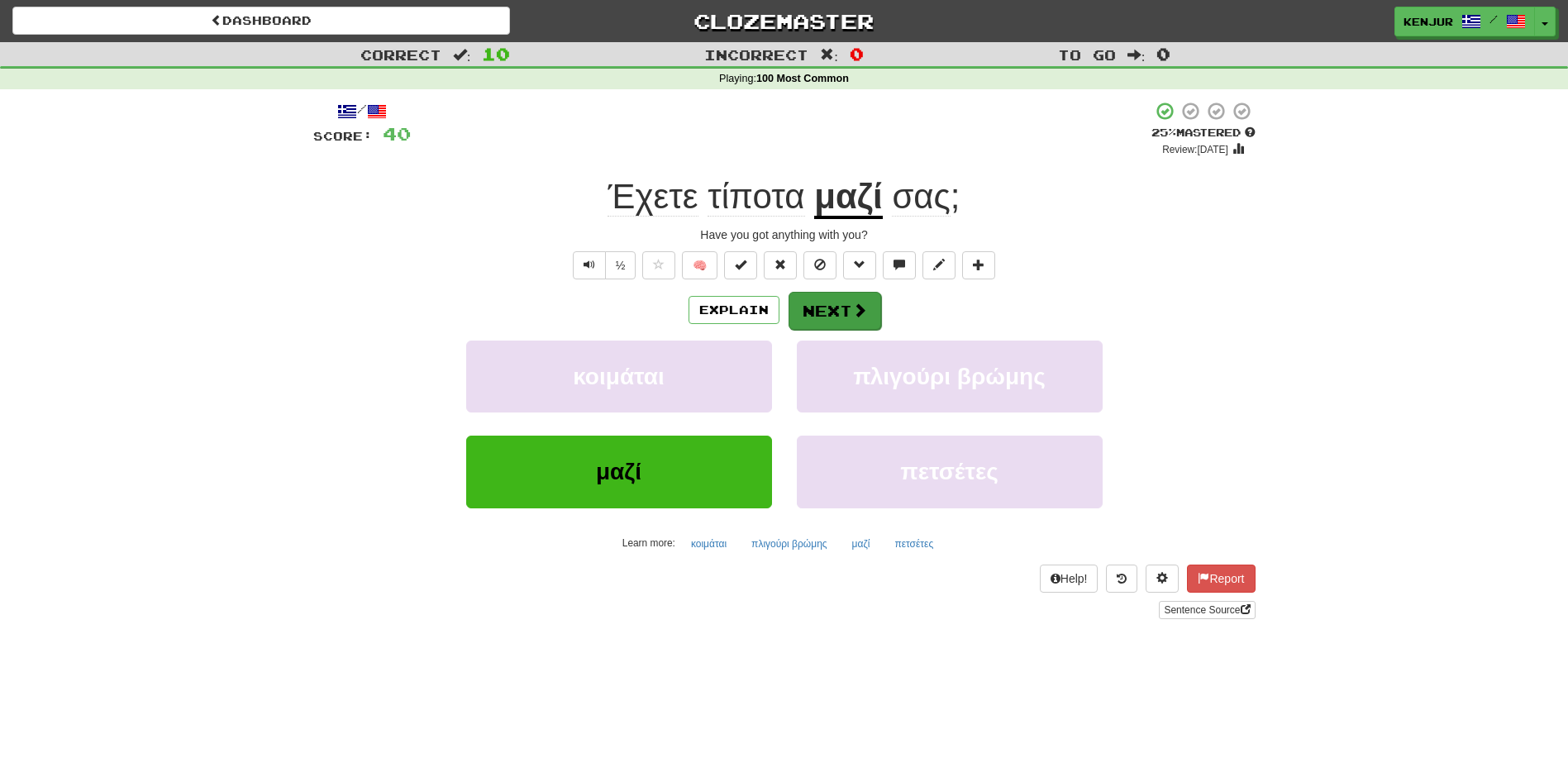
click at [803, 315] on button "Next" at bounding box center [834, 311] width 92 height 38
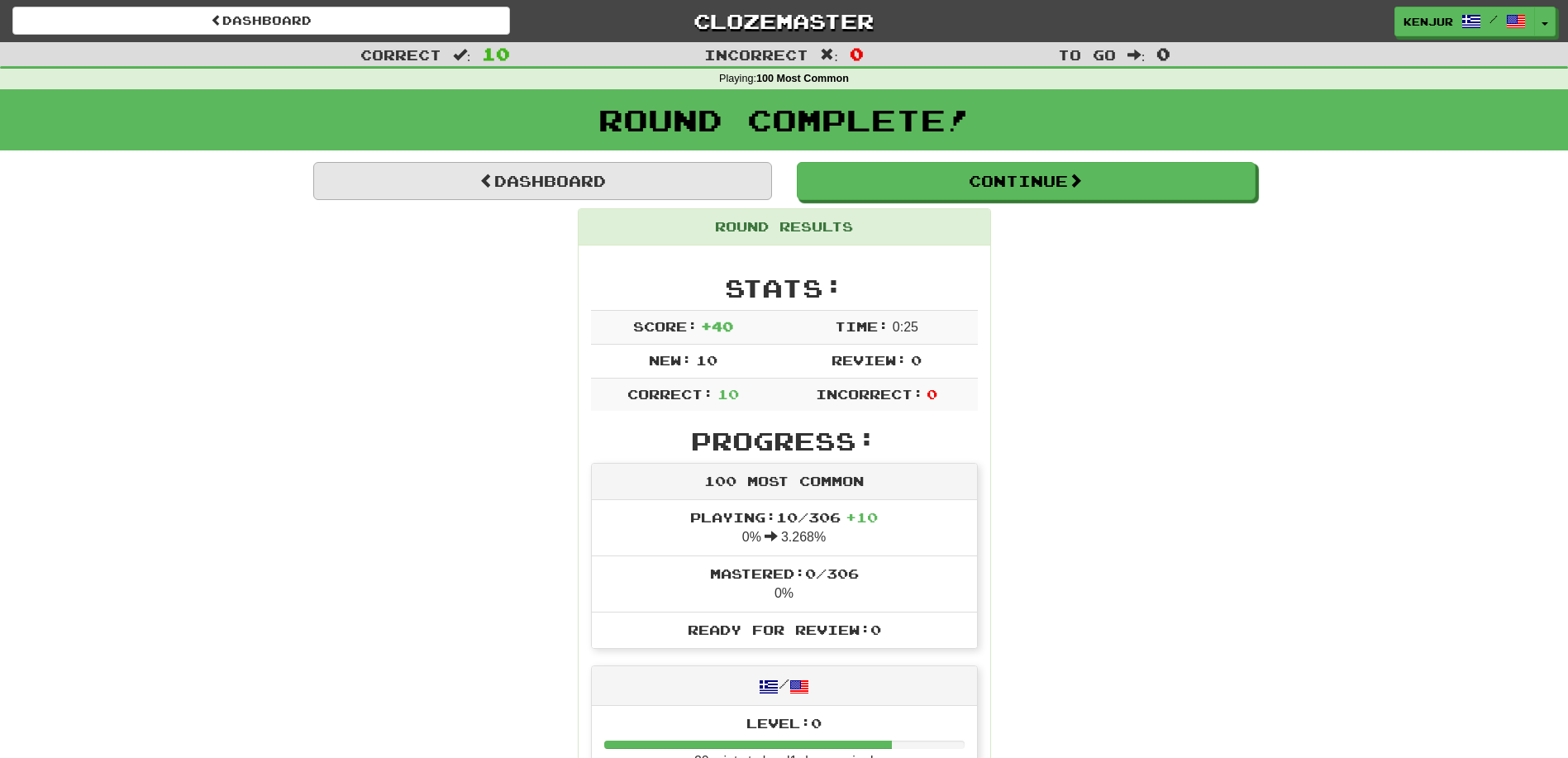
click at [571, 178] on link "Dashboard" at bounding box center [543, 181] width 458 height 38
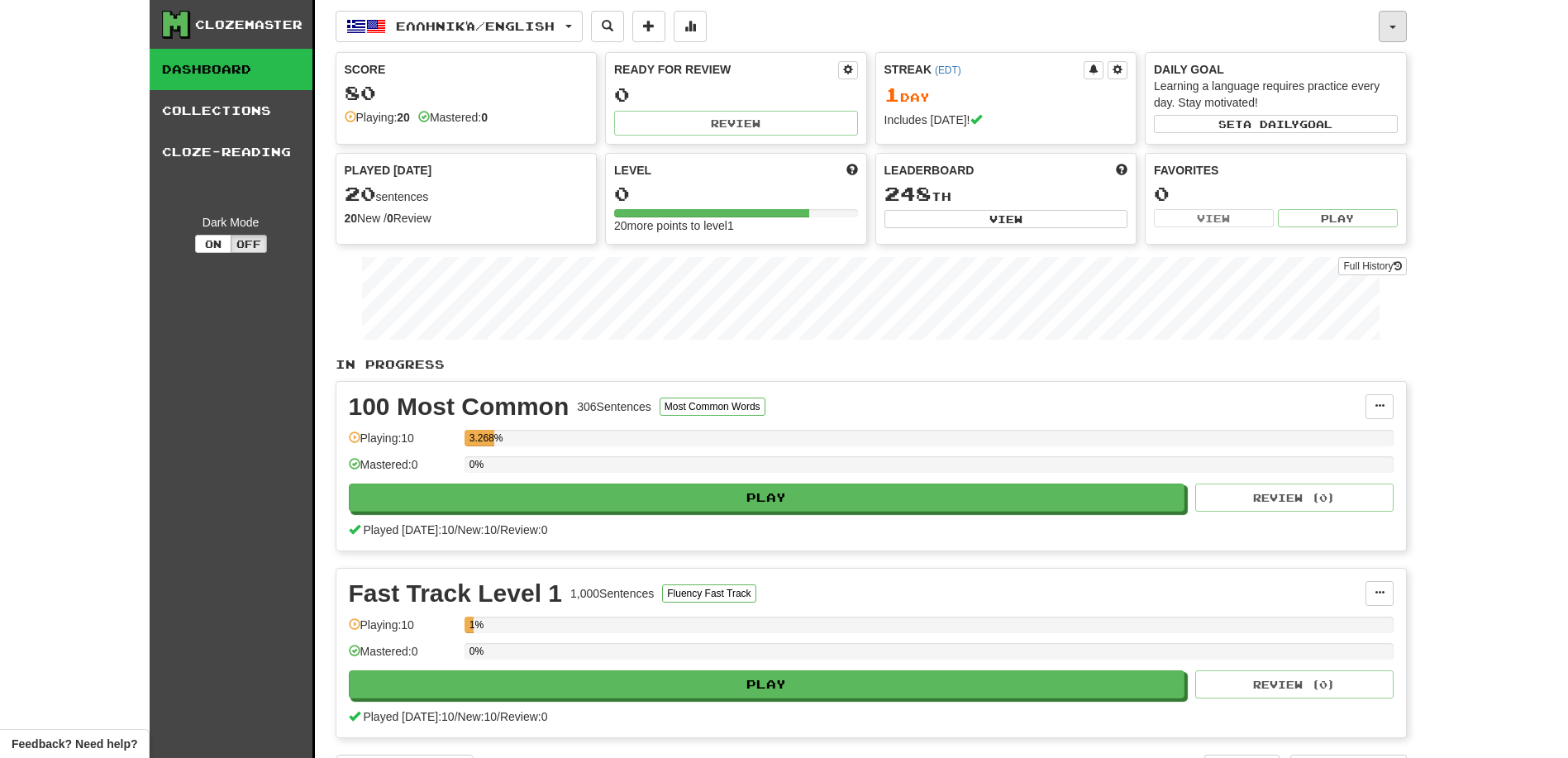
click at [1405, 25] on button "button" at bounding box center [1392, 26] width 28 height 31
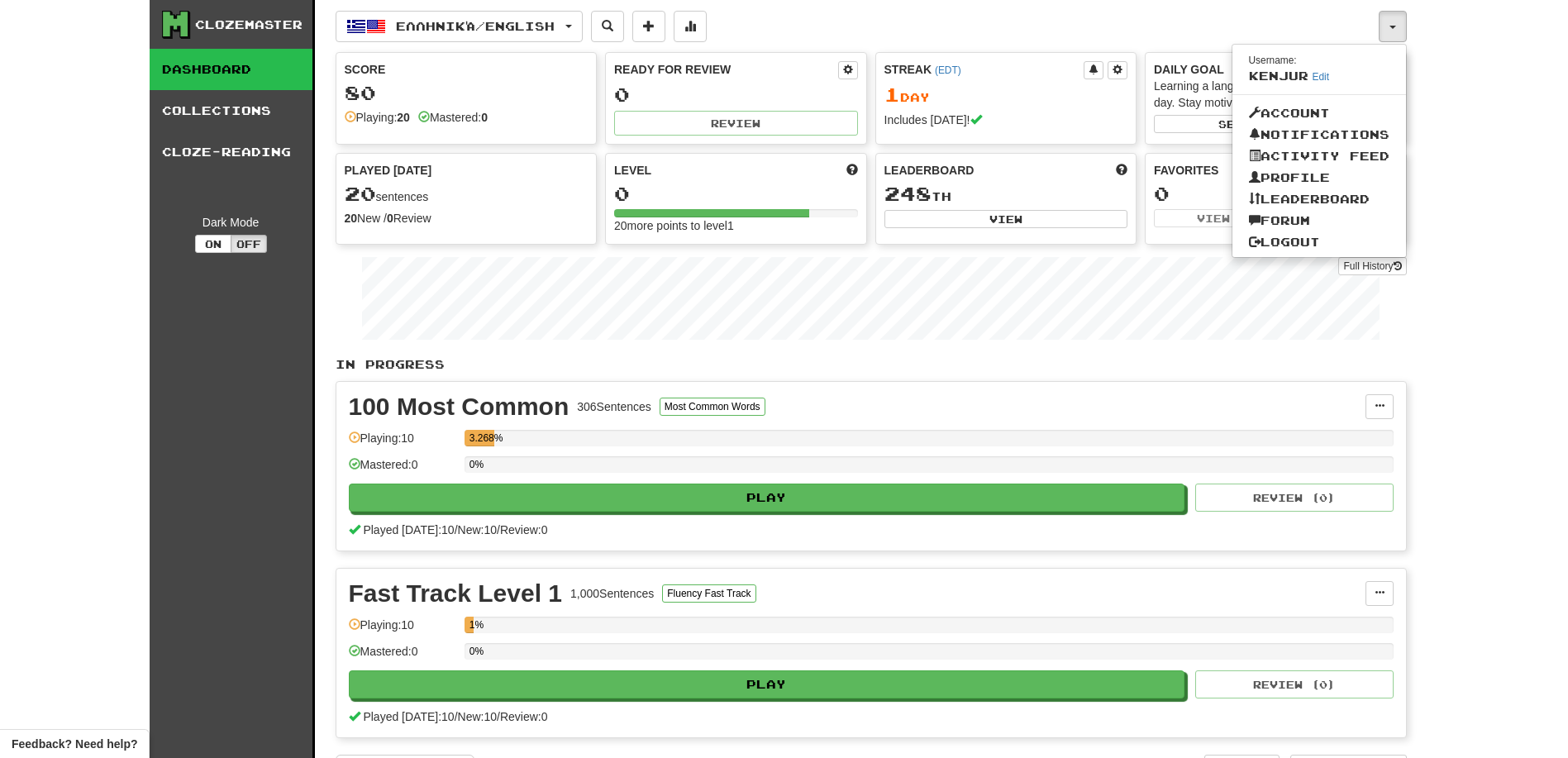
click at [1526, 169] on div "Clozemaster Dashboard Collections Cloze-Reading Dark Mode On Off Dashboard Coll…" at bounding box center [784, 396] width 1568 height 792
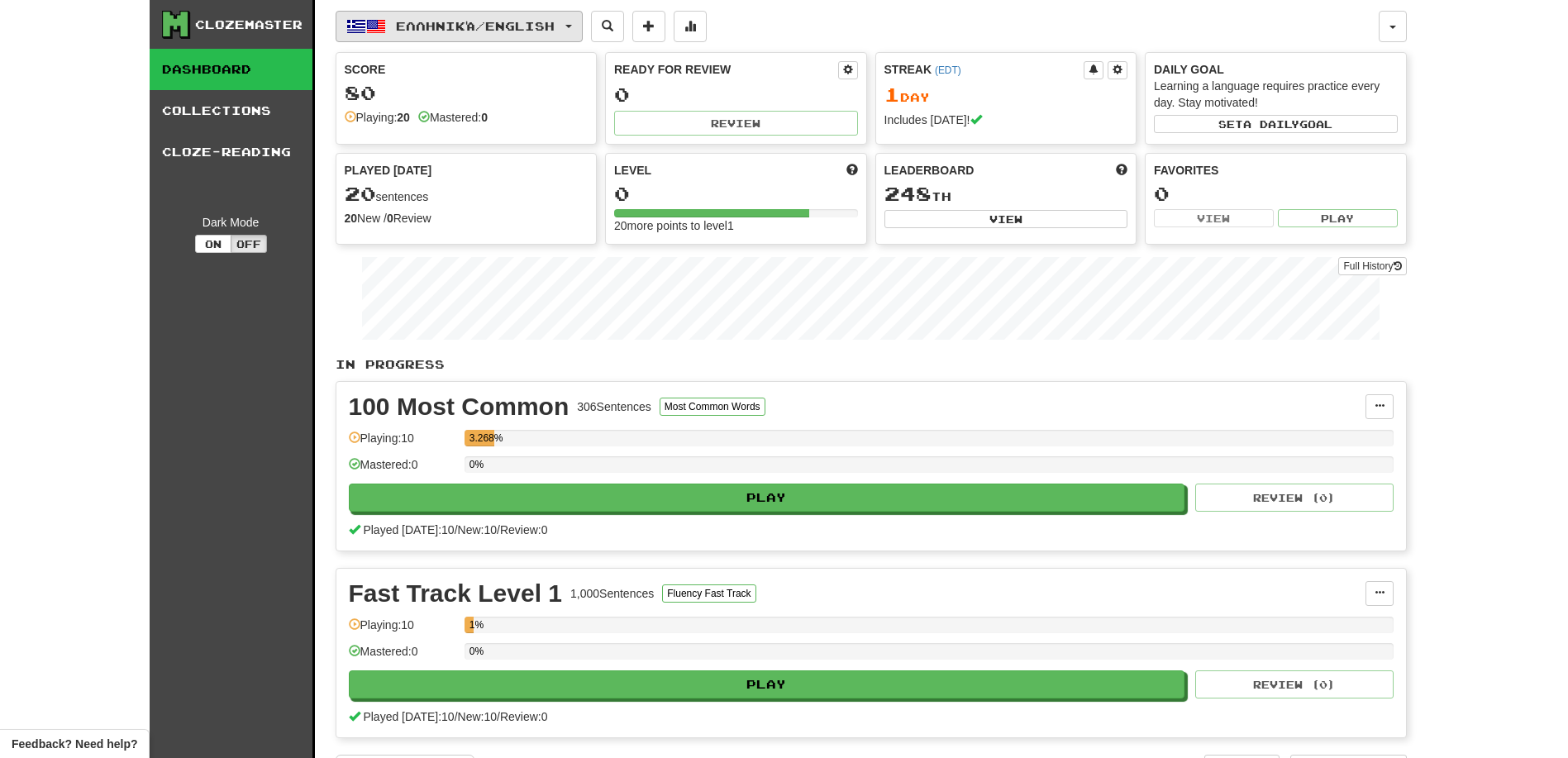
click at [484, 22] on span "Ελληνικά / English" at bounding box center [476, 26] width 159 height 14
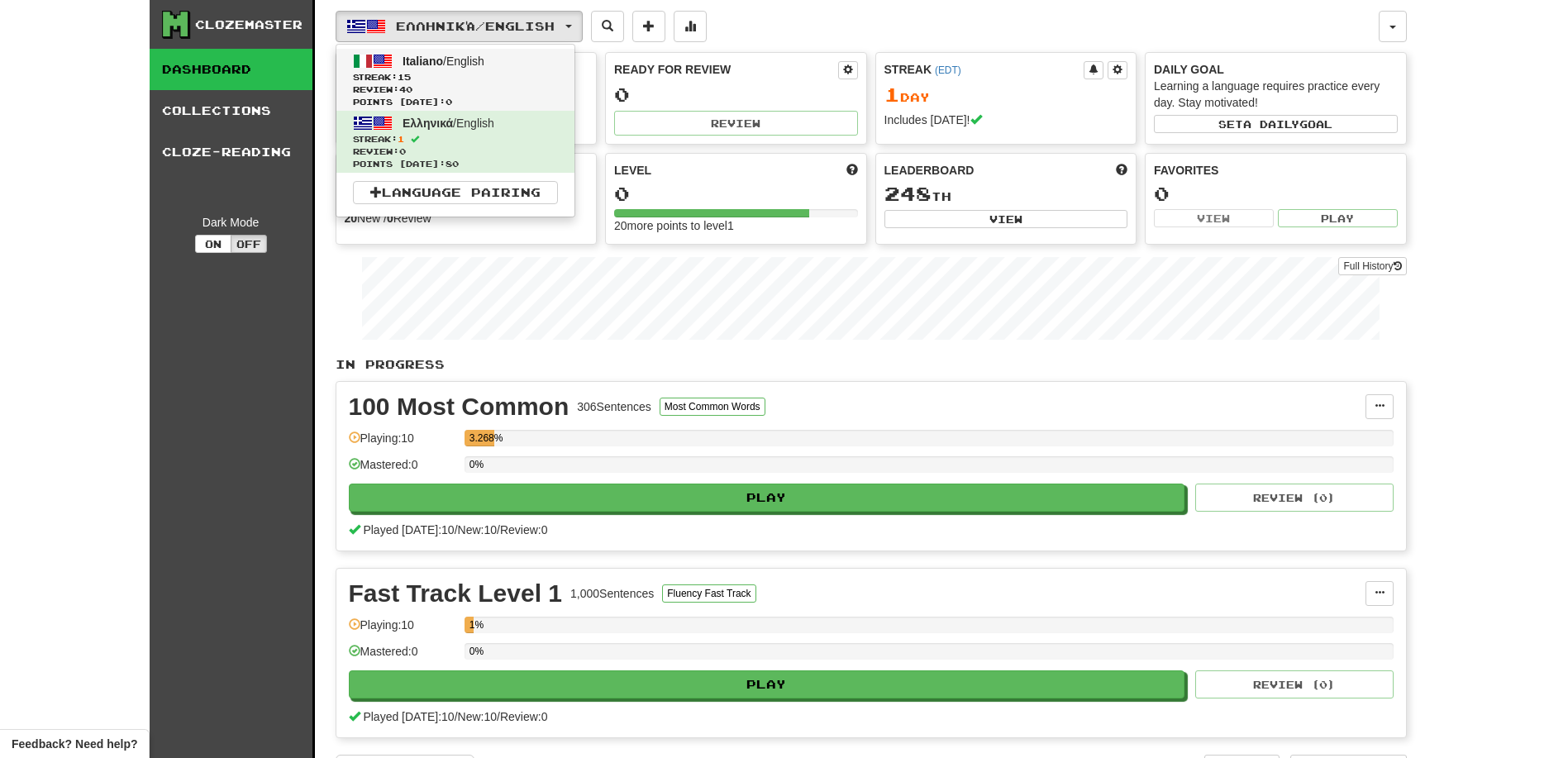
click at [482, 81] on span "Streak: 15" at bounding box center [456, 78] width 205 height 12
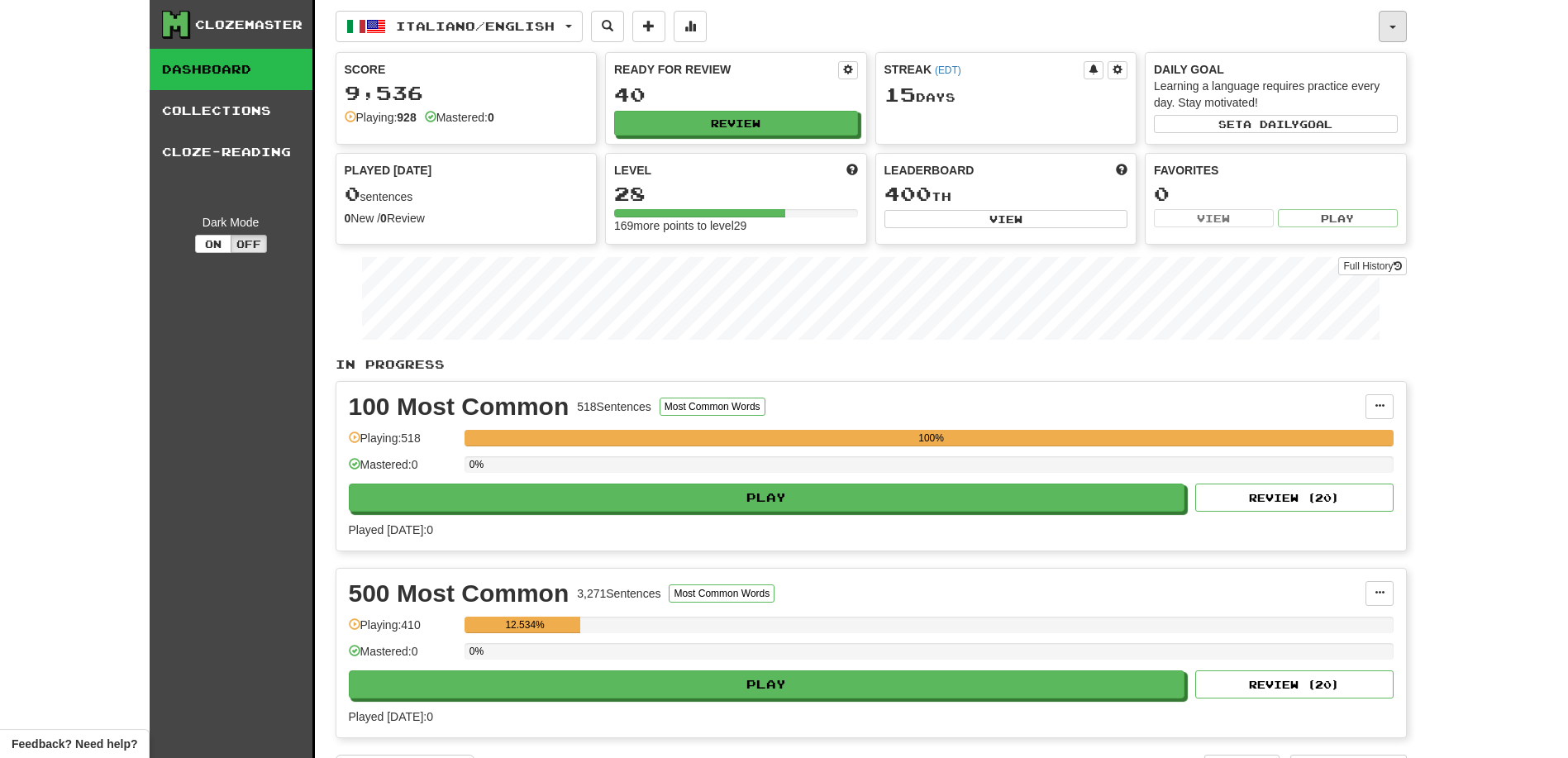
click at [1404, 34] on button "button" at bounding box center [1392, 26] width 28 height 31
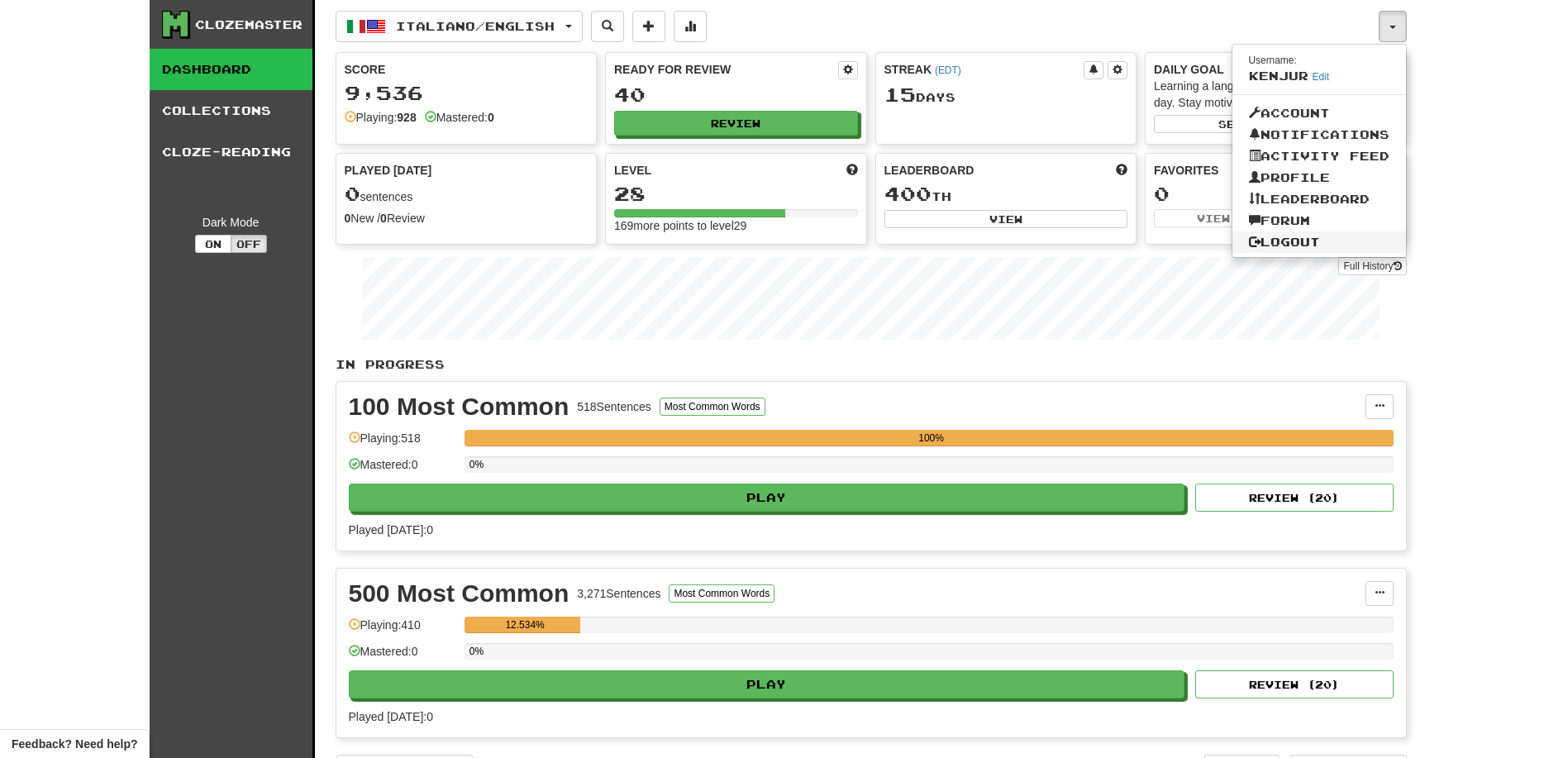
click at [1327, 245] on link "Logout" at bounding box center [1318, 242] width 173 height 22
